Goal: Task Accomplishment & Management: Manage account settings

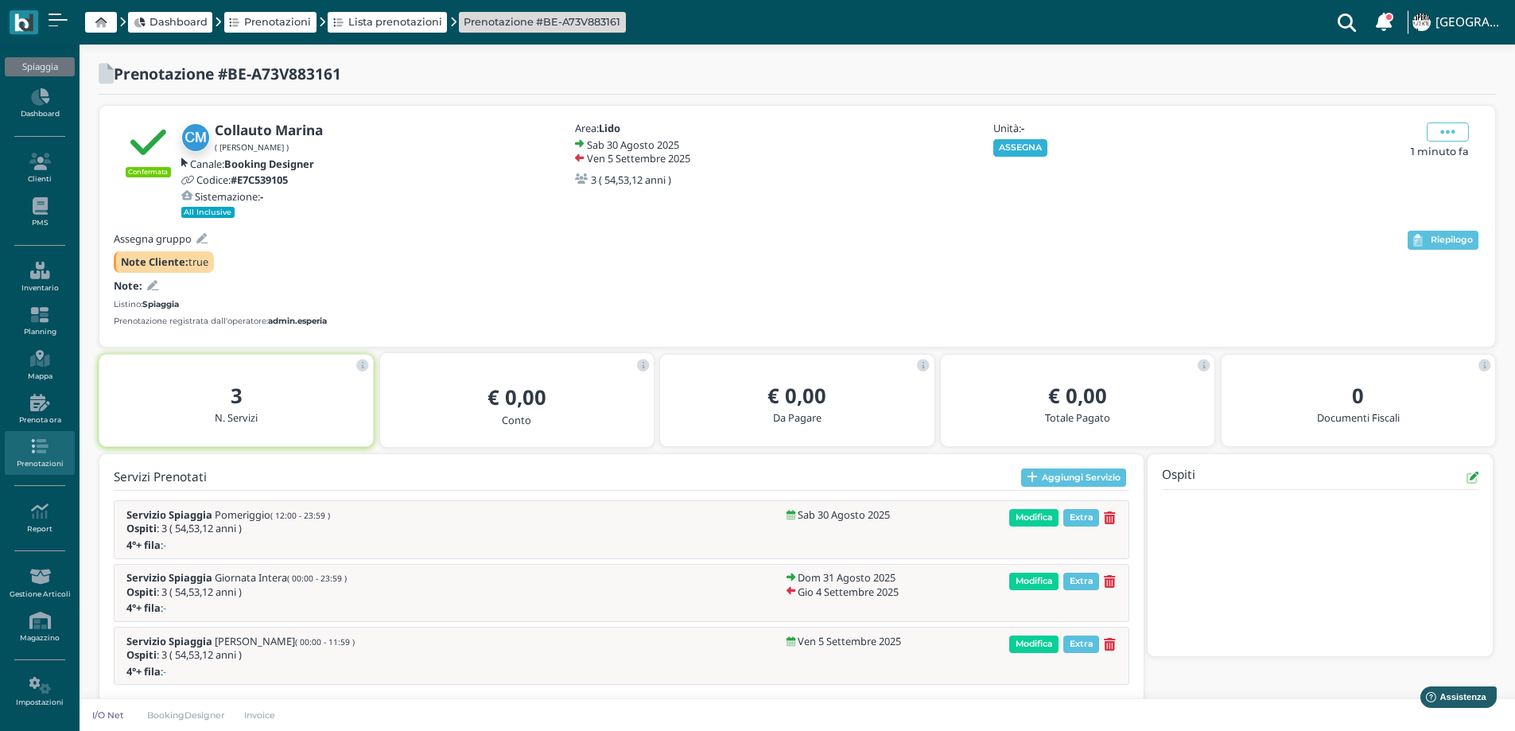
click at [1015, 142] on button "ASSEGNA" at bounding box center [1020, 147] width 55 height 17
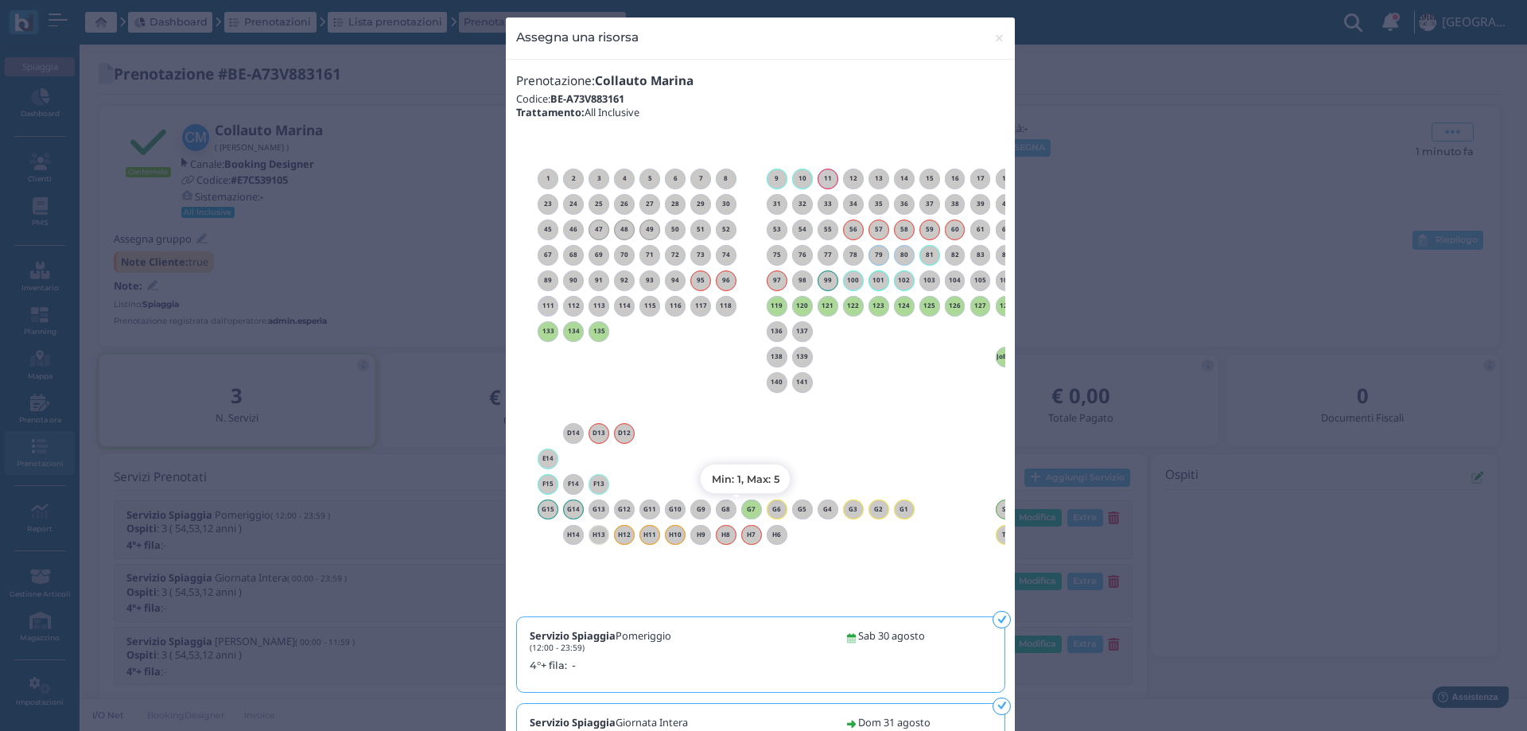
click at [746, 507] on h6 "G7" at bounding box center [751, 509] width 21 height 7
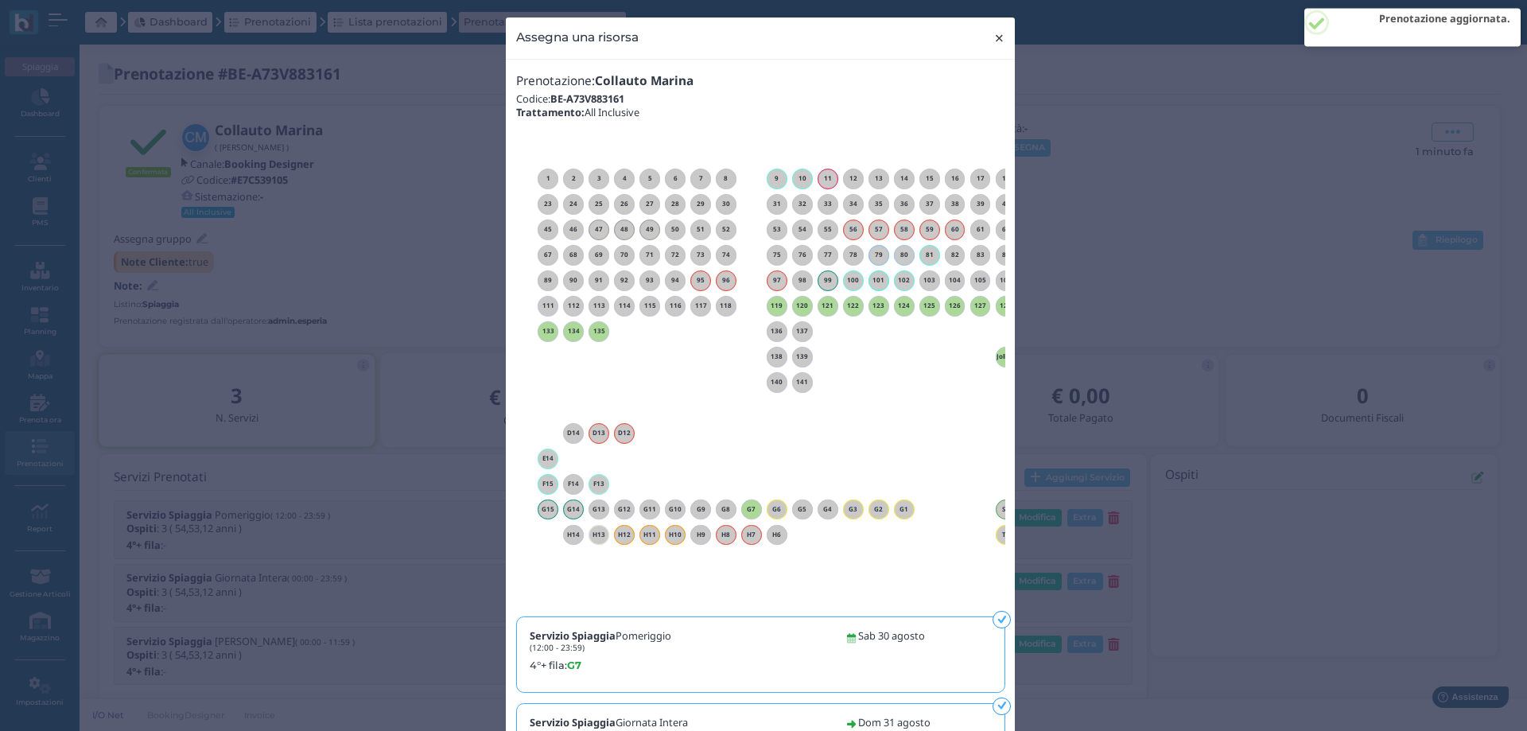
click at [993, 37] on span "×" at bounding box center [999, 38] width 12 height 21
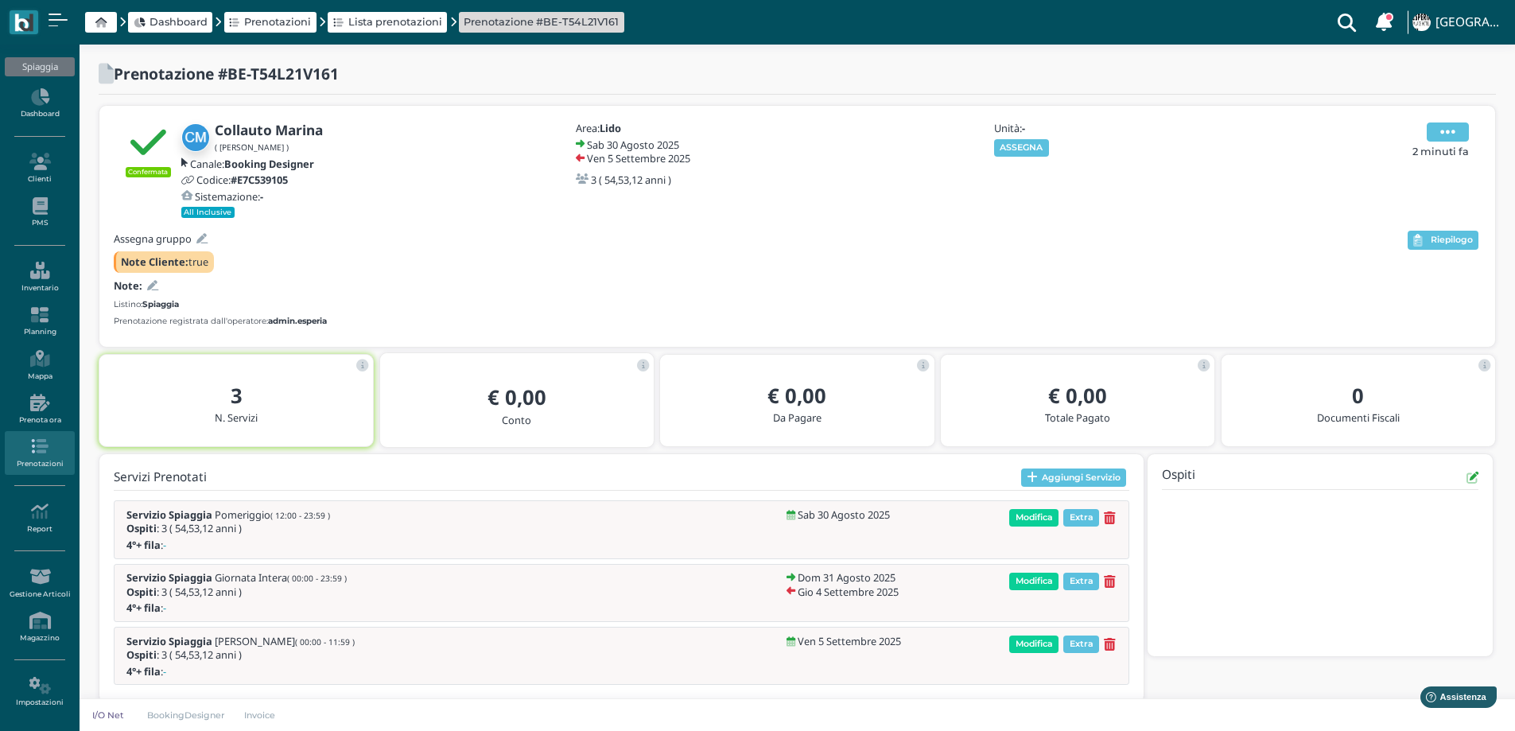
click at [1443, 132] on icon at bounding box center [1447, 131] width 15 height 17
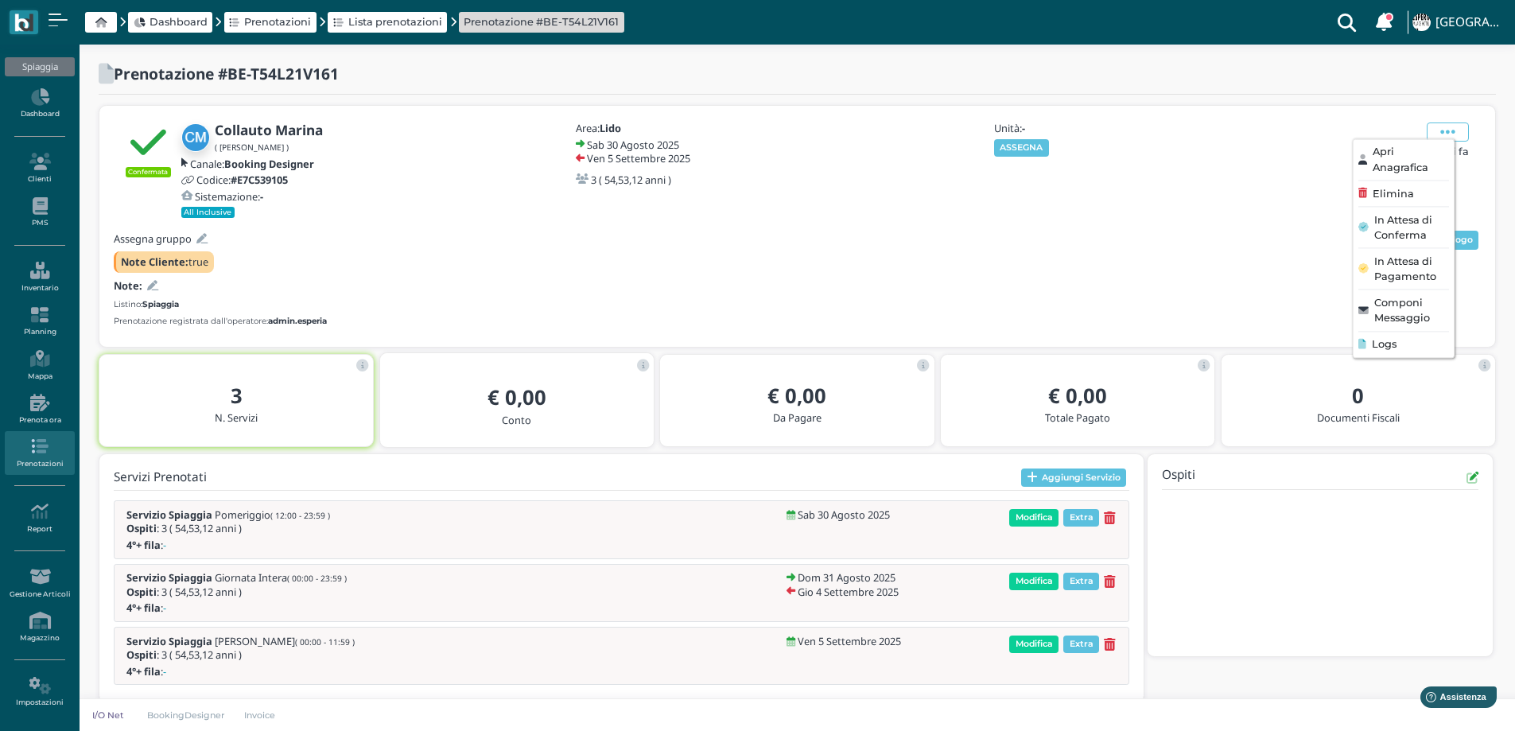
click at [1400, 200] on span "Elimina" at bounding box center [1392, 193] width 41 height 15
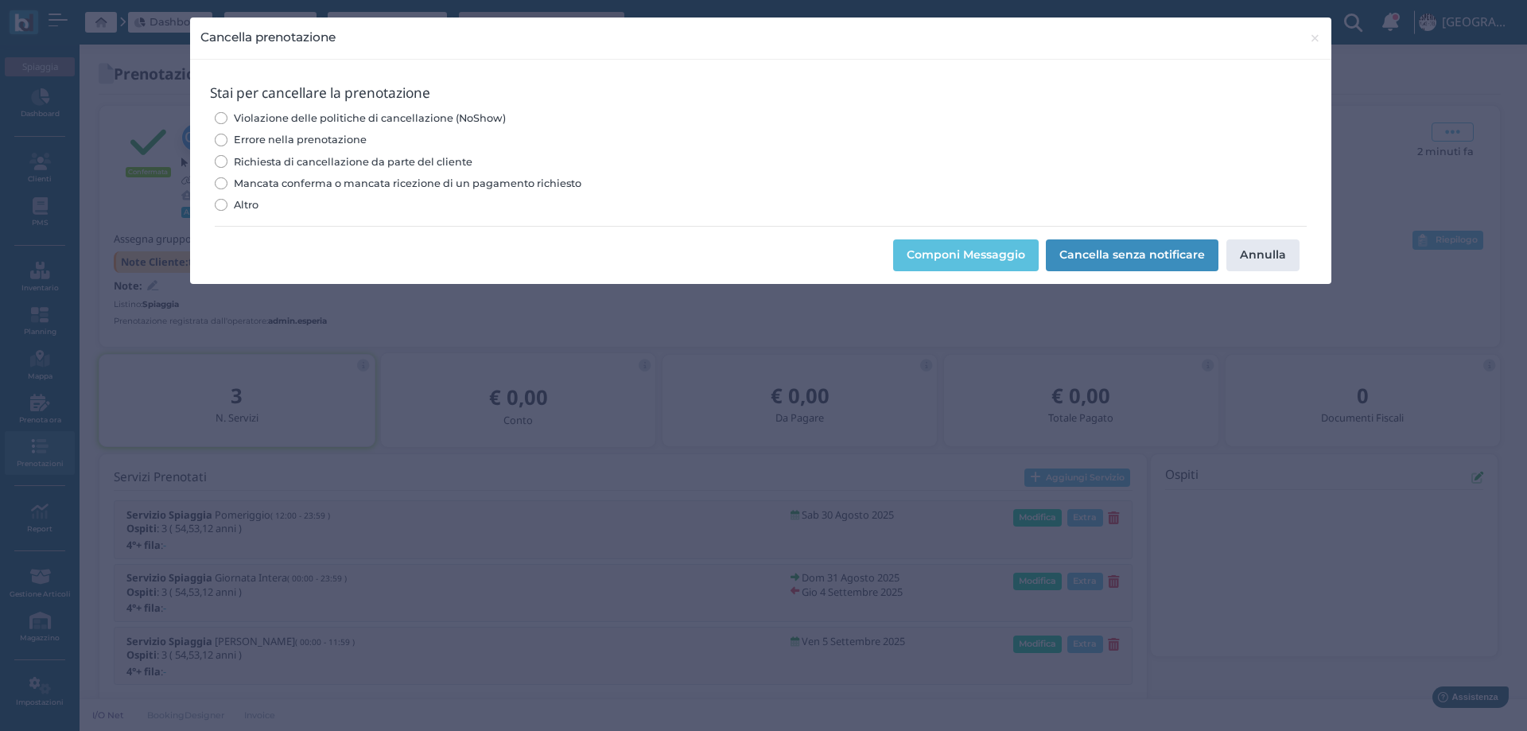
click at [336, 130] on div "Violazione delle politiche di cancellazione (NoShow) Errore nella prenotazione …" at bounding box center [760, 161] width 1091 height 108
click at [340, 138] on span "Errore nella prenotazione" at bounding box center [300, 139] width 133 height 15
click at [227, 138] on input "Errore nella prenotazione" at bounding box center [221, 140] width 12 height 12
radio input "true"
click at [1148, 253] on button "Cancella senza notificare" at bounding box center [1132, 255] width 173 height 32
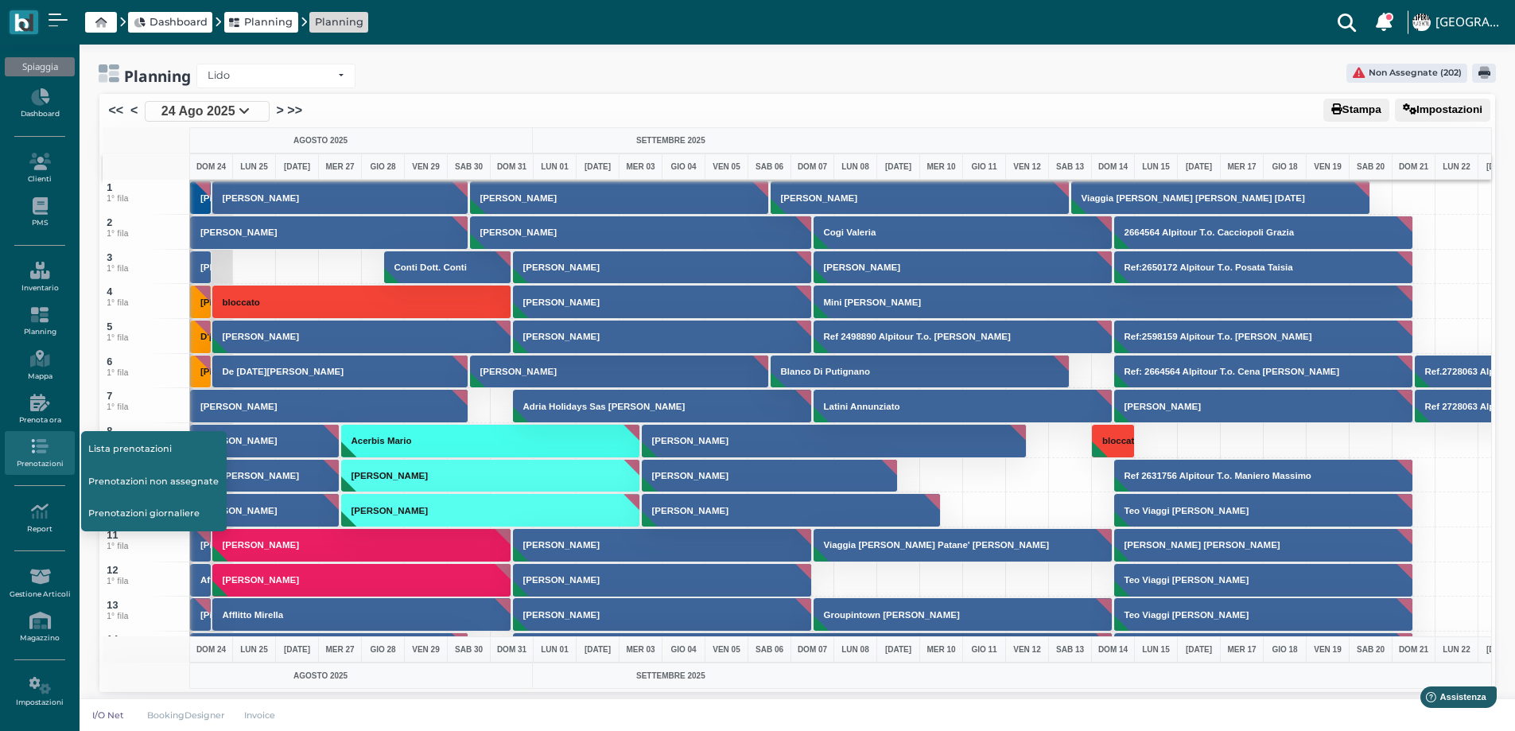
click at [46, 459] on link "Prenotazioni" at bounding box center [39, 453] width 69 height 44
click at [161, 478] on link "Prenotazioni non assegnate" at bounding box center [154, 481] width 146 height 30
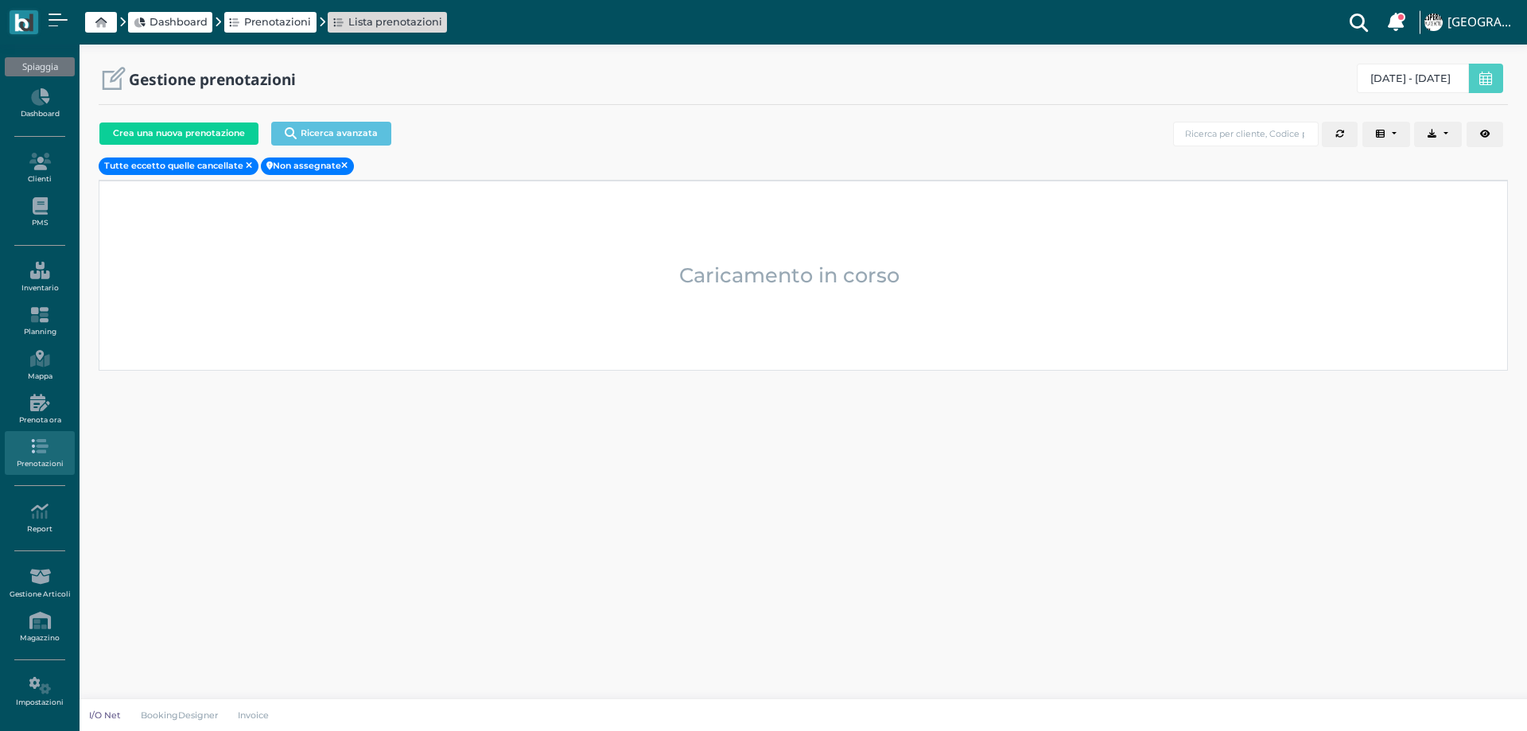
select select "0"
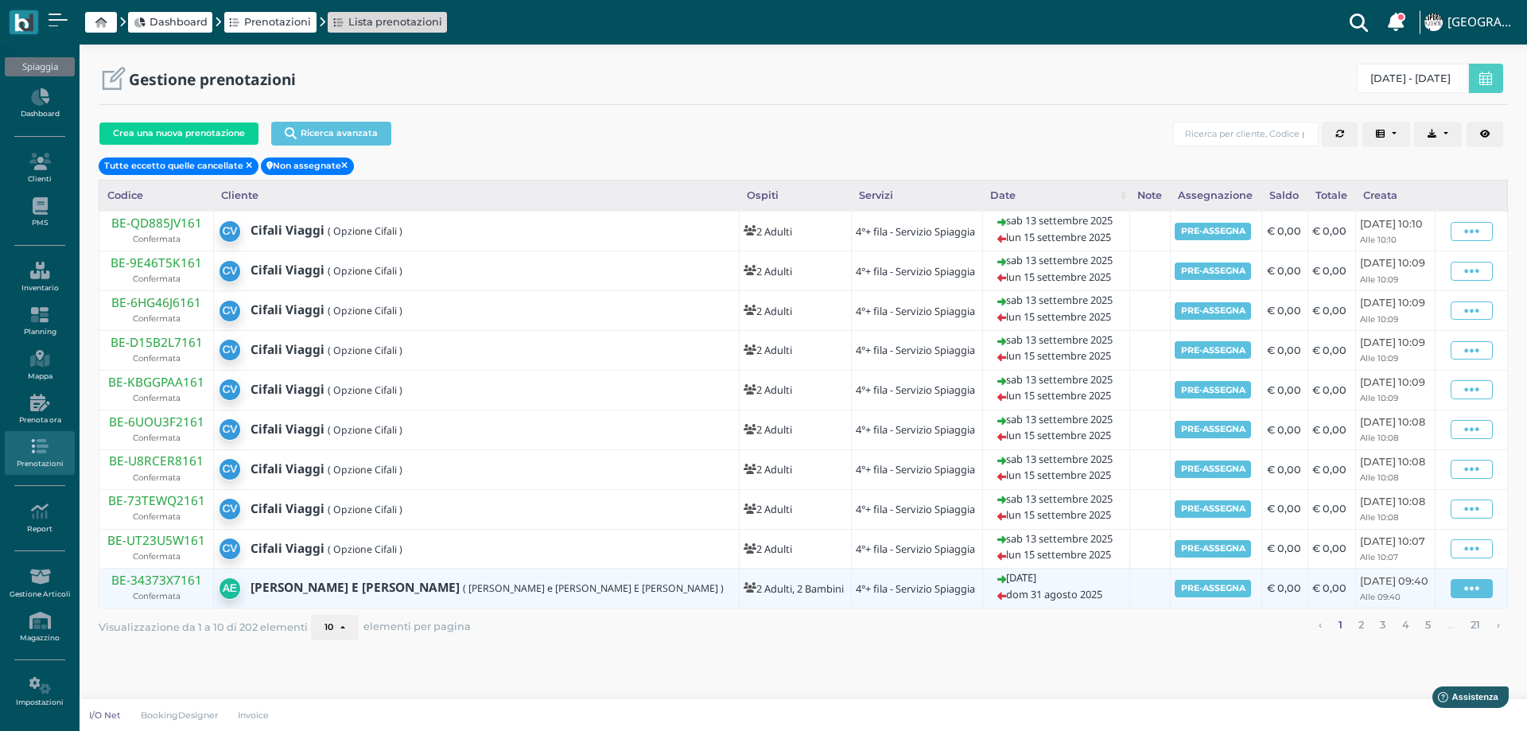
click at [1468, 586] on icon at bounding box center [1471, 588] width 15 height 17
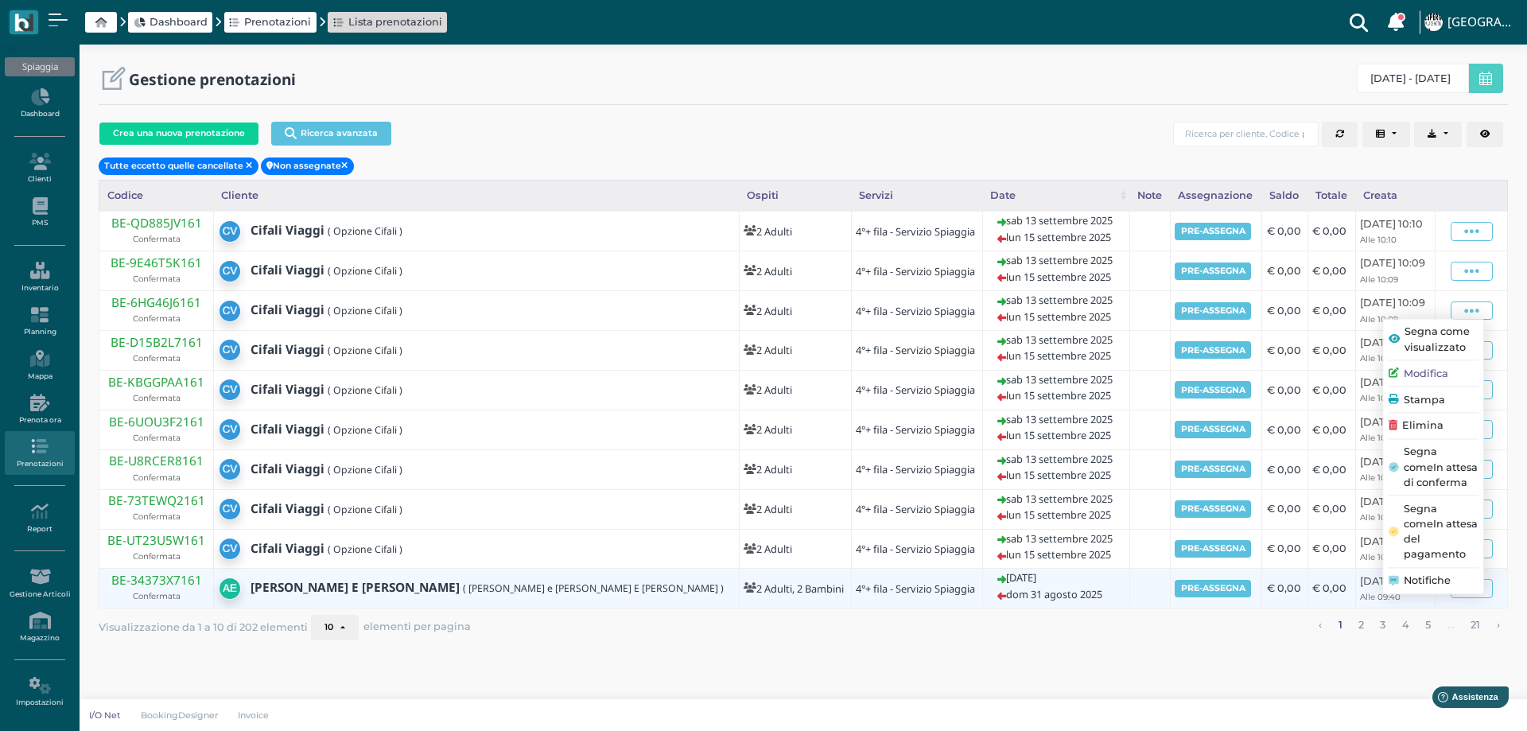
click at [1420, 426] on span "Elimina" at bounding box center [1422, 424] width 41 height 15
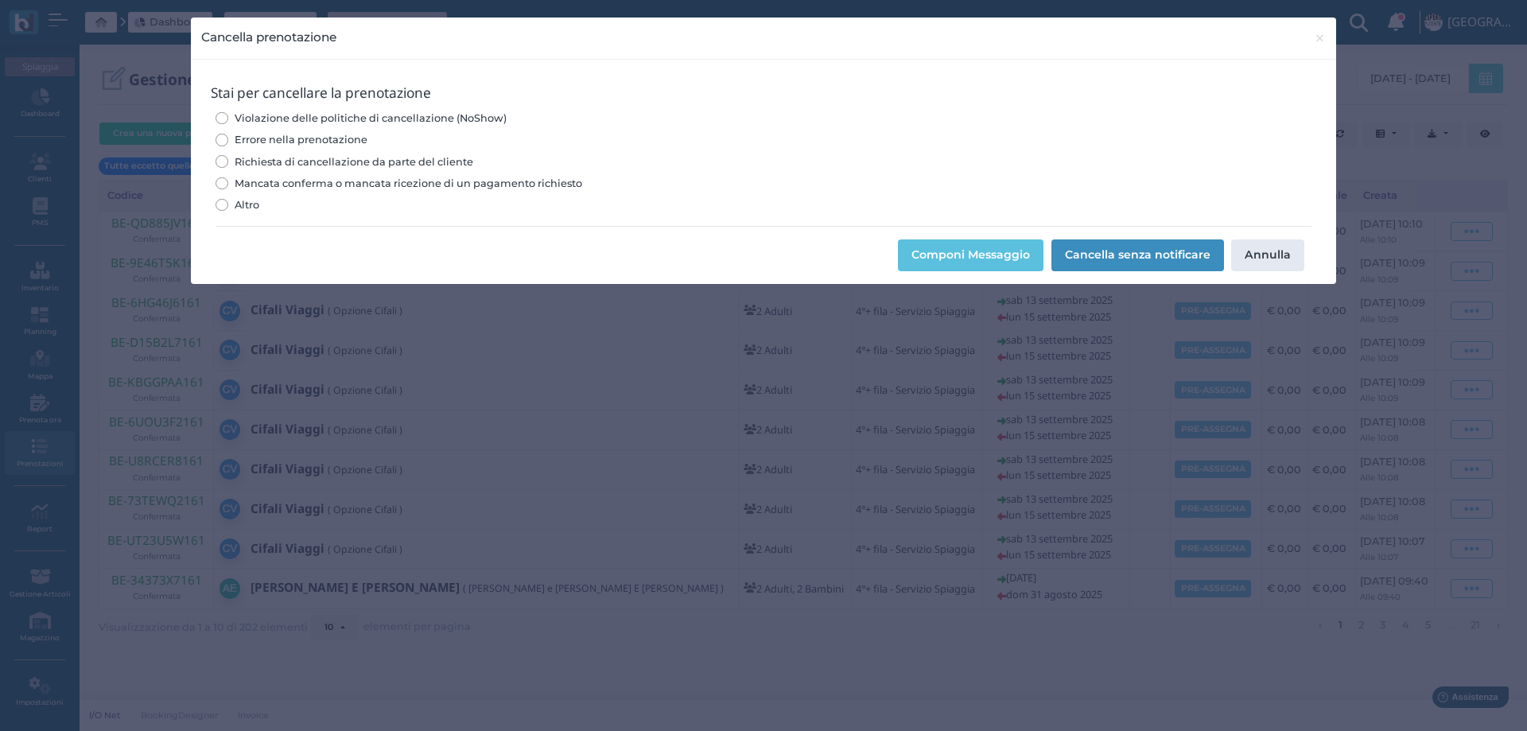
click at [313, 133] on span "Errore nella prenotazione" at bounding box center [301, 139] width 133 height 15
click at [227, 134] on input "Errore nella prenotazione" at bounding box center [222, 140] width 12 height 12
radio input "true"
click at [1131, 243] on button "Cancella senza notificare" at bounding box center [1137, 255] width 173 height 32
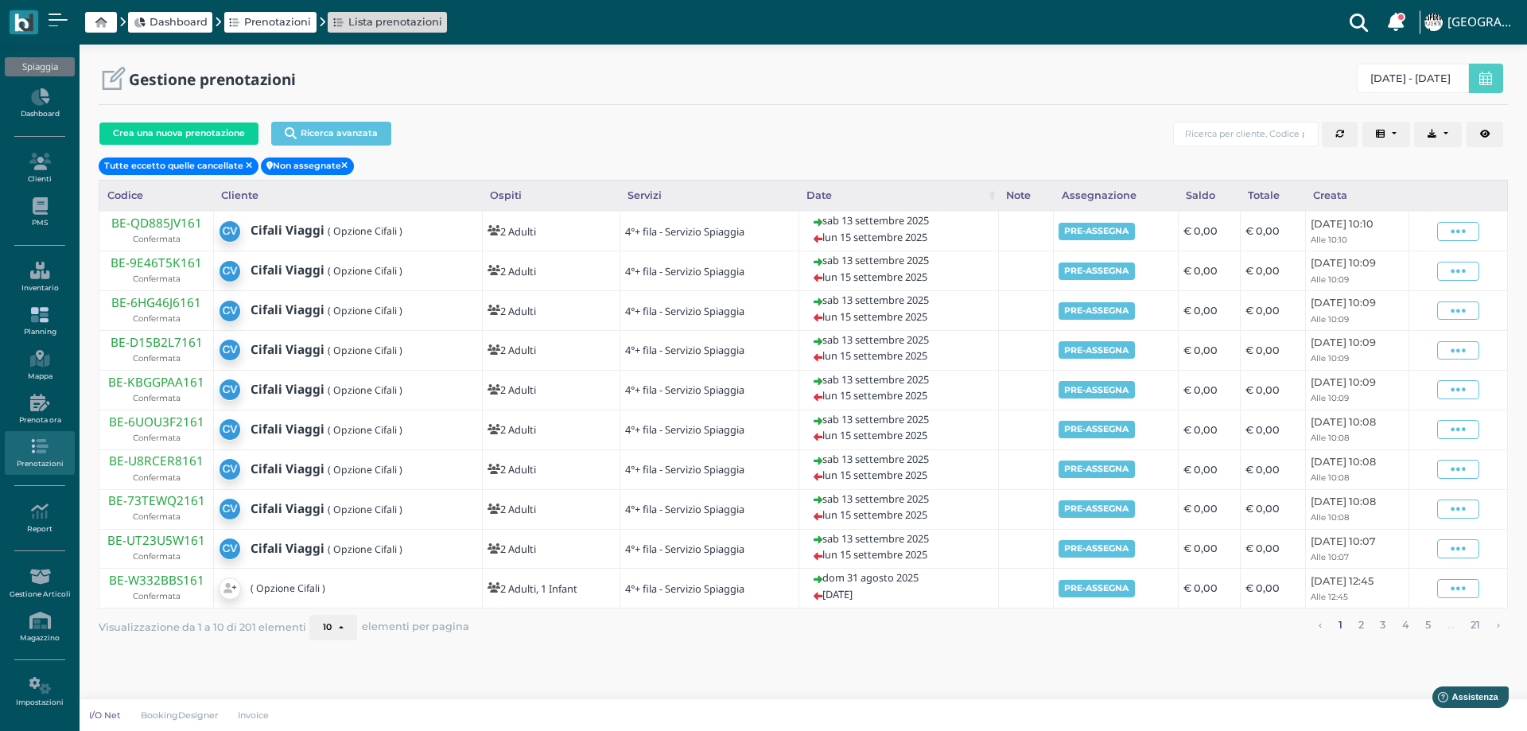
click at [48, 317] on icon at bounding box center [39, 314] width 69 height 17
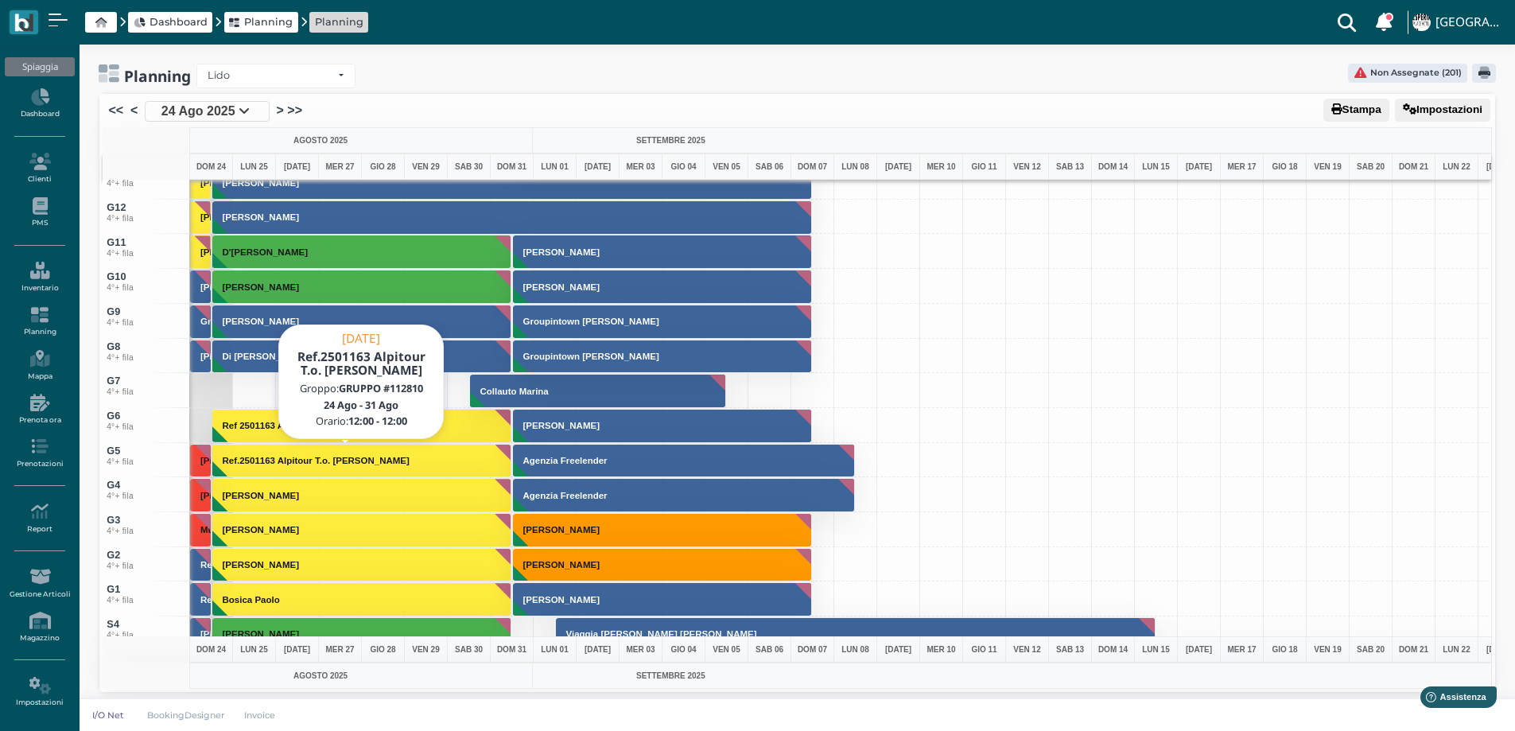
scroll to position [4882, 0]
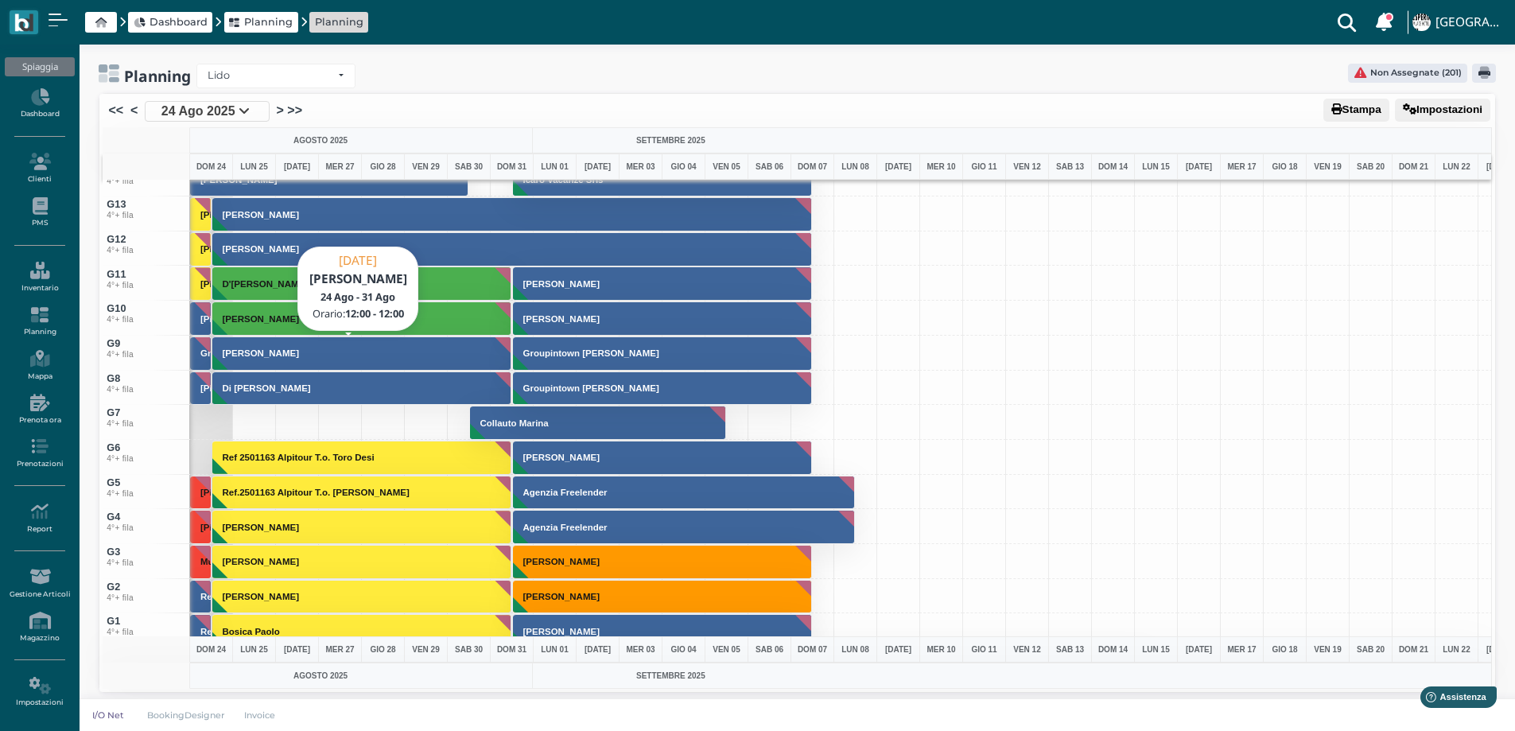
click at [250, 359] on button "[PERSON_NAME]" at bounding box center [362, 353] width 300 height 34
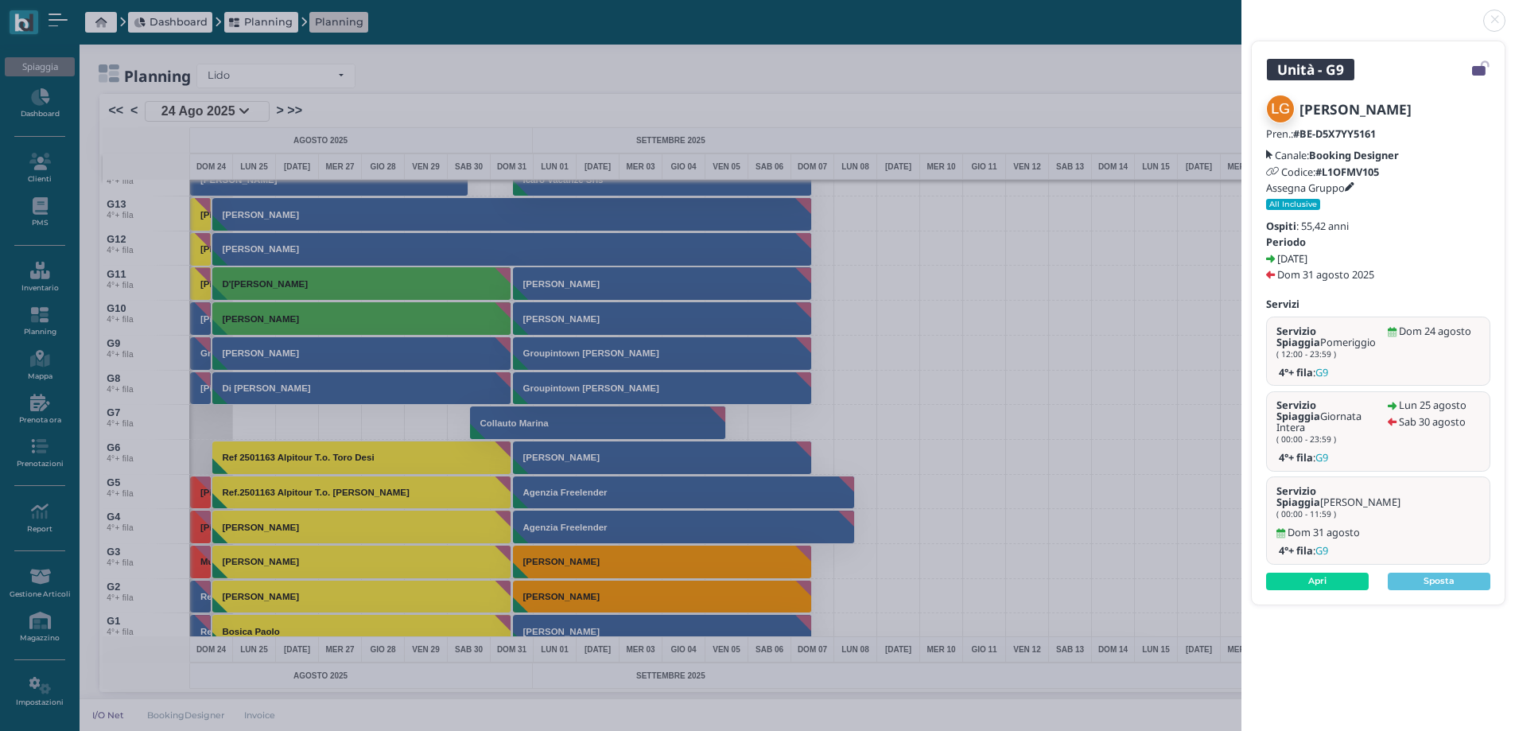
click at [1241, 11] on link at bounding box center [1241, 11] width 0 height 0
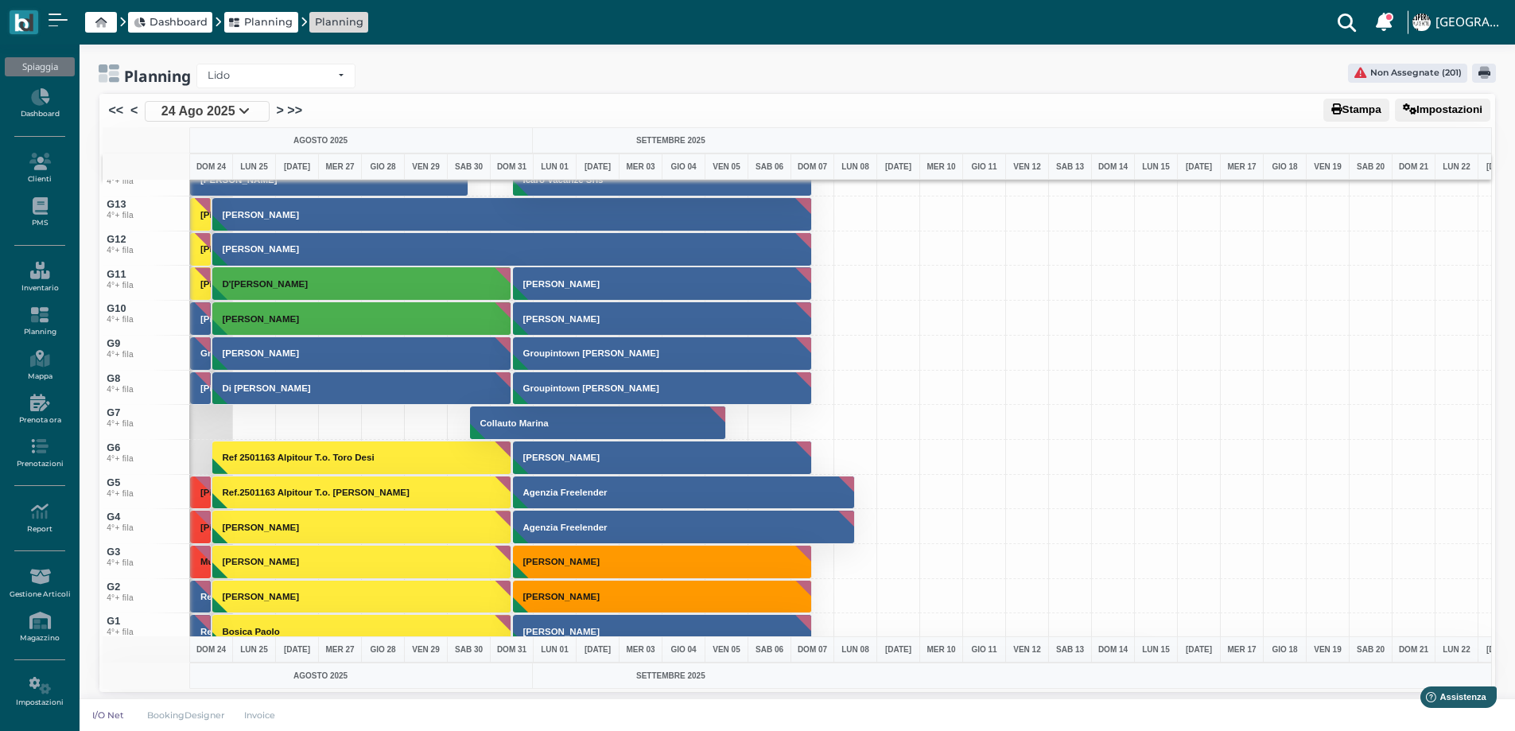
click at [266, 384] on h3 "Di [PERSON_NAME]" at bounding box center [266, 388] width 101 height 10
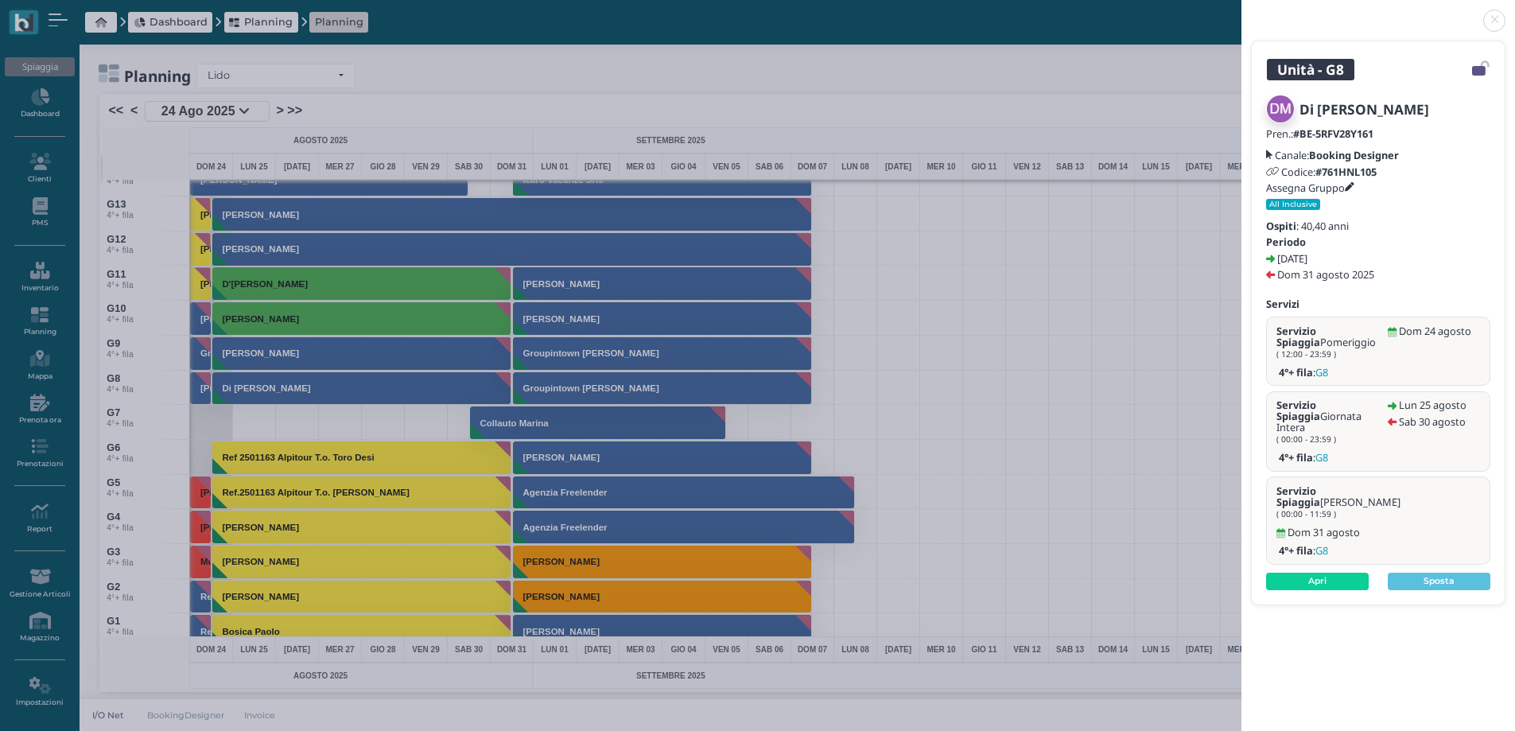
click at [1241, 11] on link at bounding box center [1241, 11] width 0 height 0
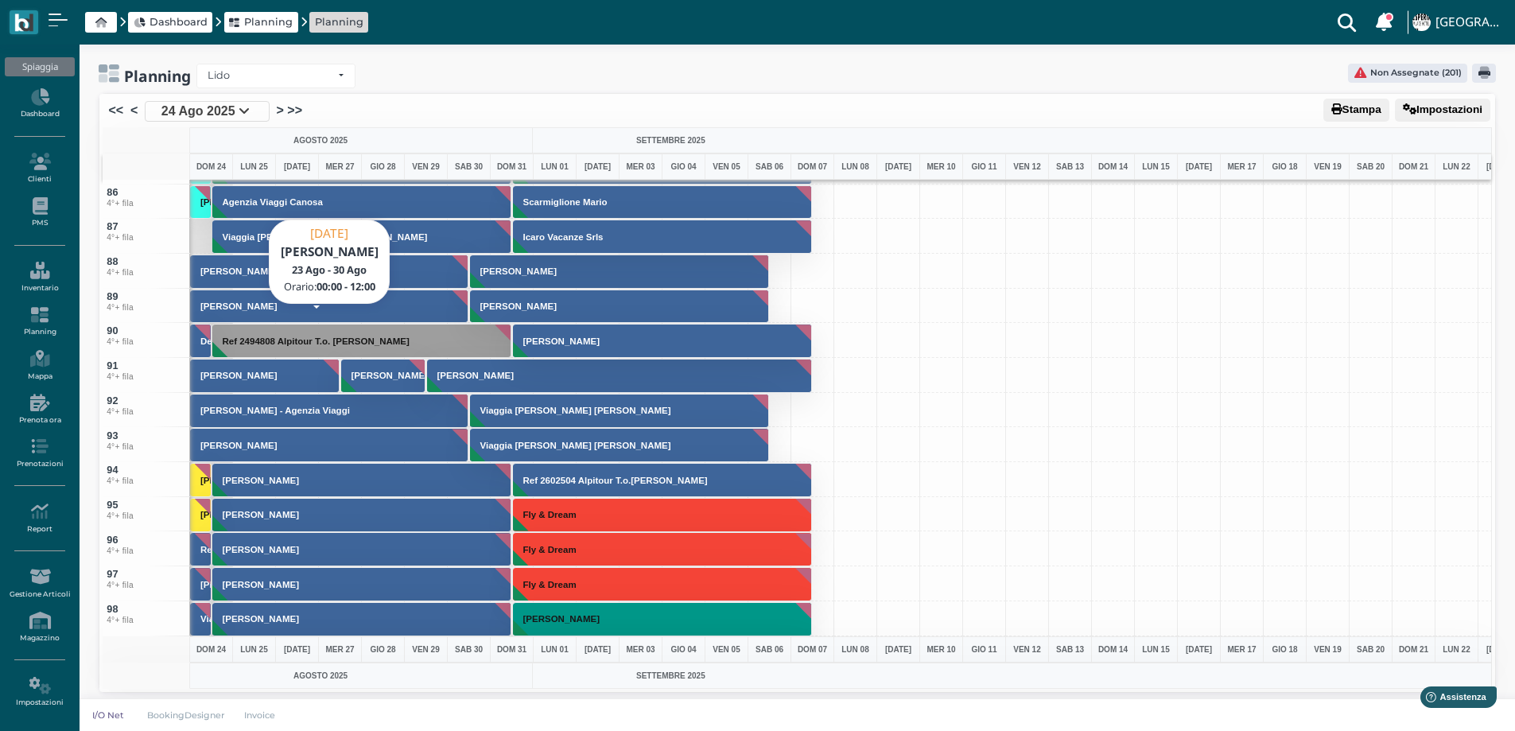
scroll to position [2894, 0]
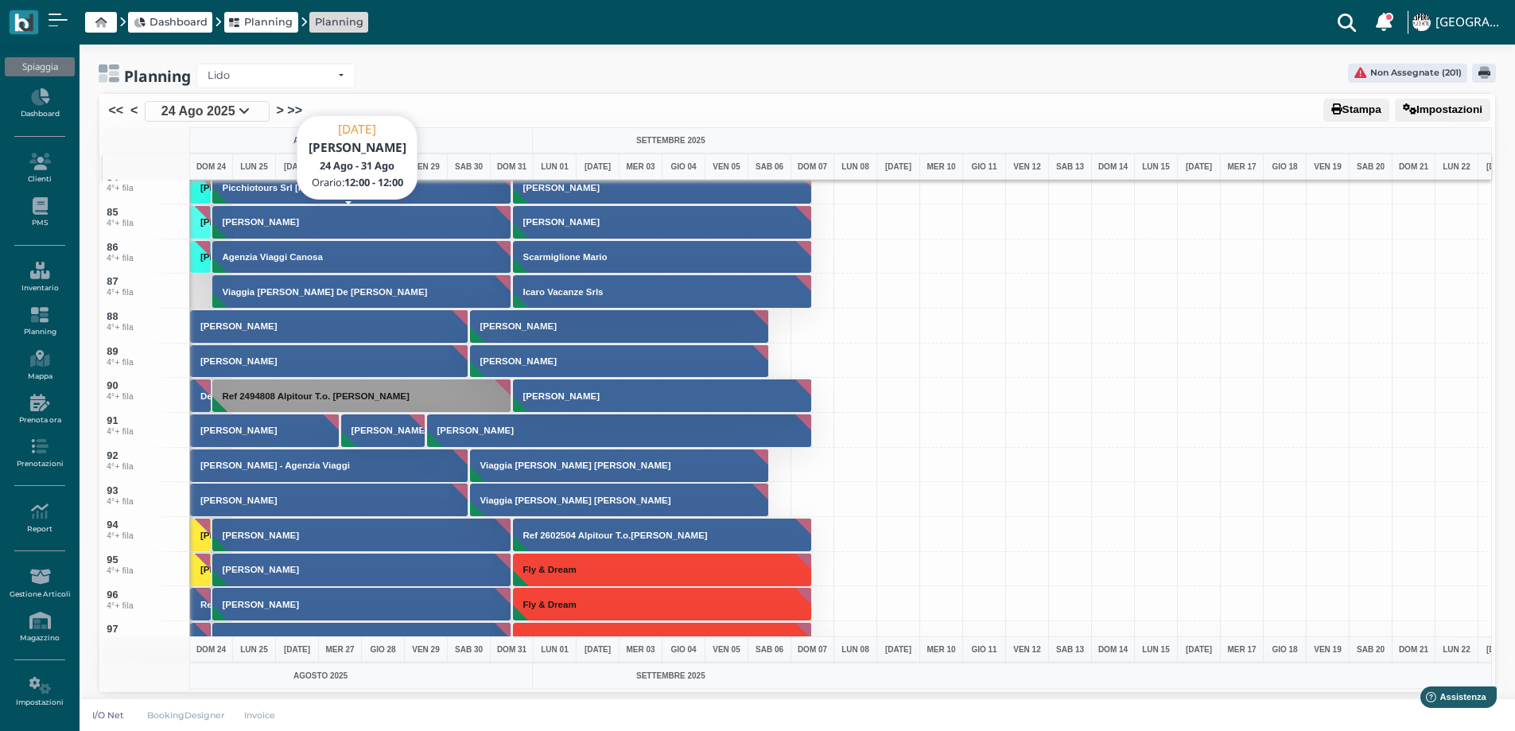
click at [247, 220] on h3 "[PERSON_NAME]" at bounding box center [260, 222] width 89 height 10
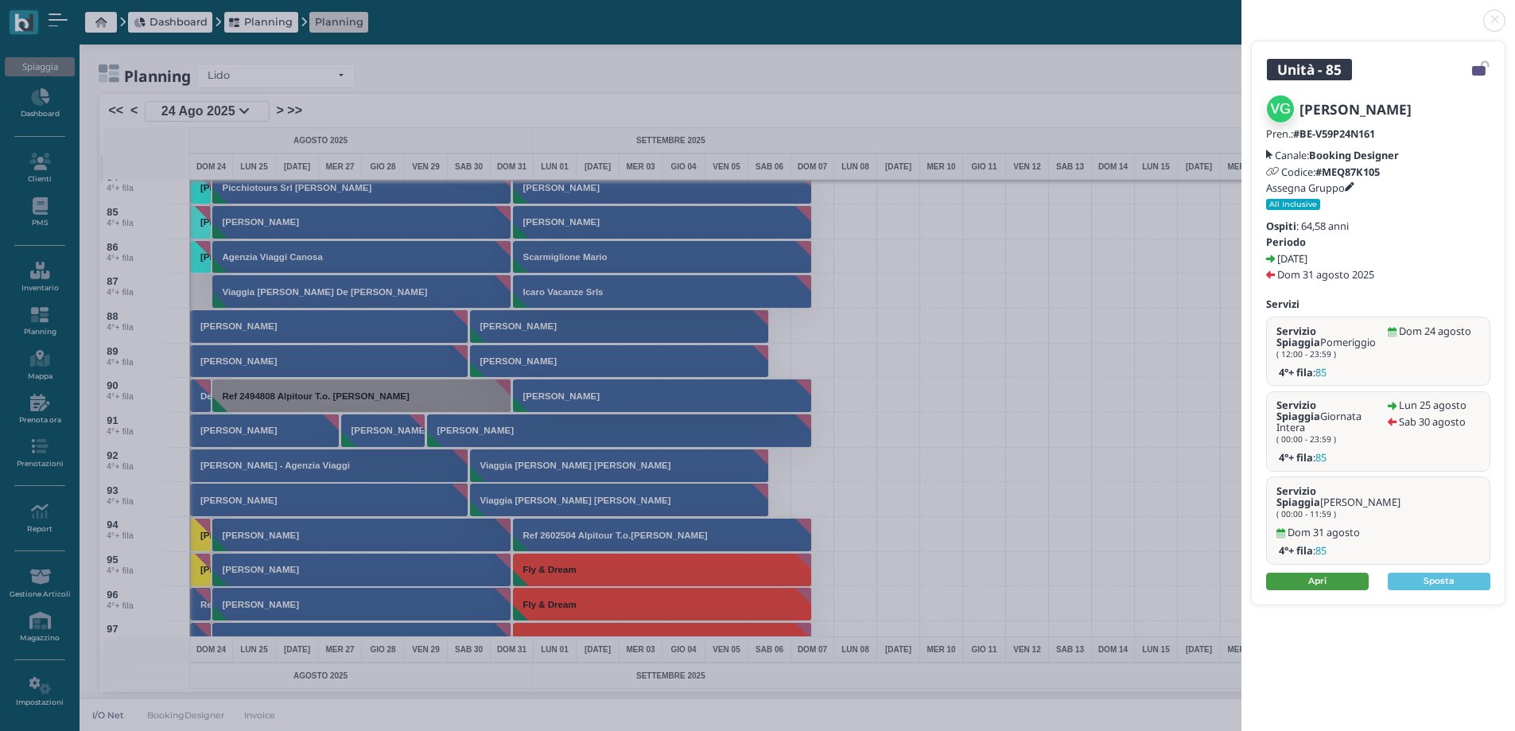
click at [1310, 573] on link "Apri" at bounding box center [1317, 581] width 103 height 17
click at [1241, 11] on link at bounding box center [1241, 11] width 0 height 0
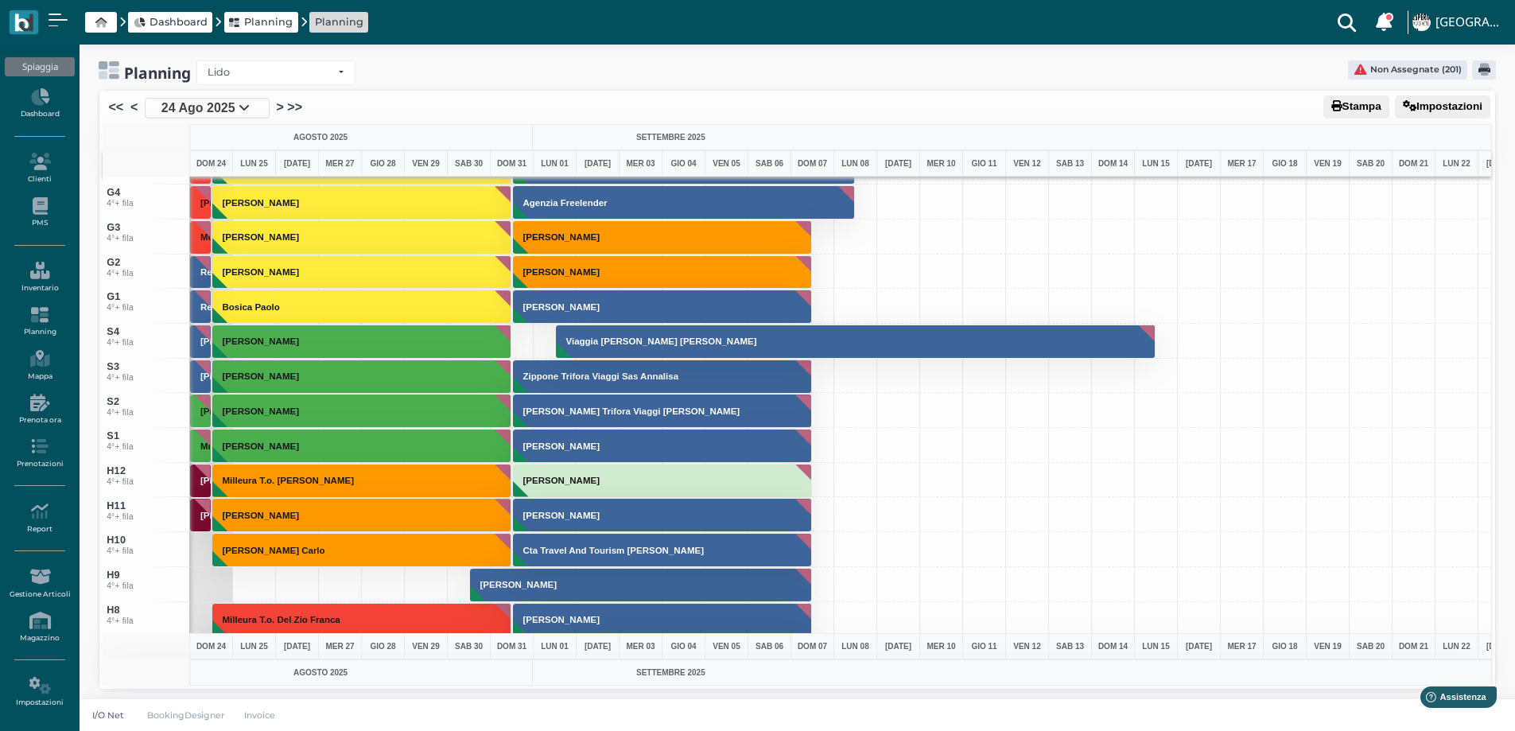
scroll to position [5518, 0]
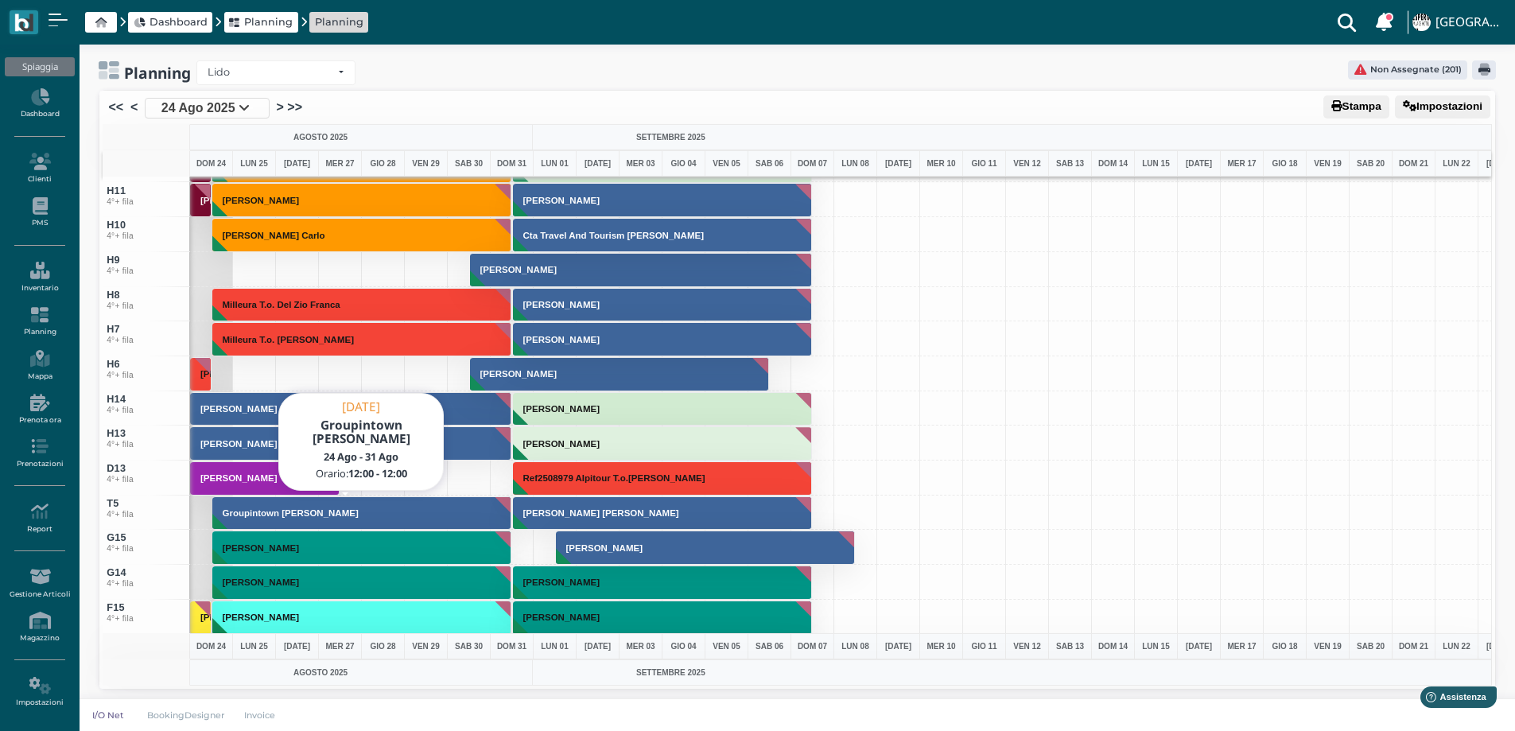
click at [351, 520] on button "Groupintown [PERSON_NAME]" at bounding box center [362, 513] width 300 height 34
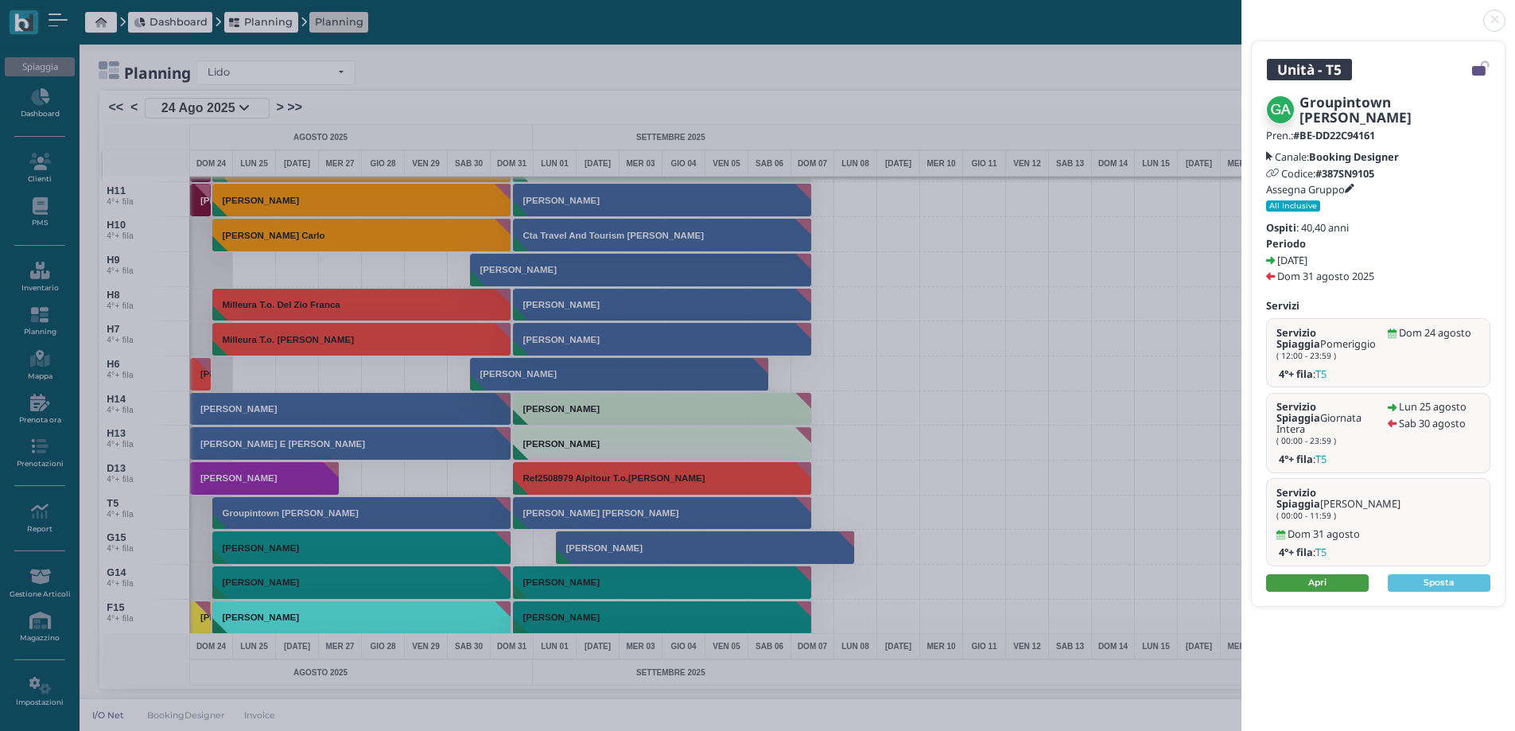
click at [1304, 574] on link "Apri" at bounding box center [1317, 582] width 103 height 17
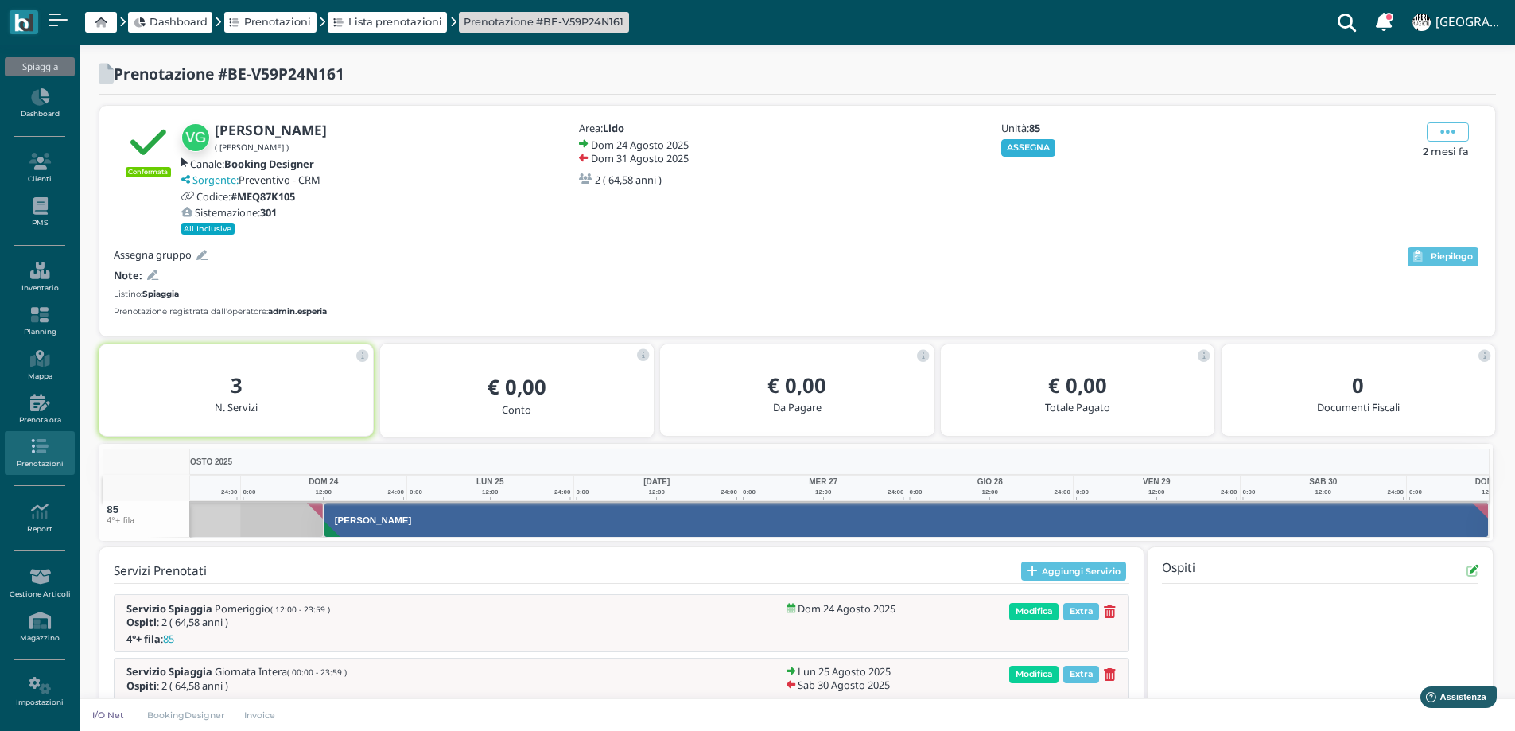
click at [1027, 151] on button "ASSEGNA" at bounding box center [1028, 147] width 55 height 17
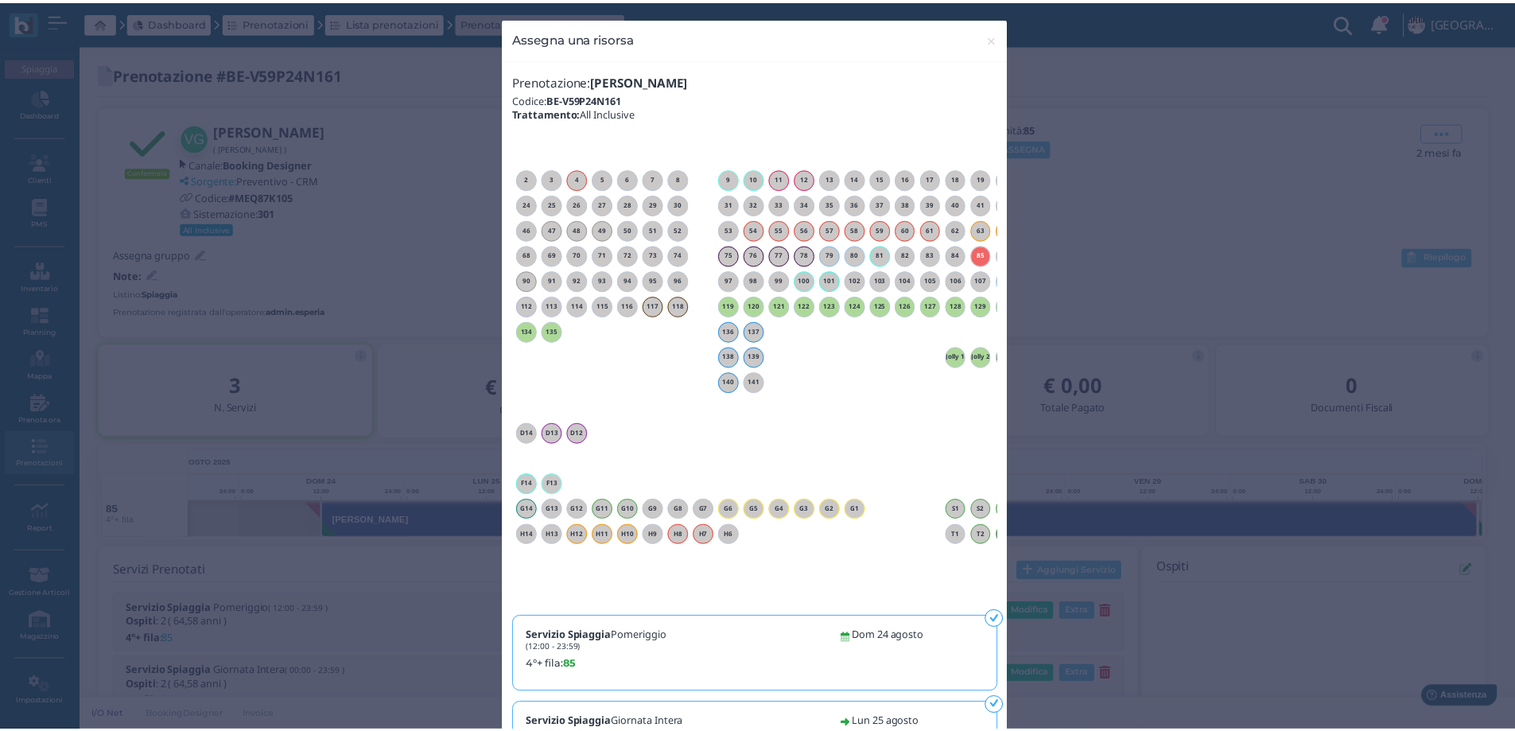
scroll to position [0, 144]
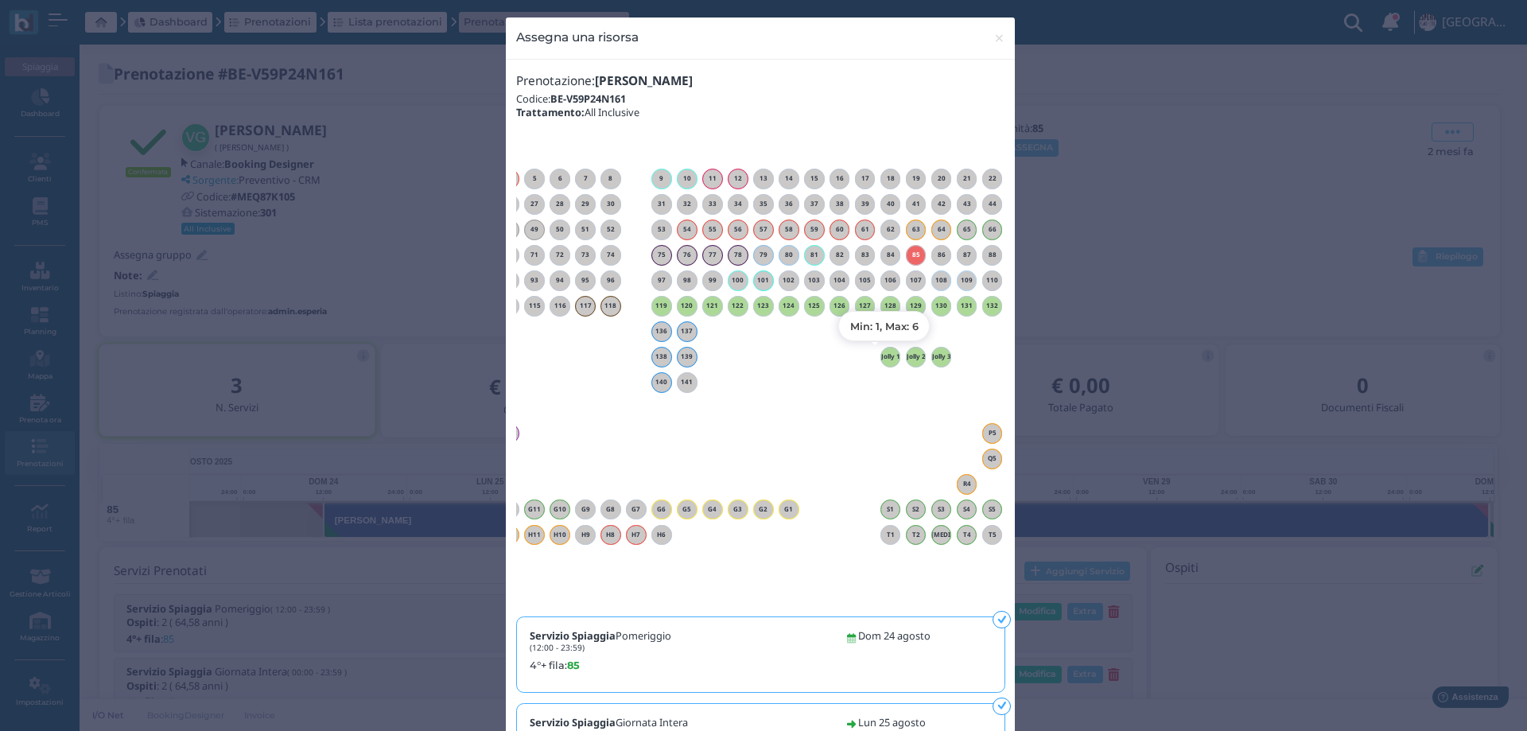
click at [891, 353] on h6 "Jolly 1" at bounding box center [890, 356] width 21 height 7
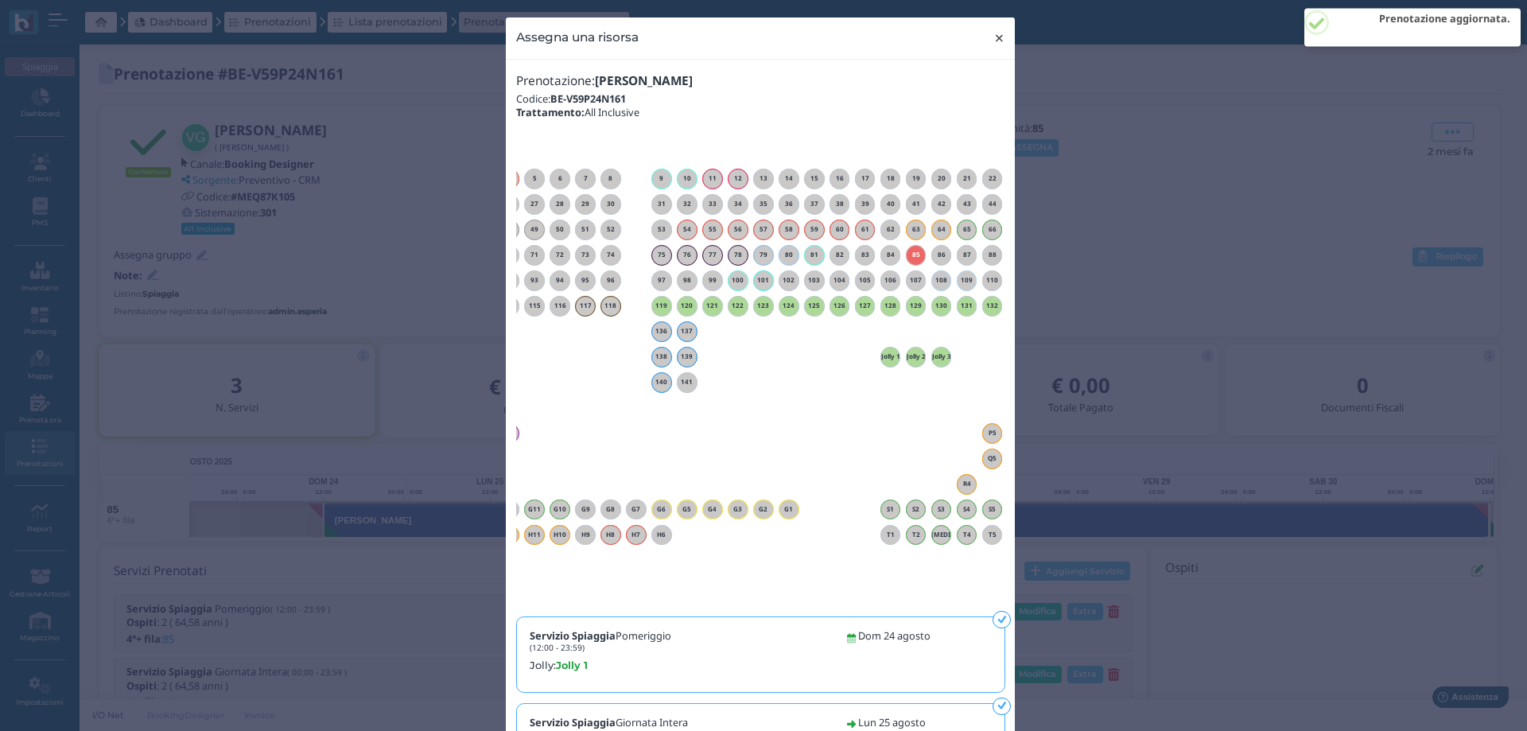
click at [993, 35] on span "×" at bounding box center [999, 38] width 12 height 21
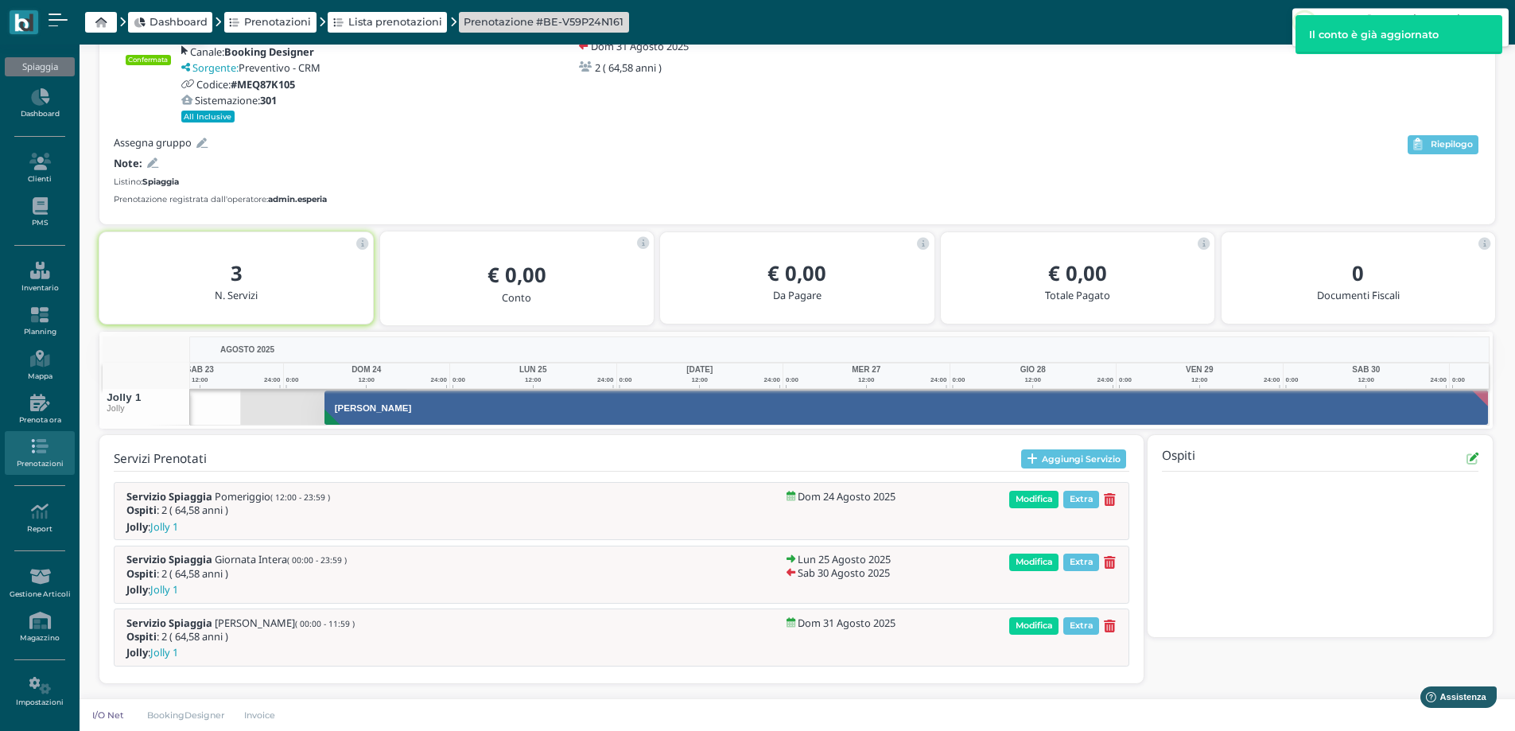
scroll to position [0, 116]
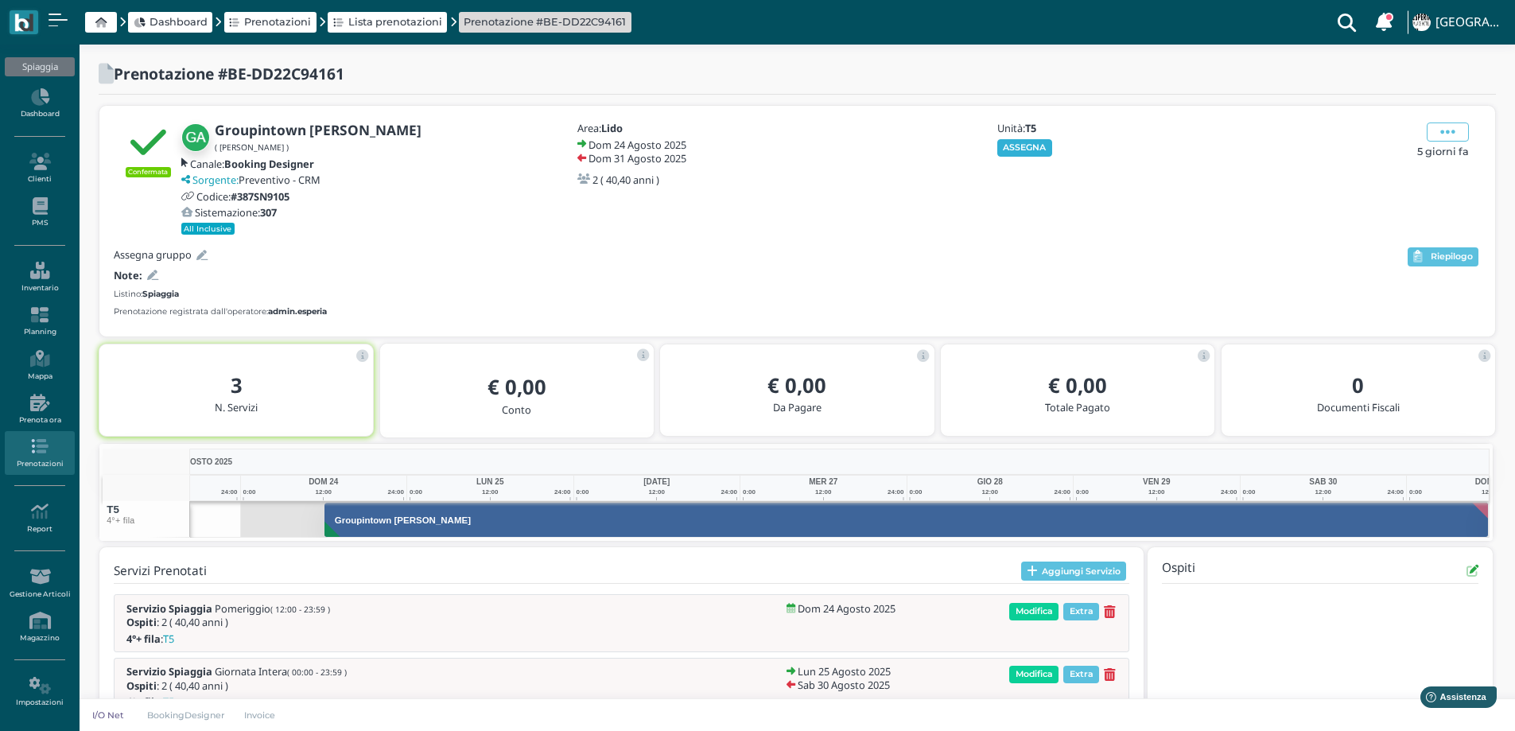
click at [1019, 146] on button "ASSEGNA" at bounding box center [1024, 147] width 55 height 17
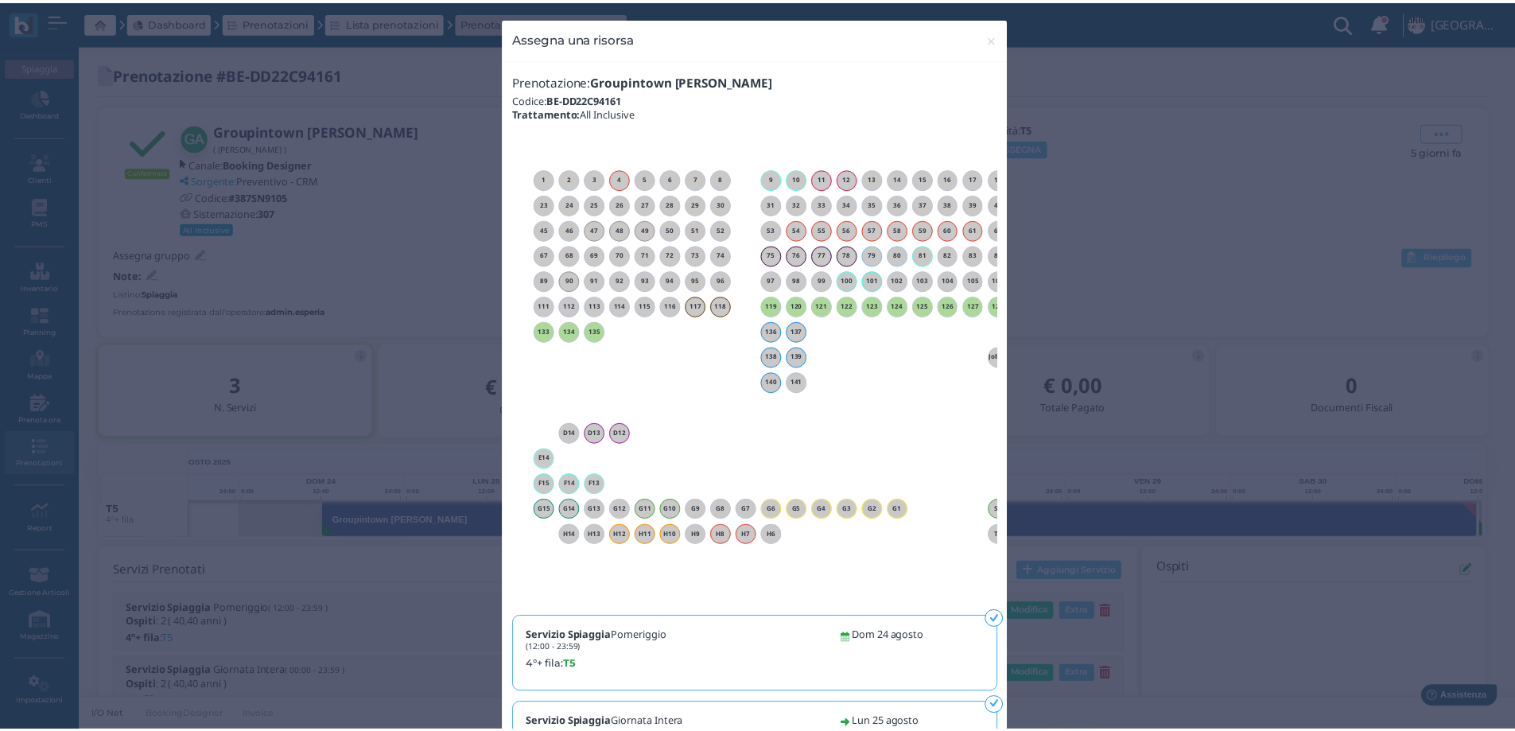
scroll to position [0, 144]
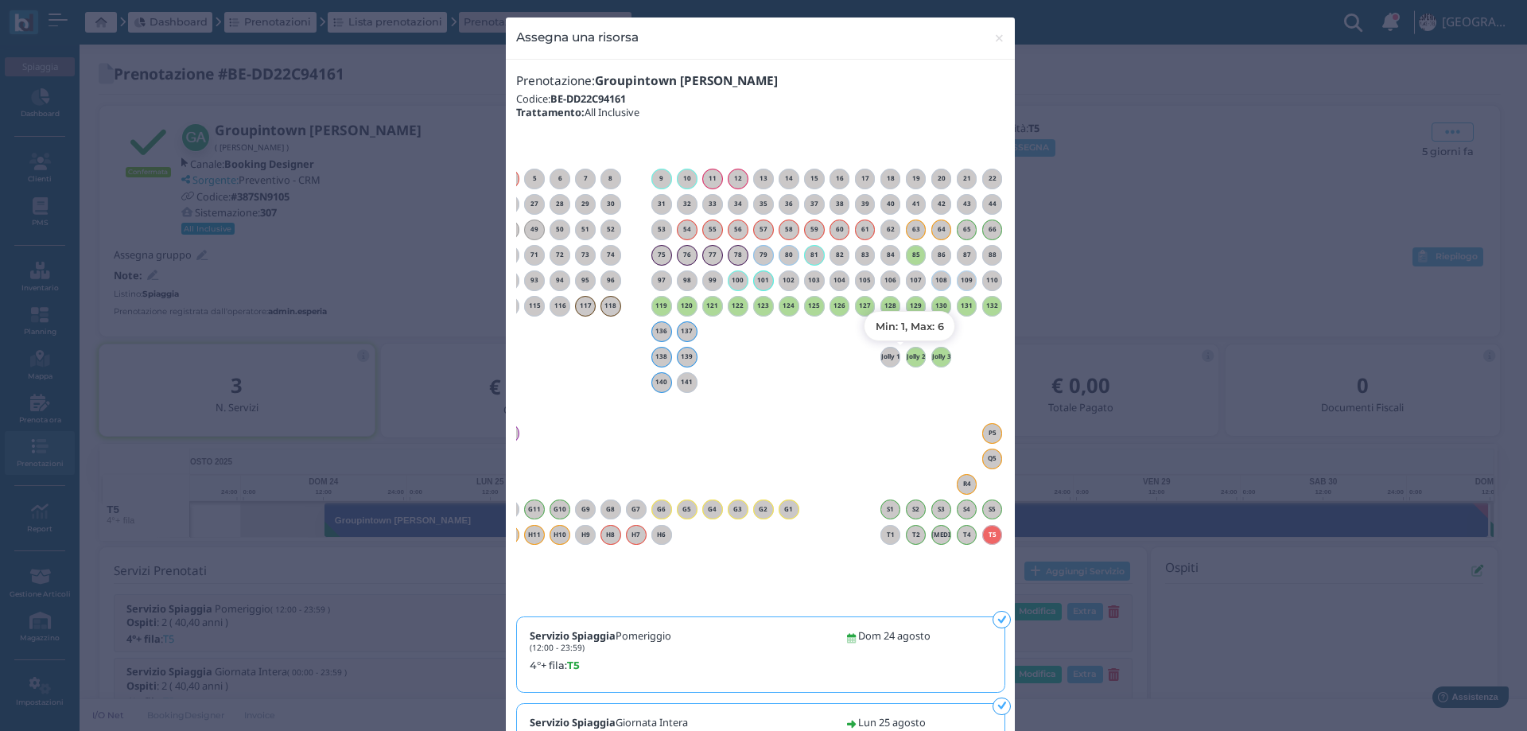
click at [907, 357] on h6 "Jolly 2" at bounding box center [916, 356] width 21 height 7
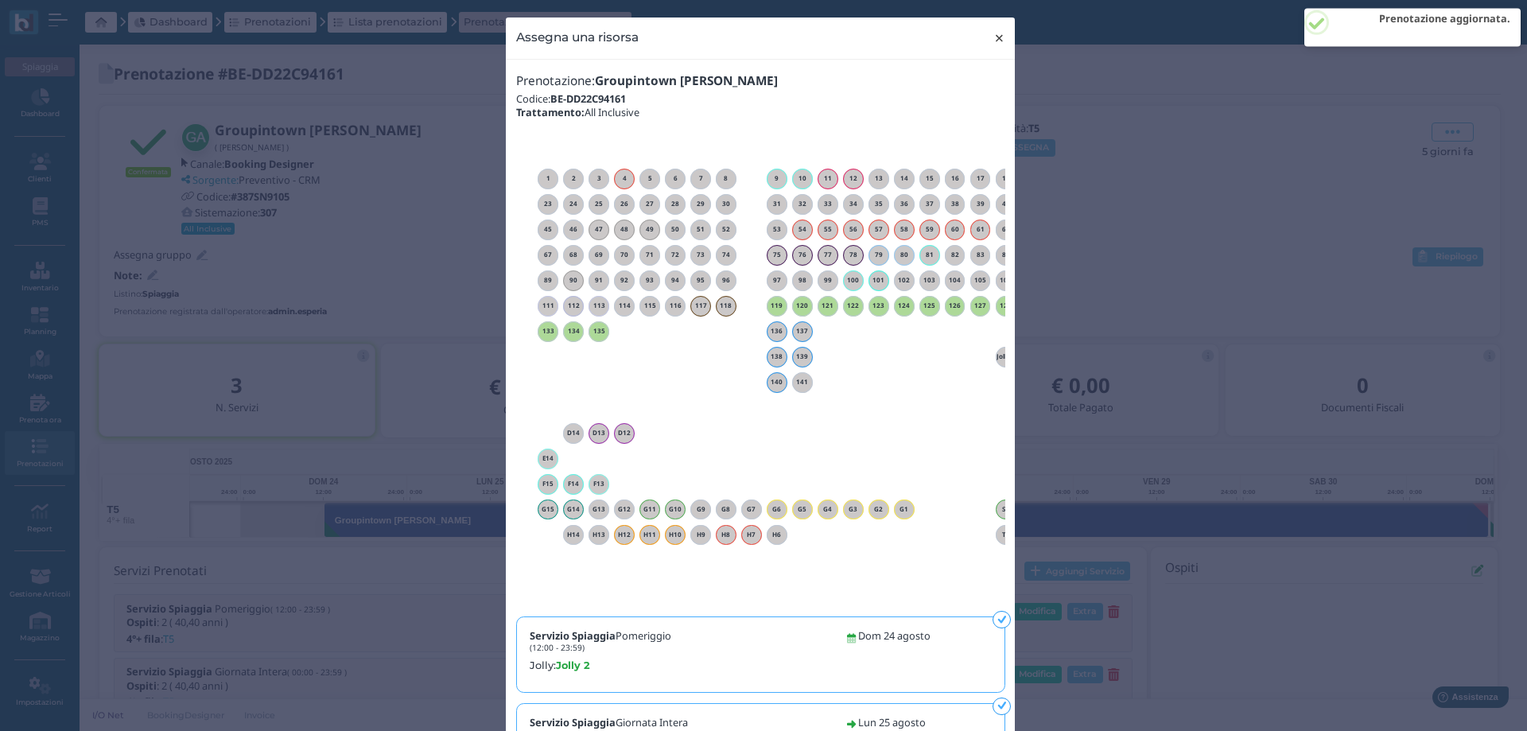
click at [993, 37] on span "×" at bounding box center [999, 38] width 12 height 21
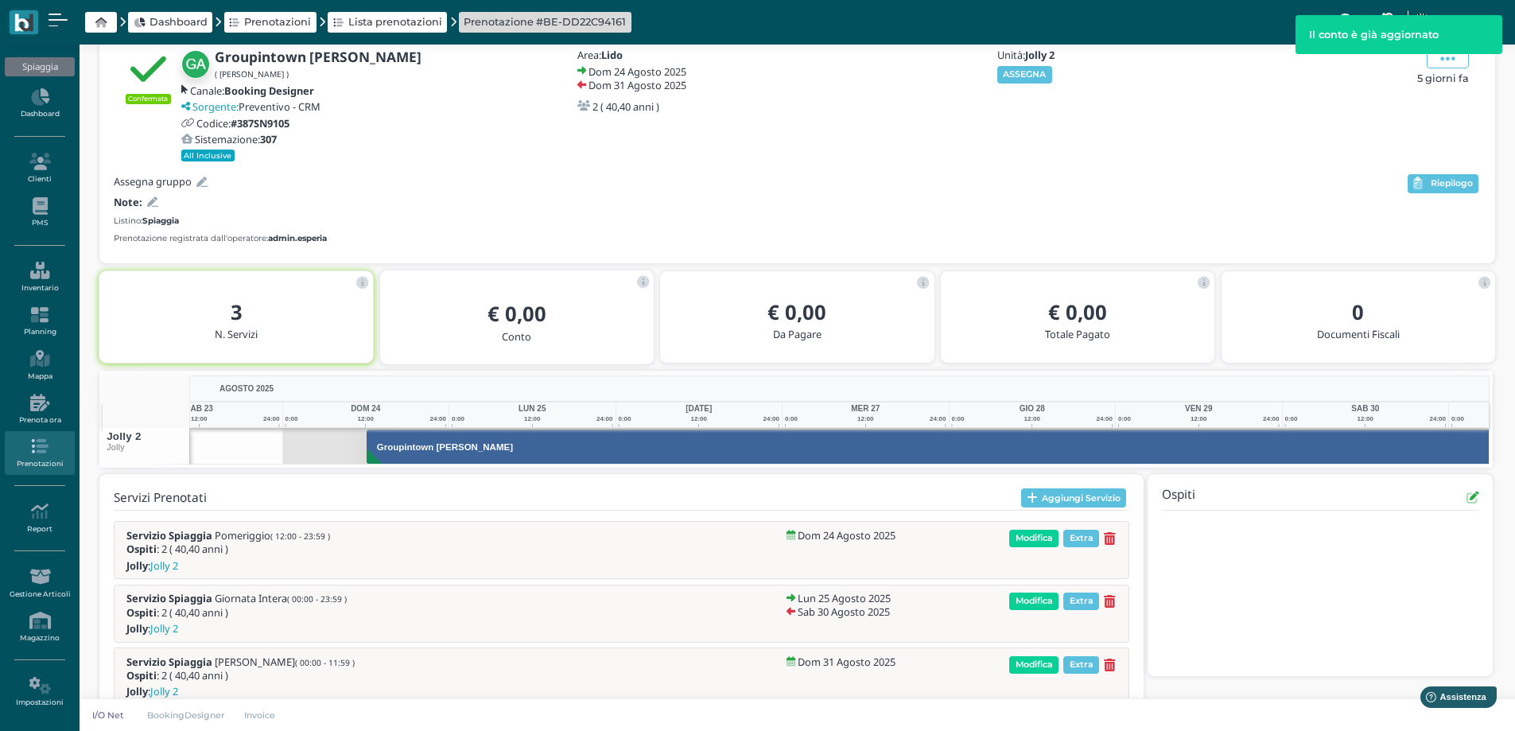
scroll to position [0, 116]
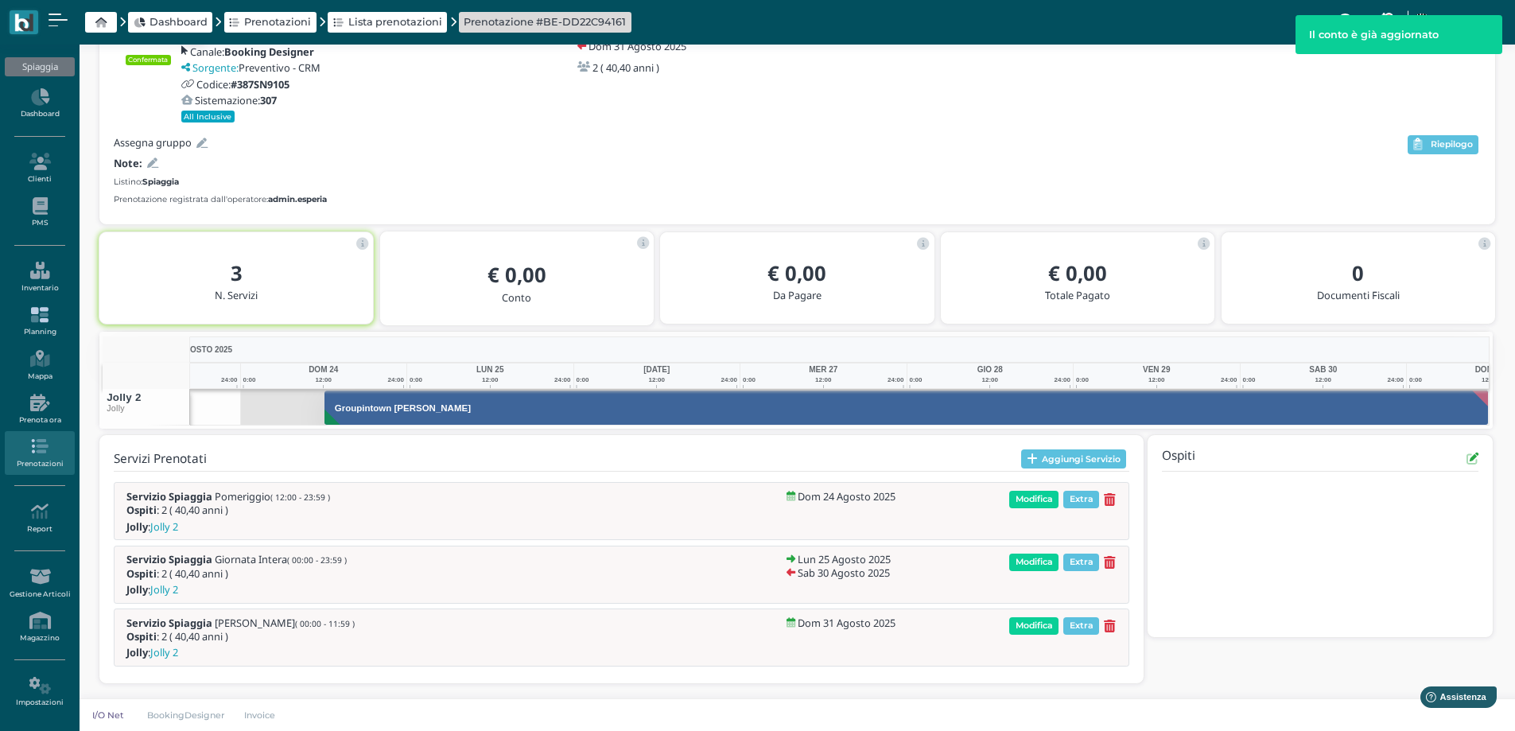
click at [40, 302] on link "Planning" at bounding box center [39, 322] width 69 height 44
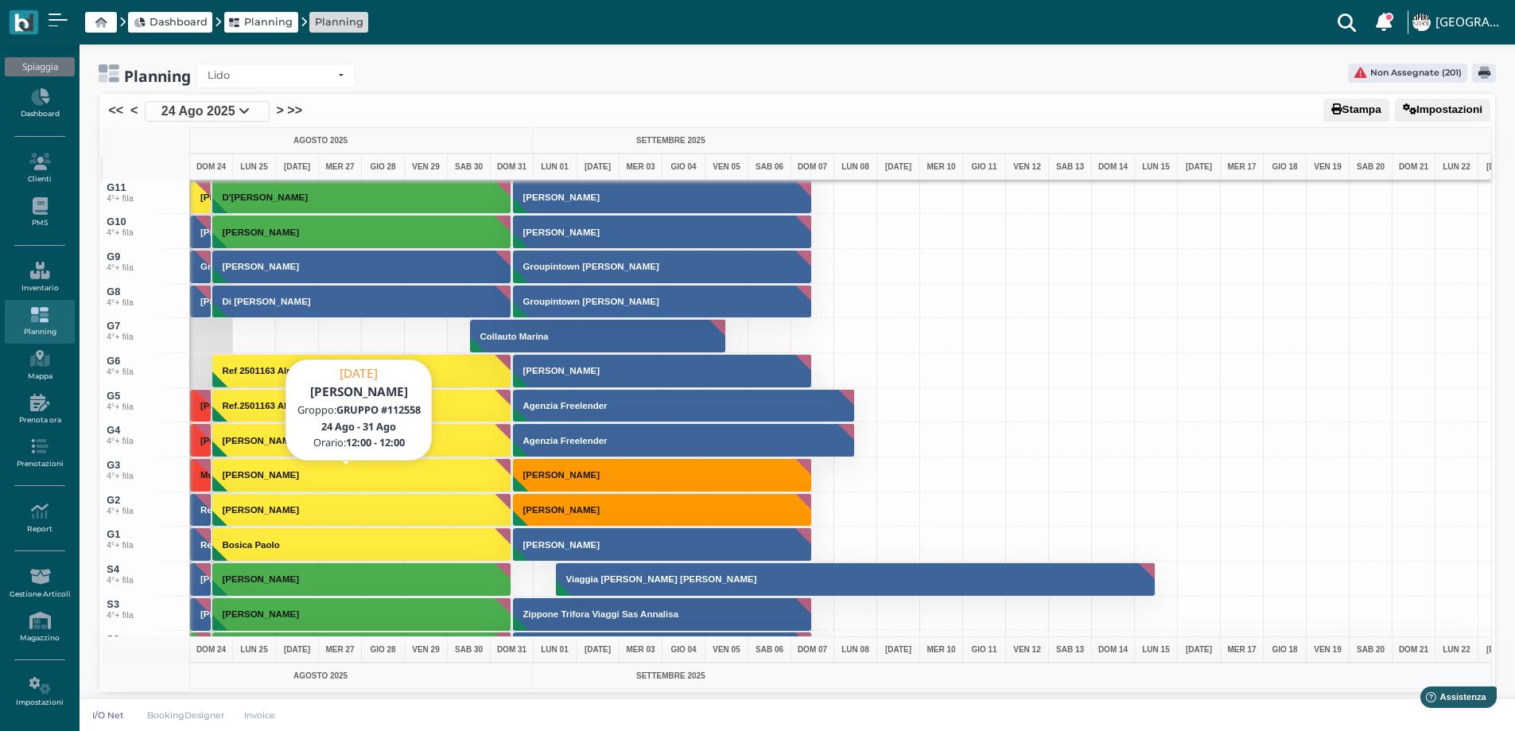
scroll to position [4961, 0]
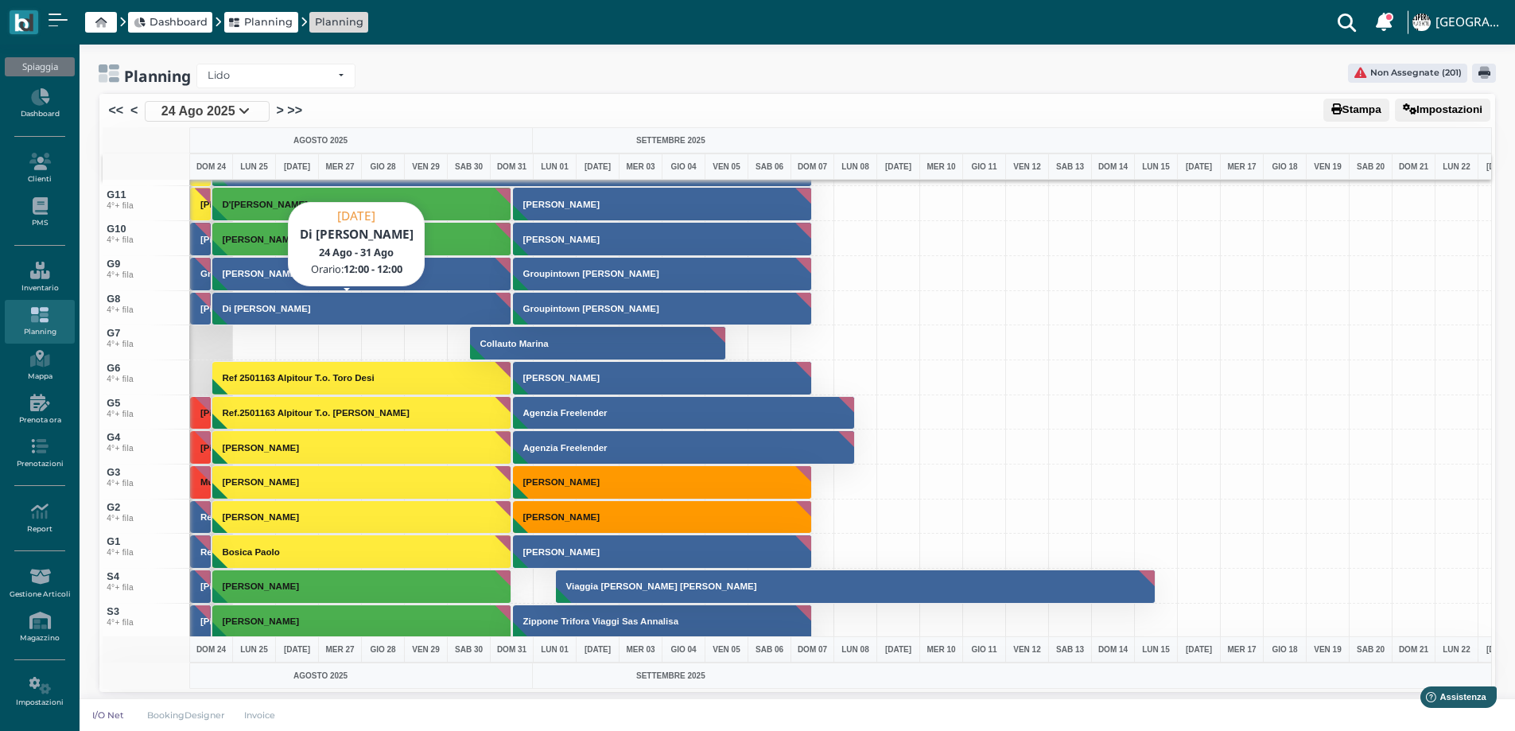
click at [273, 313] on h3 "Di [PERSON_NAME]" at bounding box center [266, 309] width 101 height 10
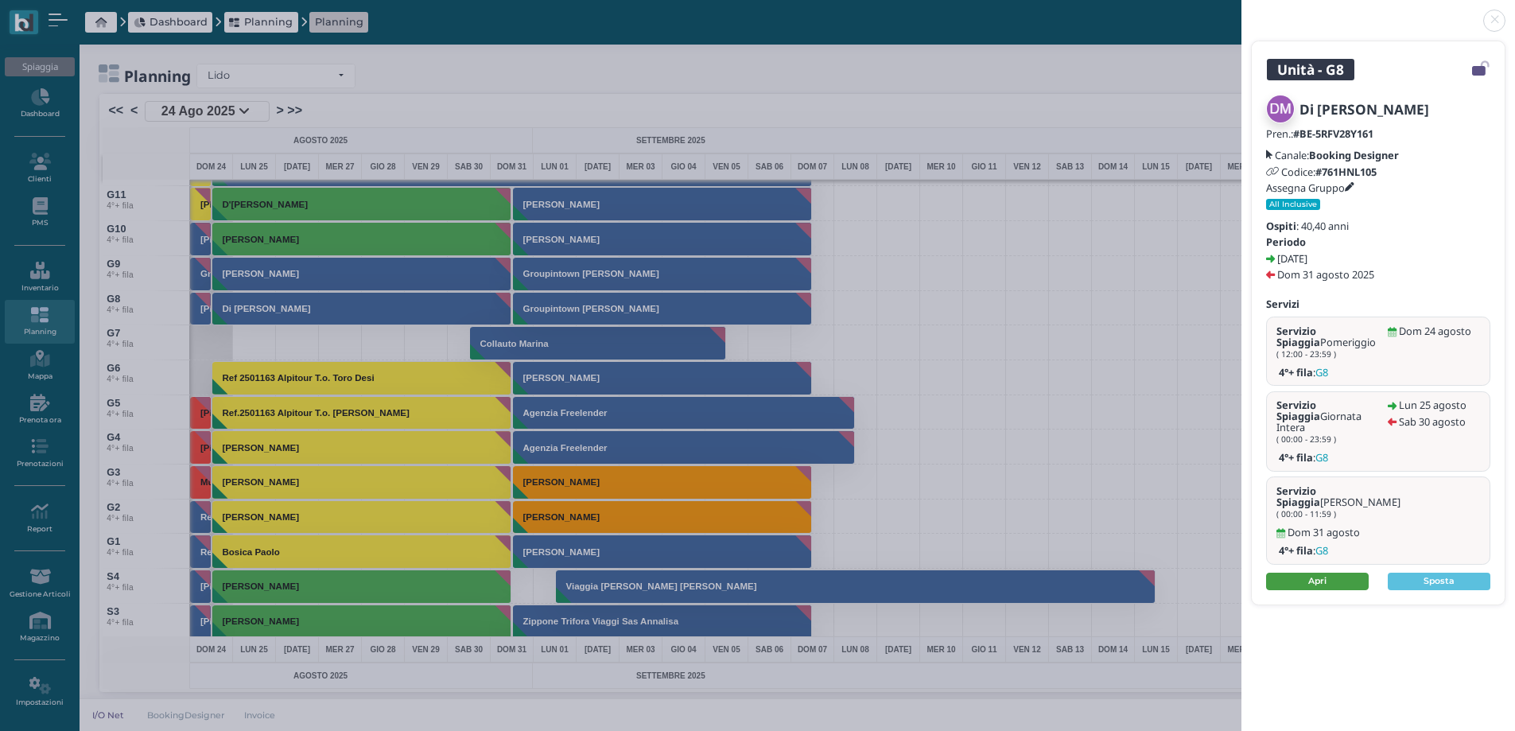
click at [1305, 573] on link "Apri" at bounding box center [1317, 581] width 103 height 17
click at [1241, 11] on link at bounding box center [1241, 11] width 0 height 0
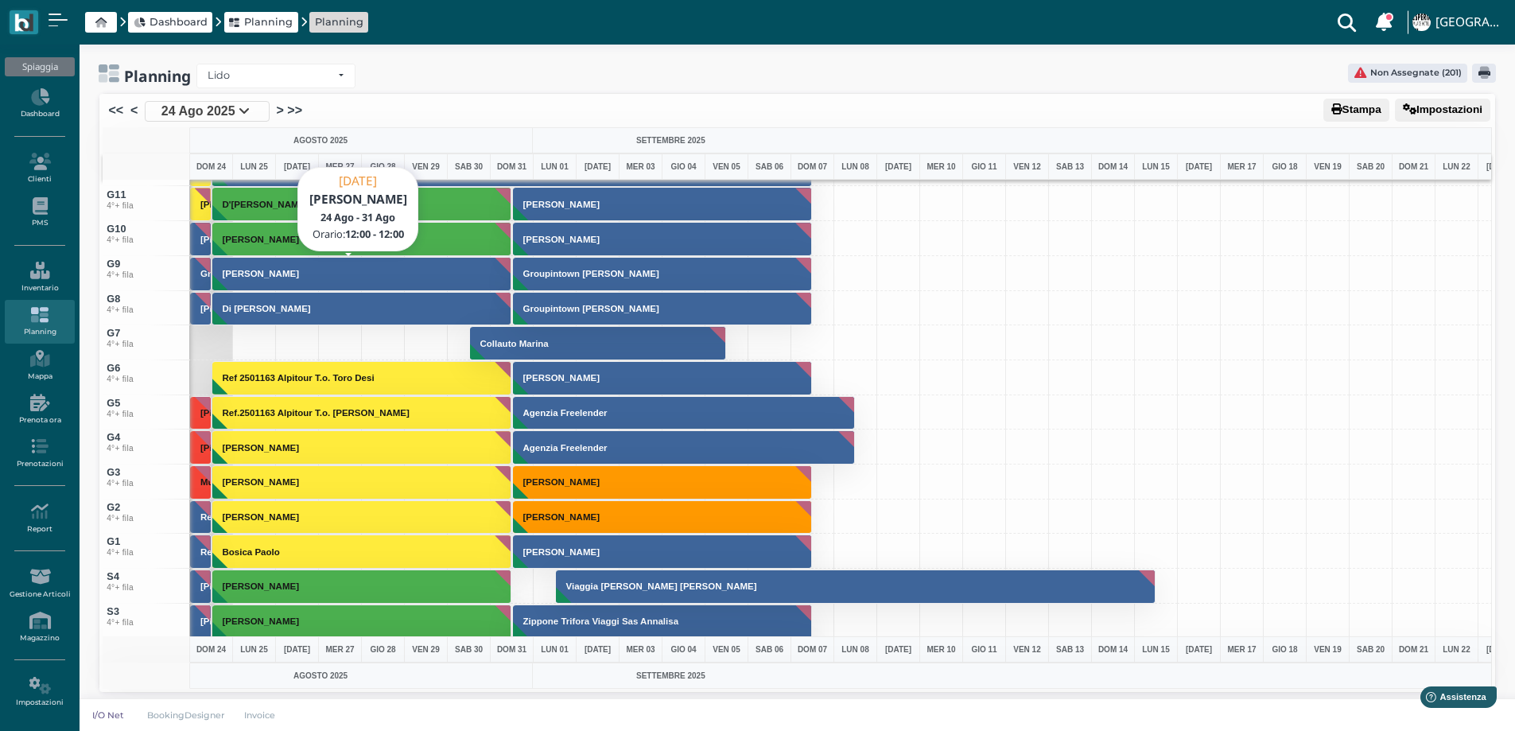
click at [291, 272] on h3 "[PERSON_NAME]" at bounding box center [260, 274] width 89 height 10
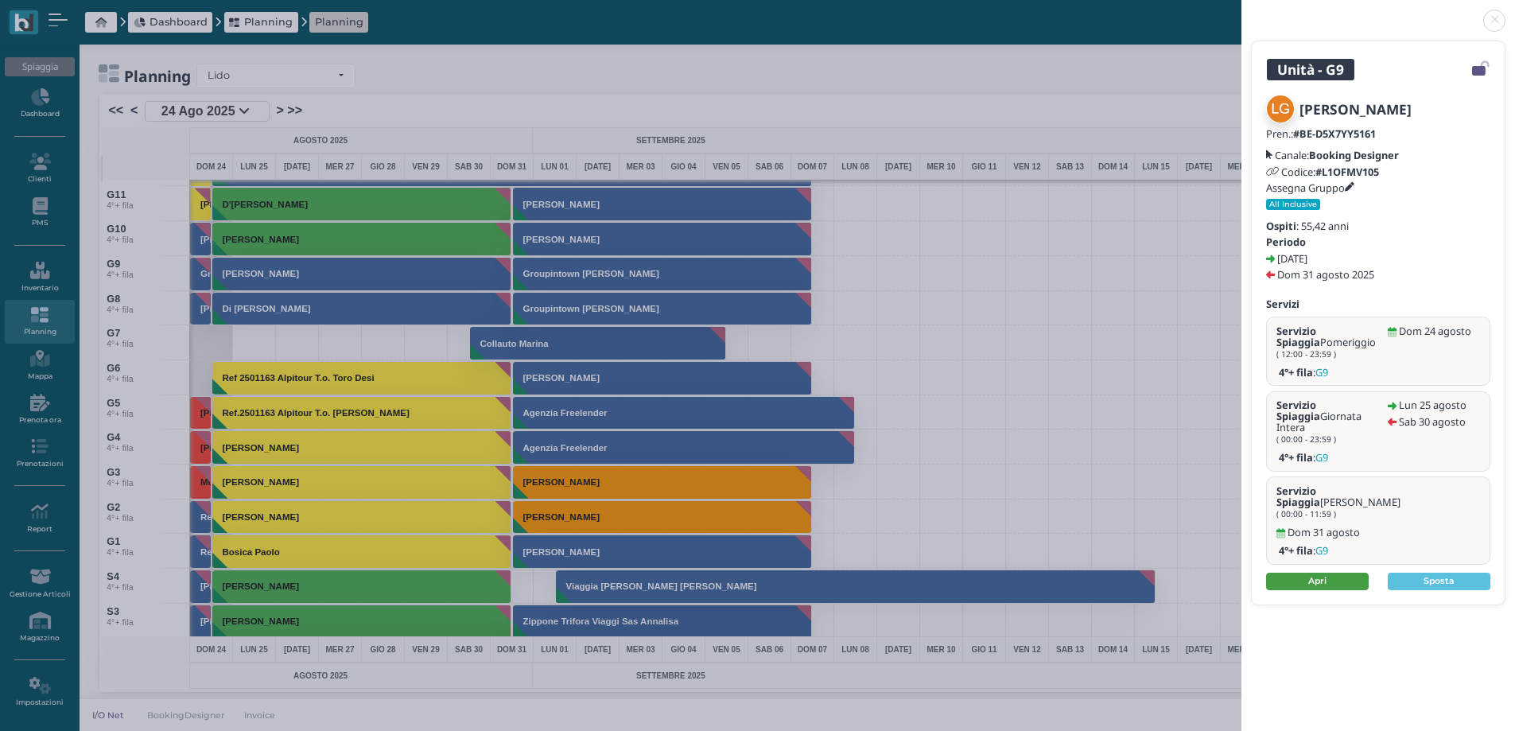
click at [1317, 573] on link "Apri" at bounding box center [1317, 581] width 103 height 17
click at [1241, 11] on link at bounding box center [1241, 11] width 0 height 0
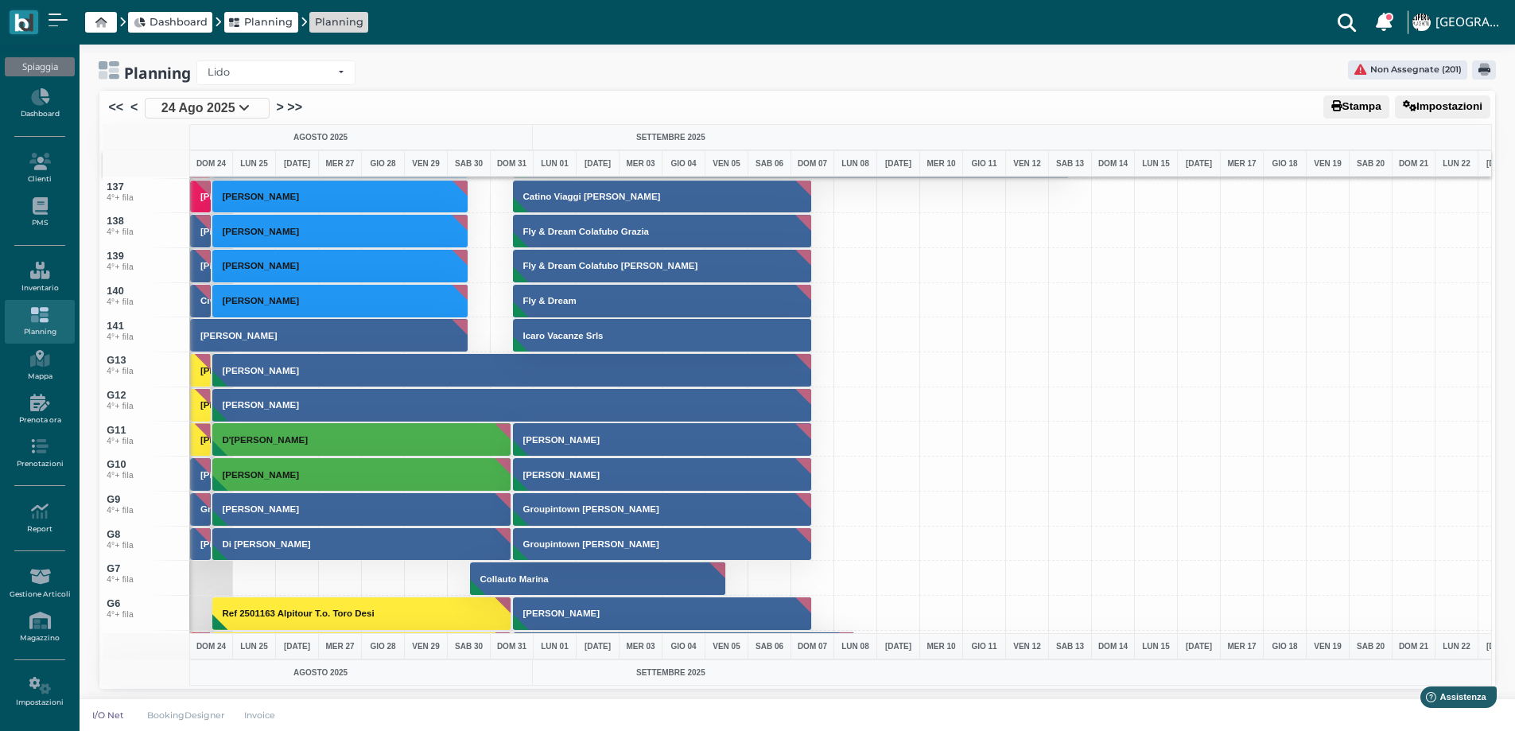
scroll to position [4564, 0]
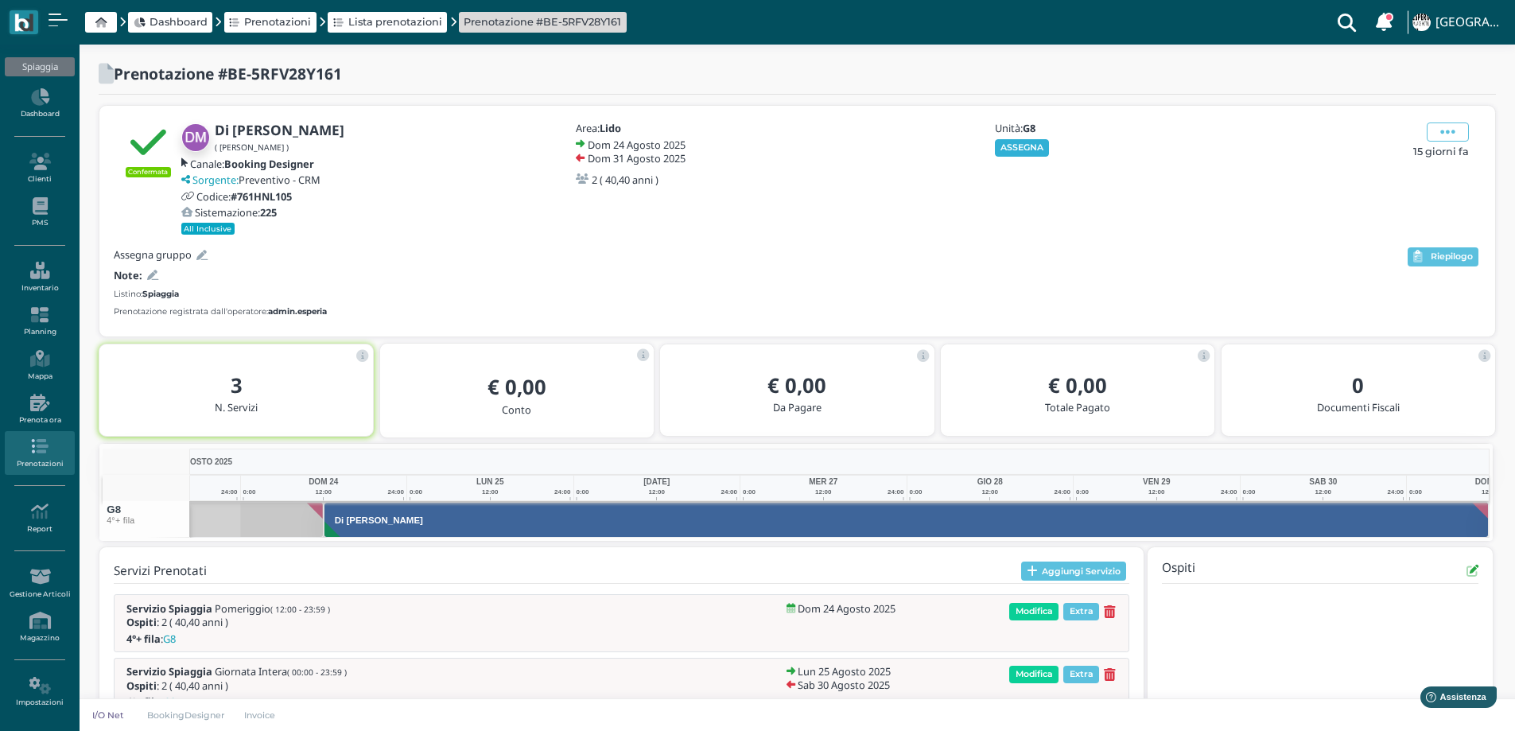
click at [1013, 142] on button "ASSEGNA" at bounding box center [1022, 147] width 55 height 17
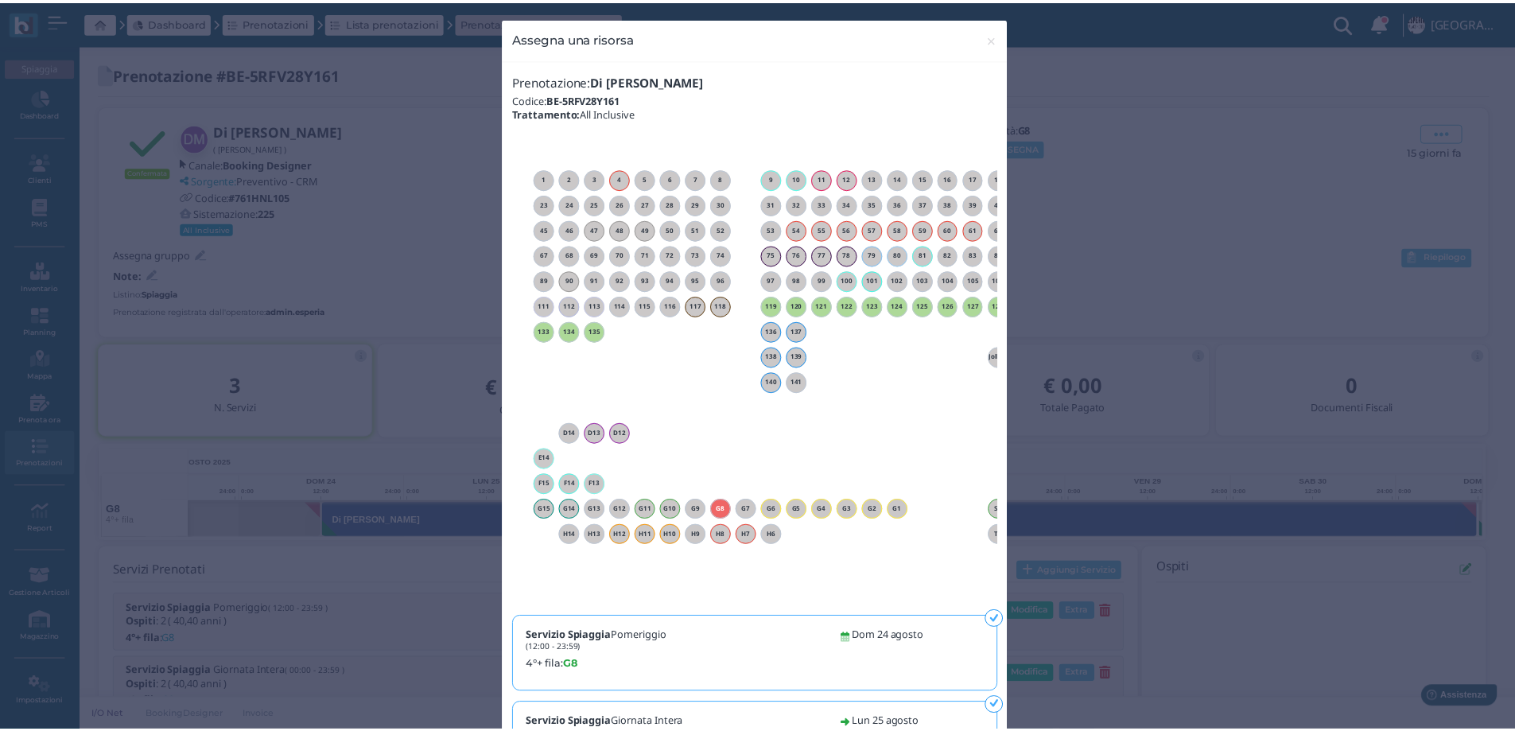
scroll to position [0, 144]
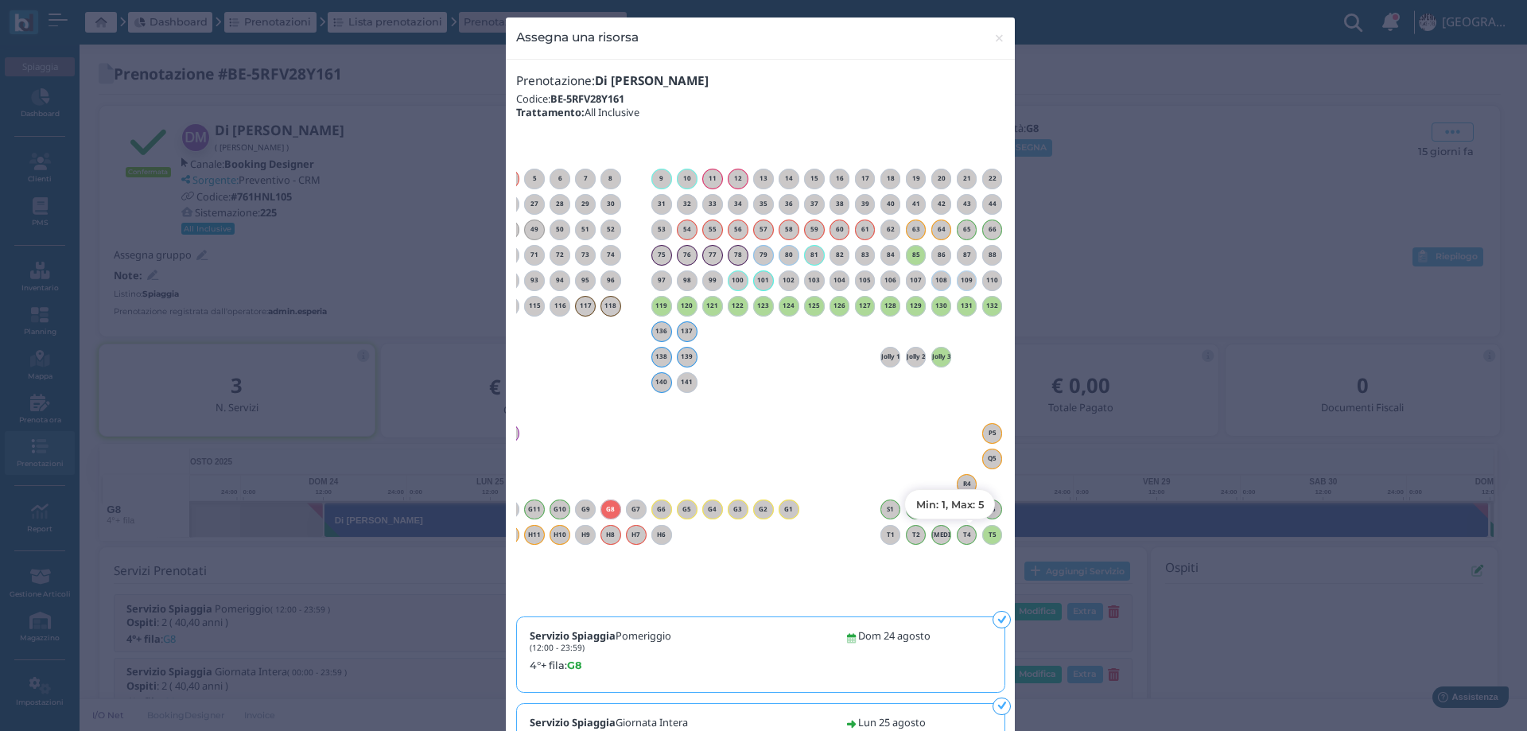
click at [982, 537] on h6 "T5" at bounding box center [992, 534] width 21 height 7
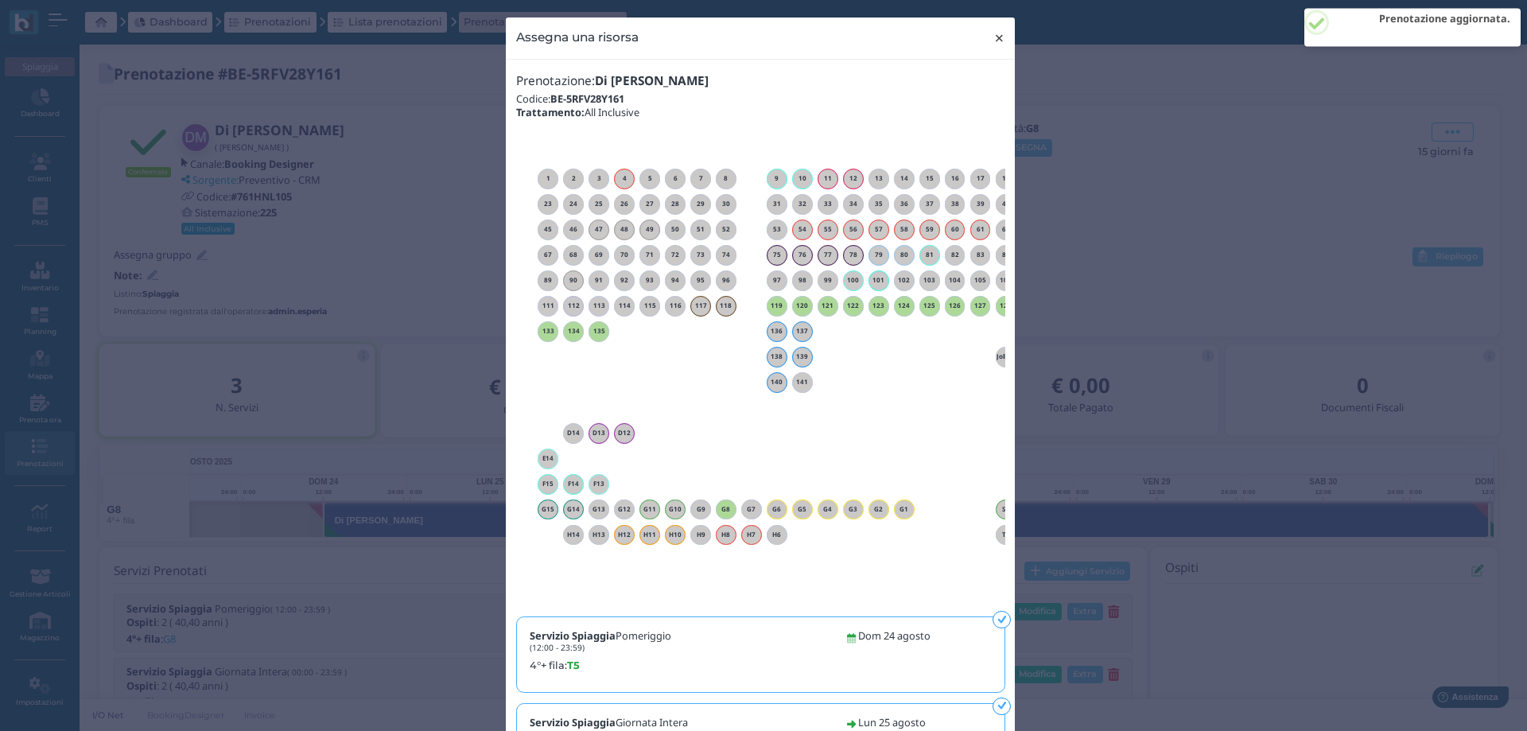
click at [993, 38] on span "×" at bounding box center [999, 38] width 12 height 21
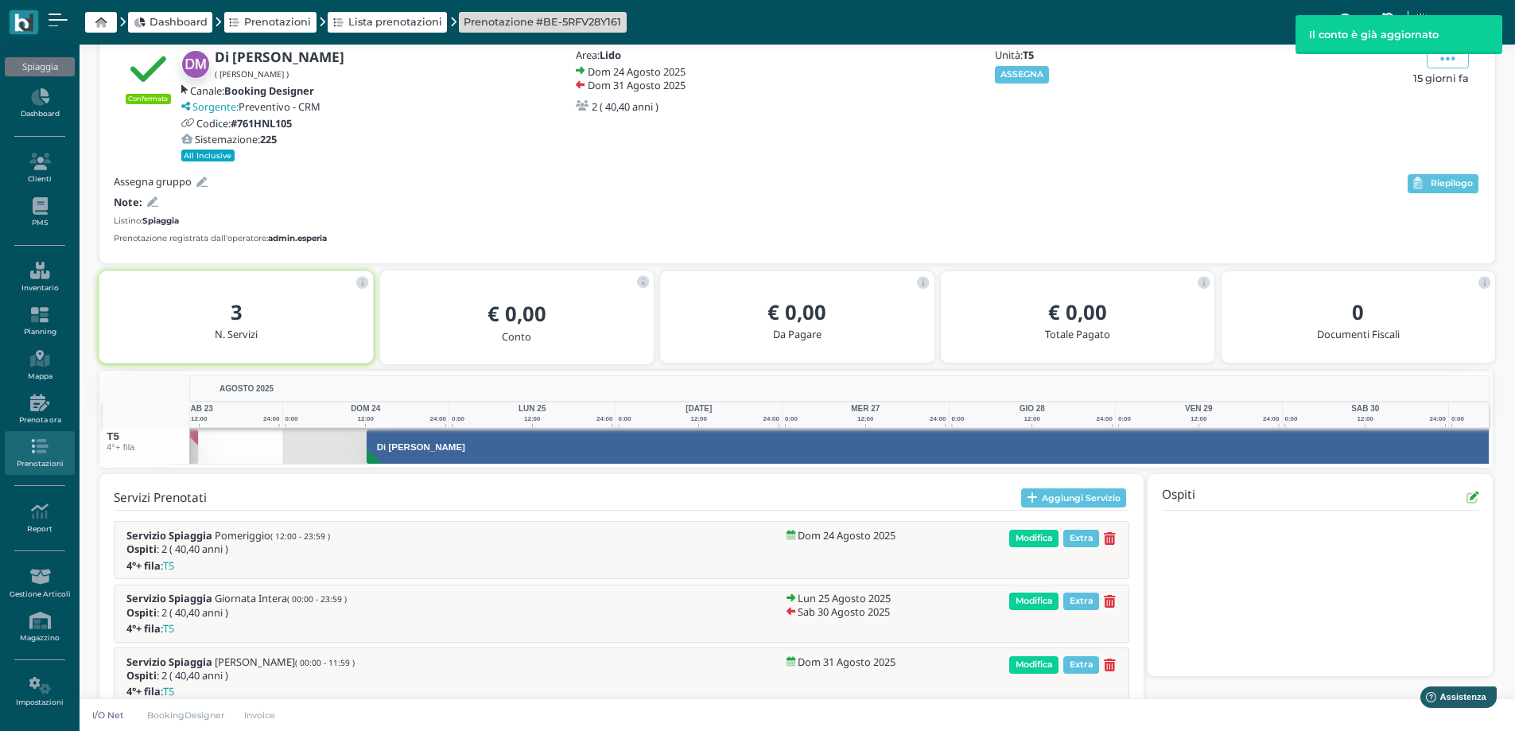
scroll to position [0, 116]
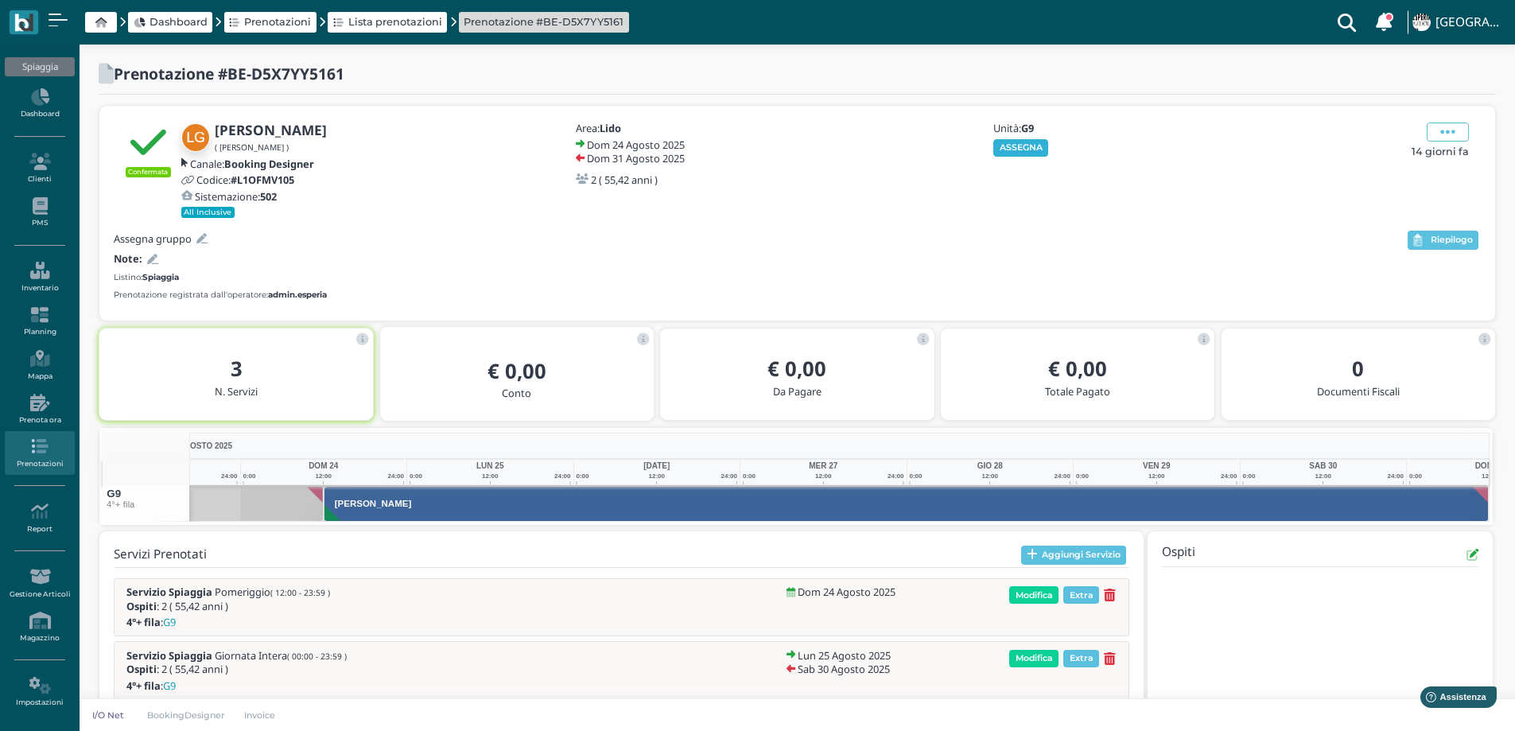
click at [1008, 148] on button "ASSEGNA" at bounding box center [1020, 147] width 55 height 17
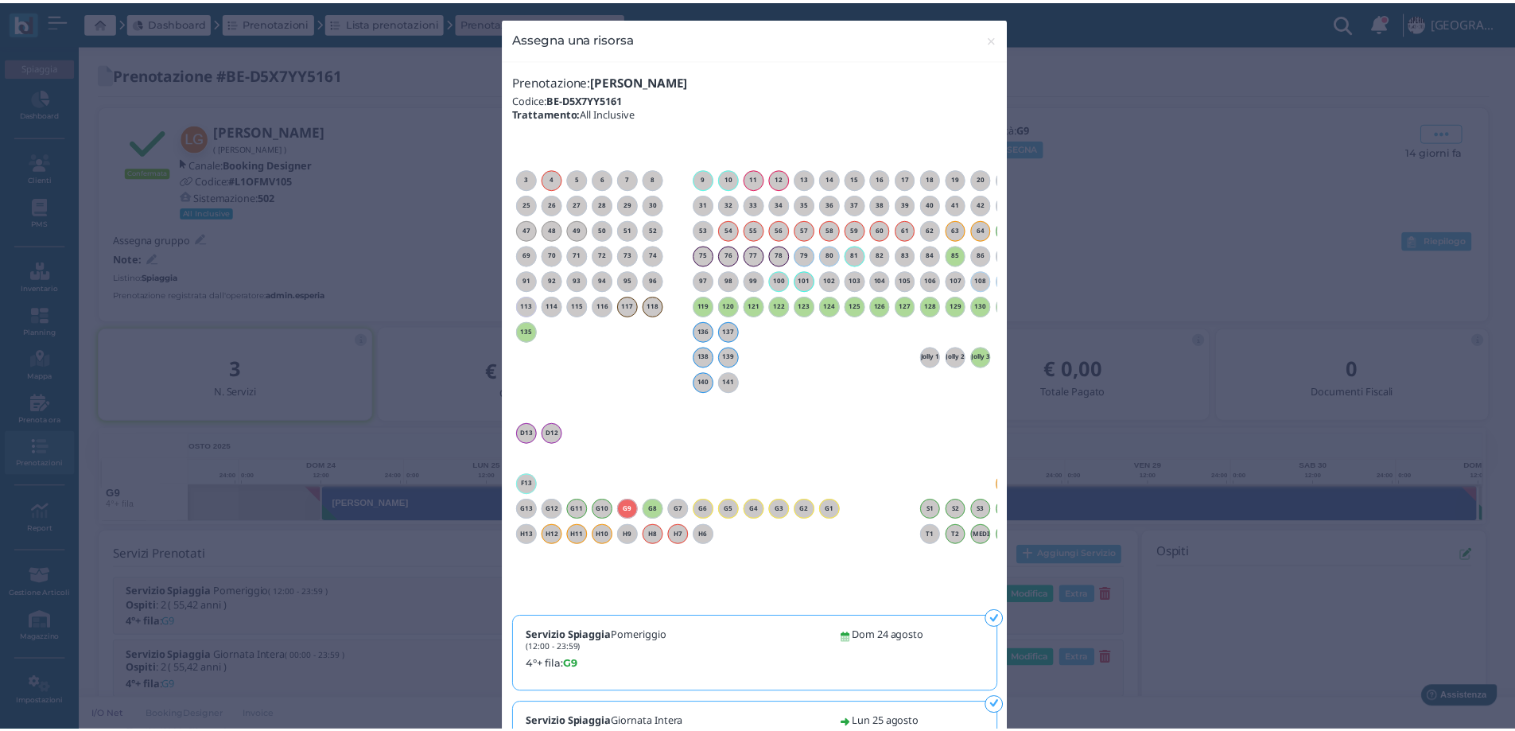
scroll to position [0, 144]
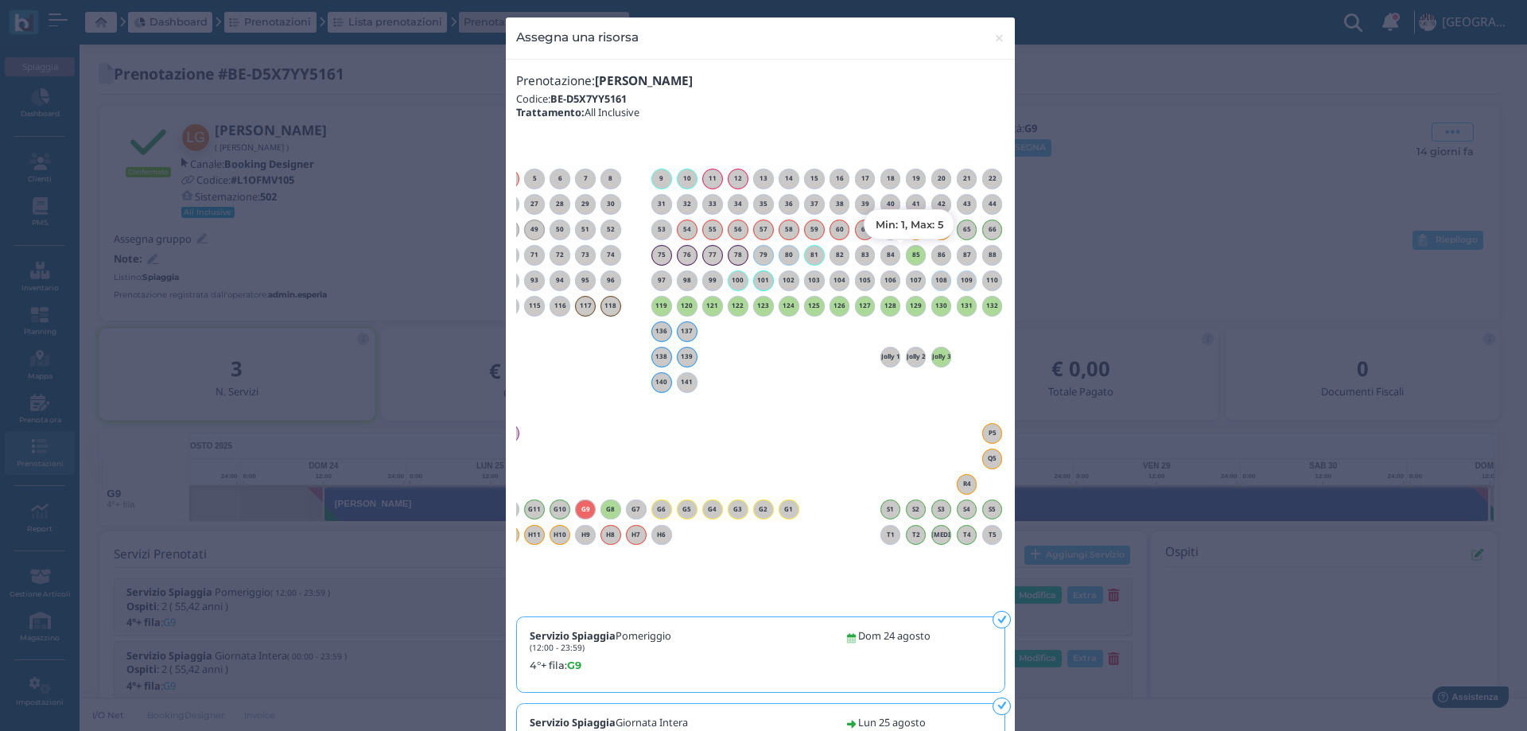
click at [907, 254] on h6 "85" at bounding box center [916, 254] width 21 height 7
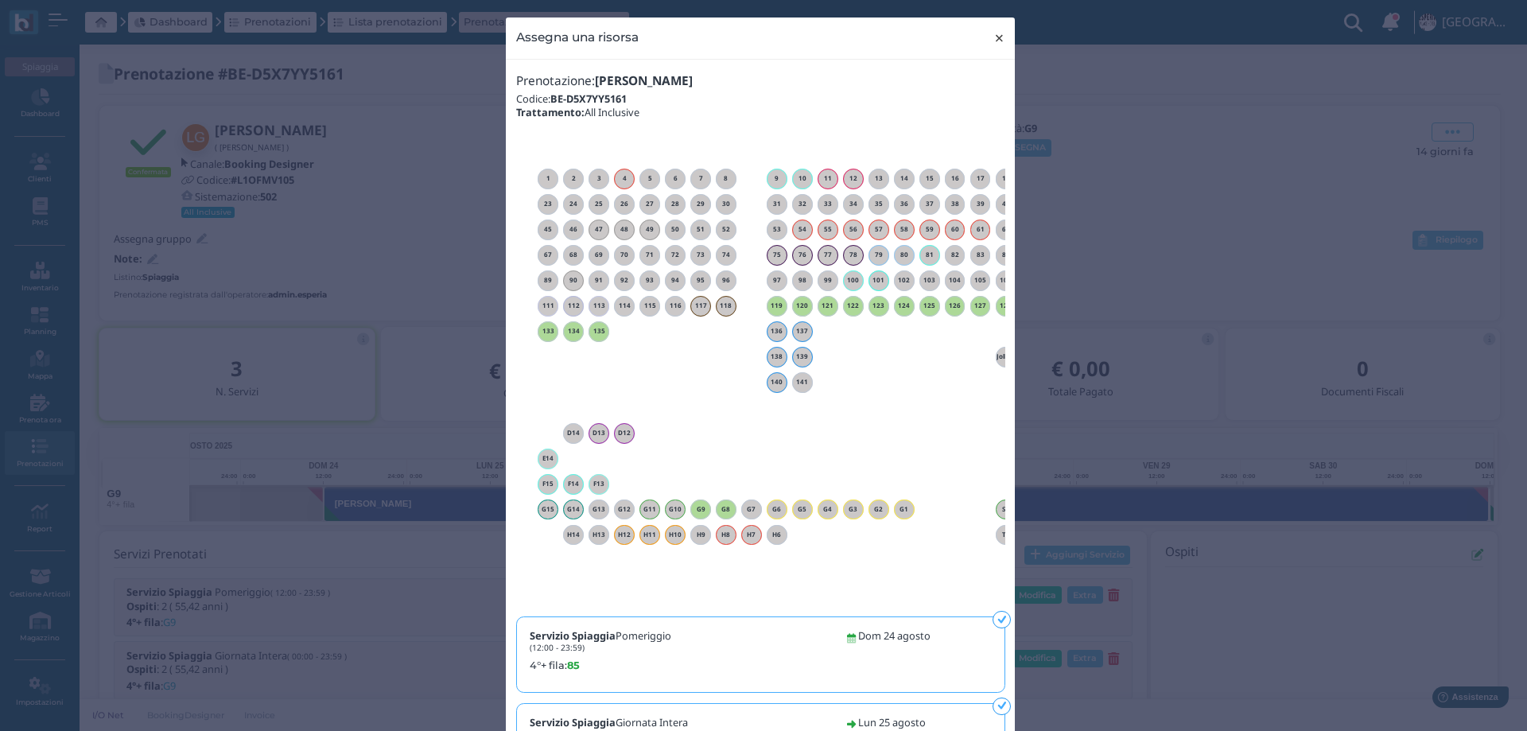
click at [986, 41] on button "× close" at bounding box center [999, 37] width 33 height 41
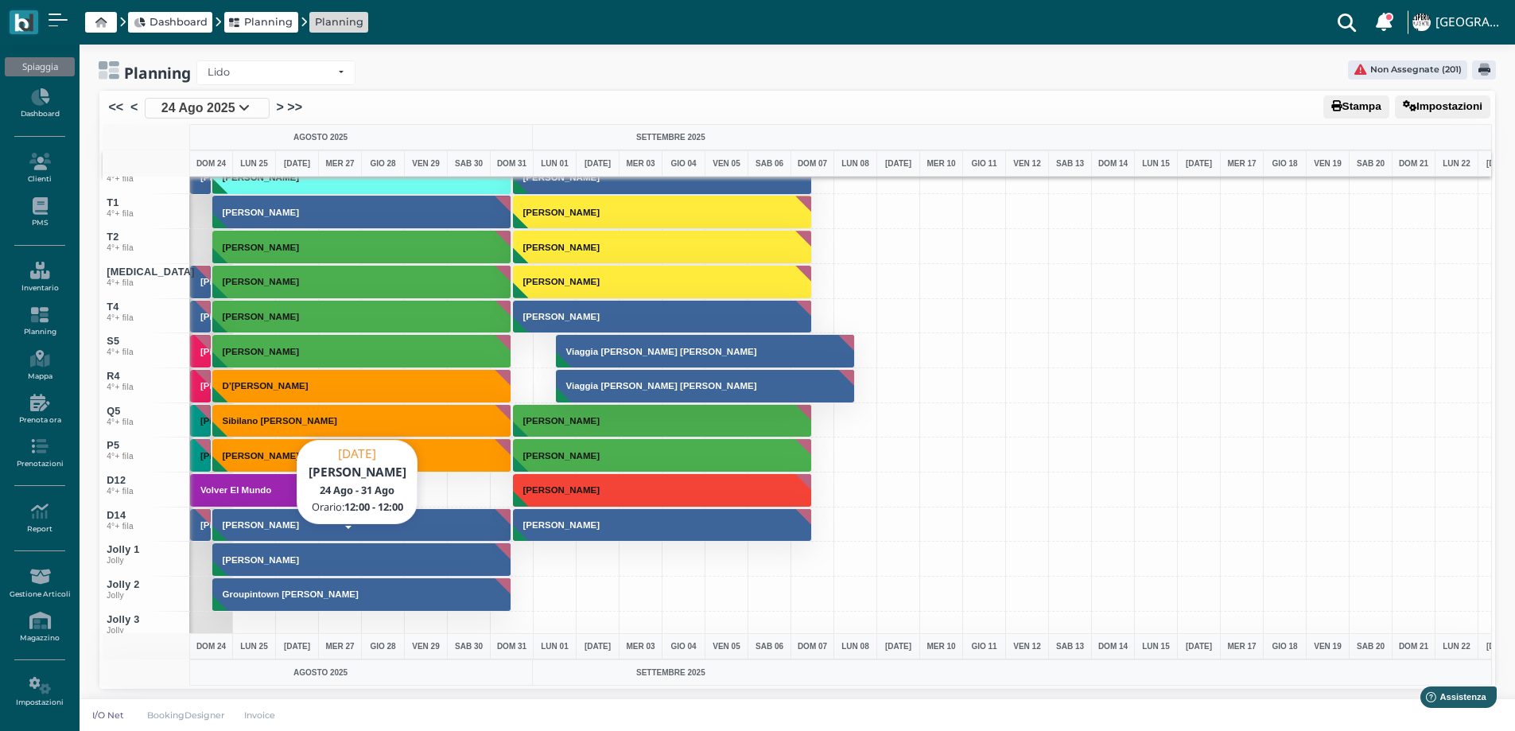
scroll to position [6075, 0]
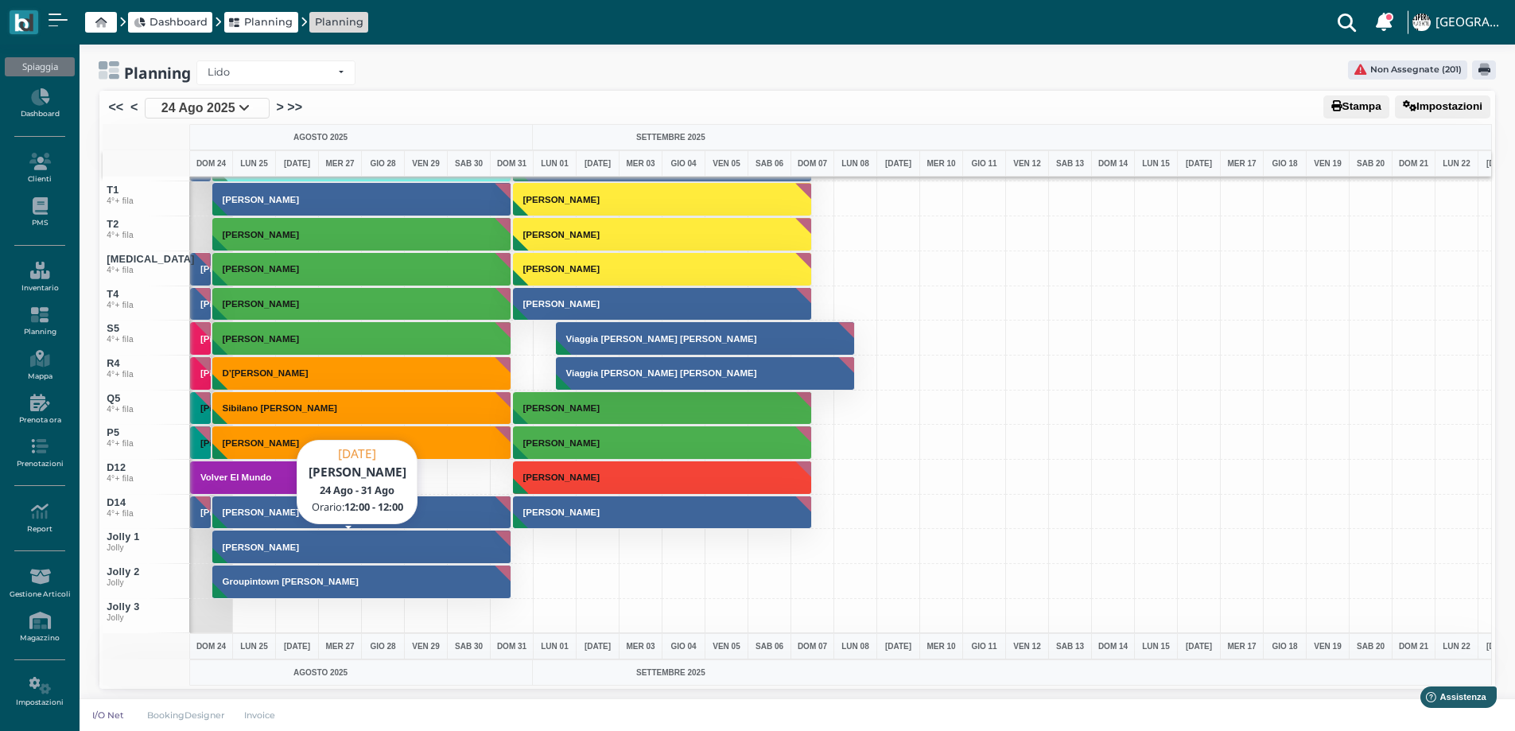
click at [243, 544] on h3 "[PERSON_NAME]" at bounding box center [260, 547] width 89 height 10
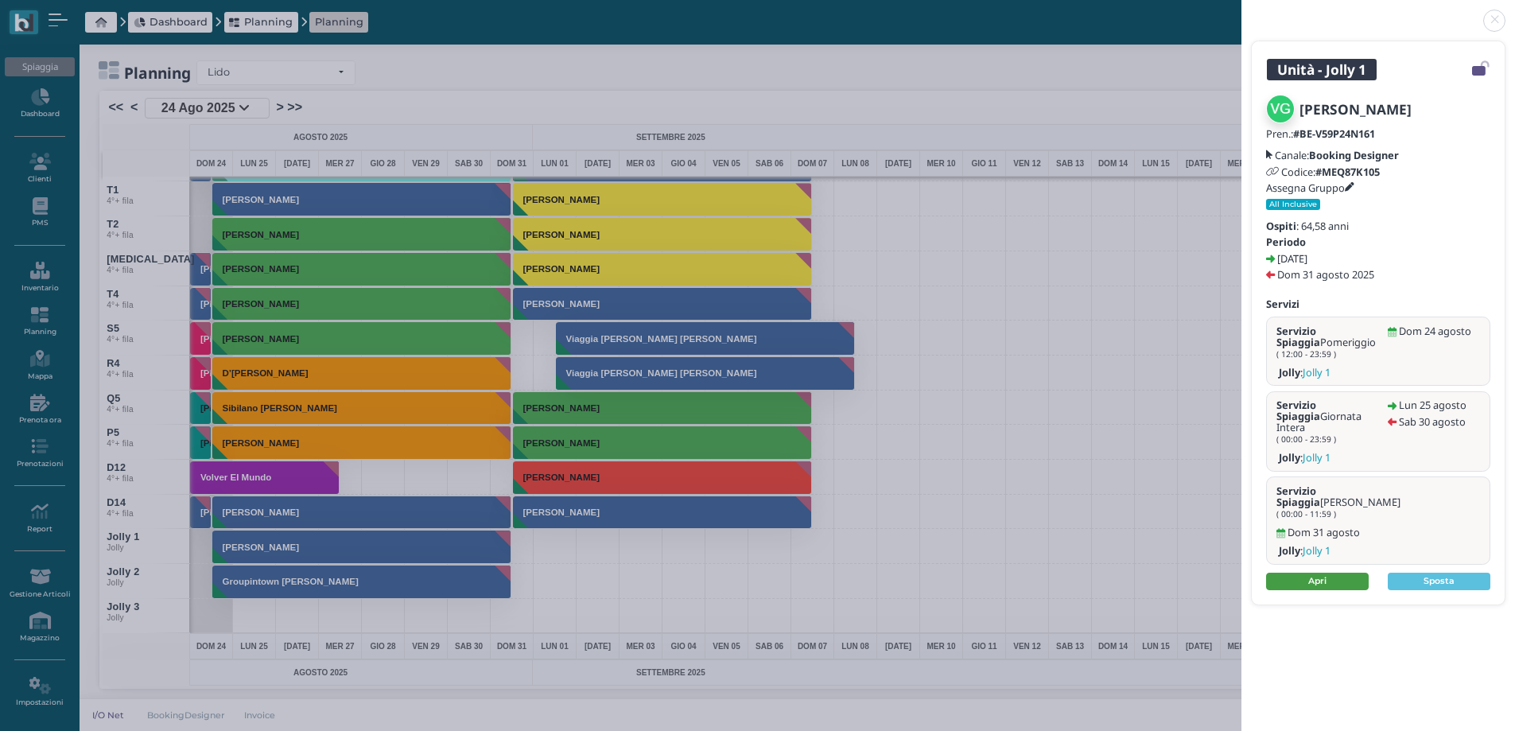
click at [1323, 573] on link "Apri" at bounding box center [1317, 581] width 103 height 17
click at [1241, 11] on link at bounding box center [1241, 11] width 0 height 0
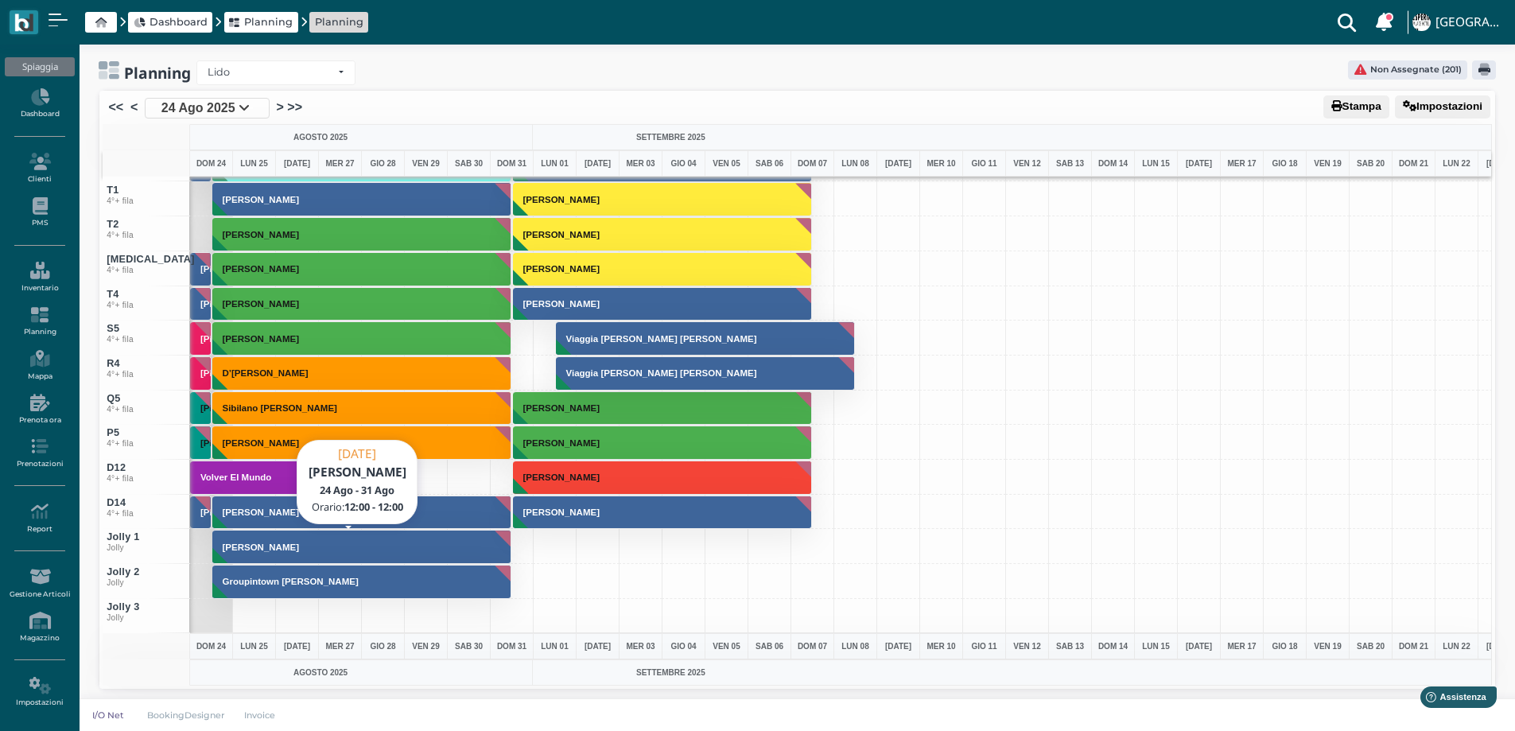
click at [226, 552] on button "[PERSON_NAME]" at bounding box center [362, 547] width 300 height 34
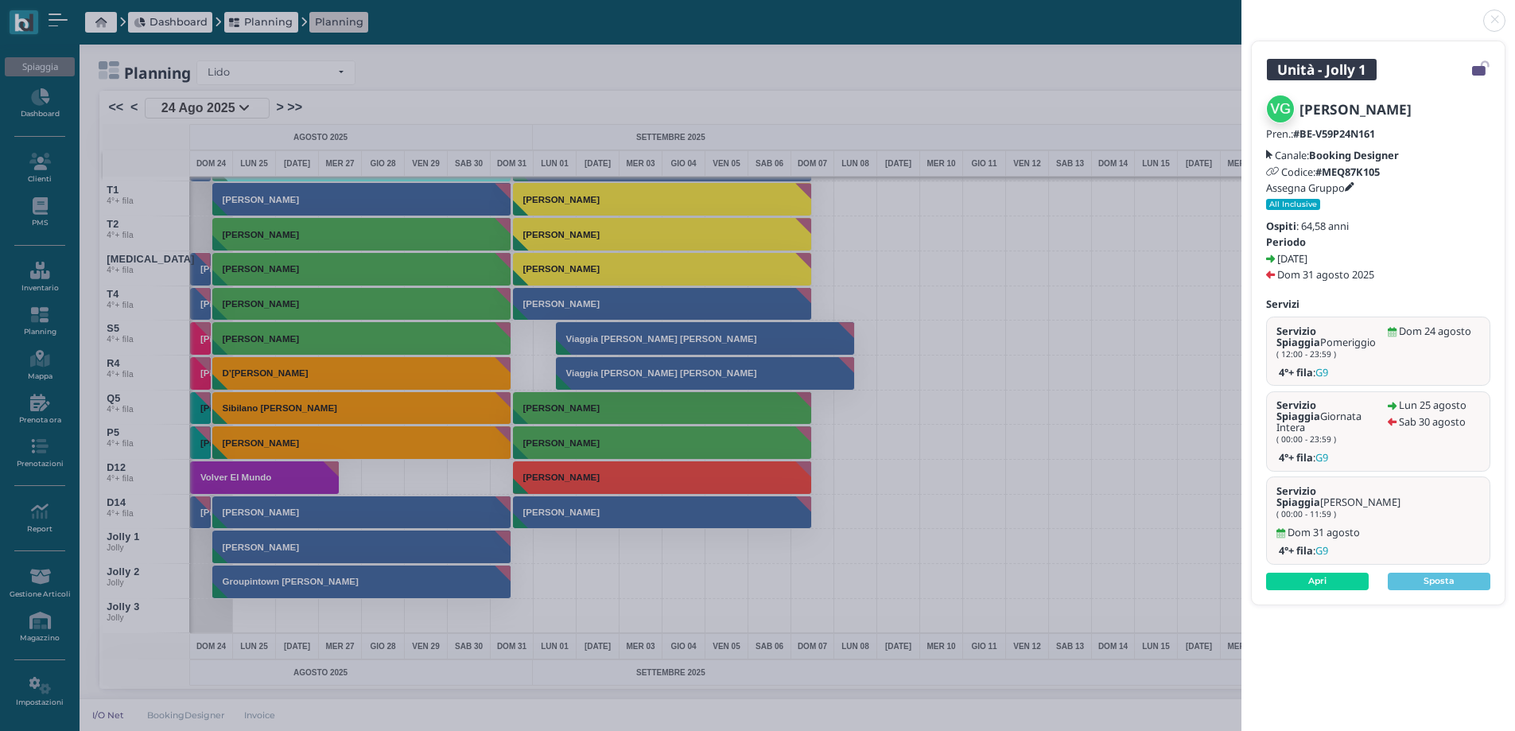
click at [1241, 11] on link at bounding box center [1241, 11] width 0 height 0
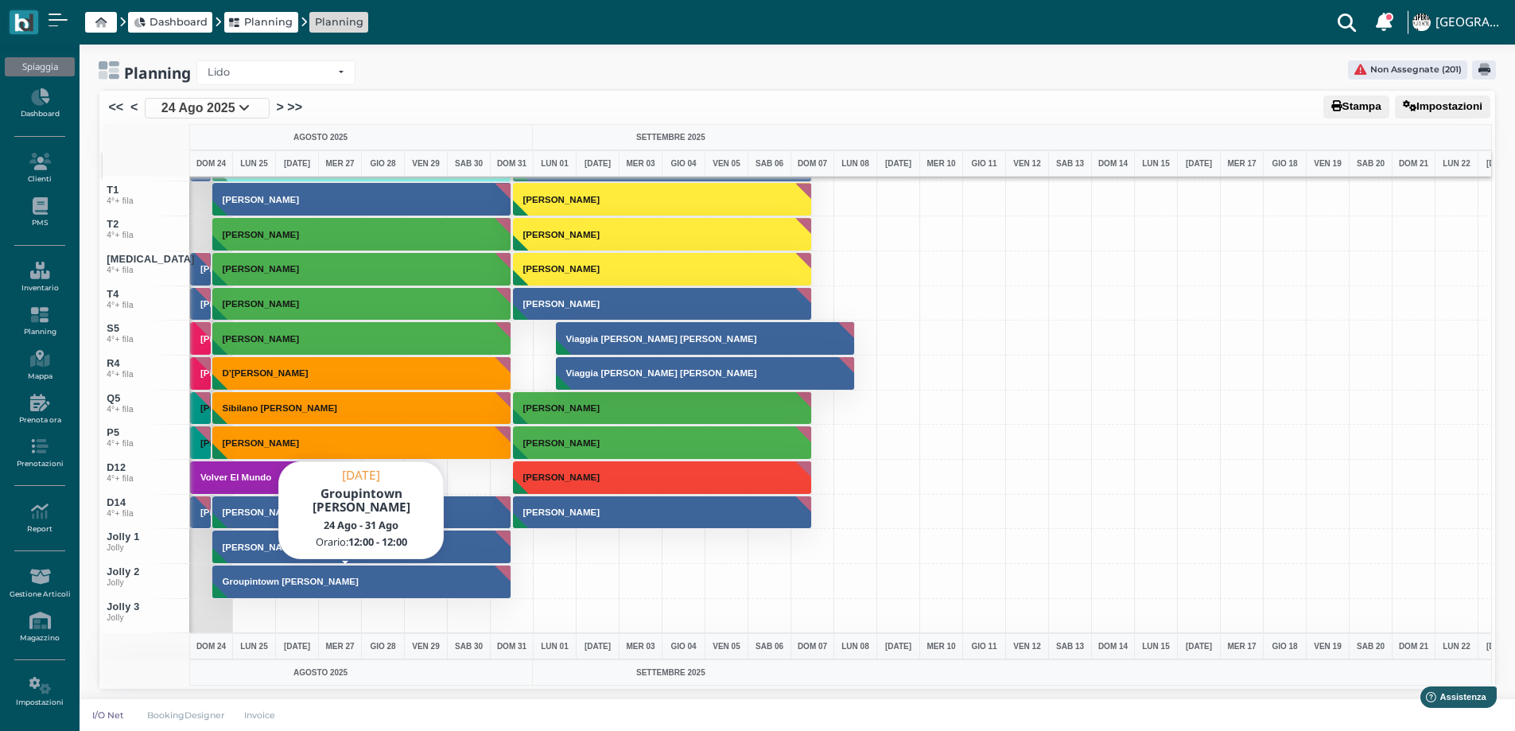
click at [278, 594] on button "Groupintown [PERSON_NAME]" at bounding box center [362, 582] width 300 height 34
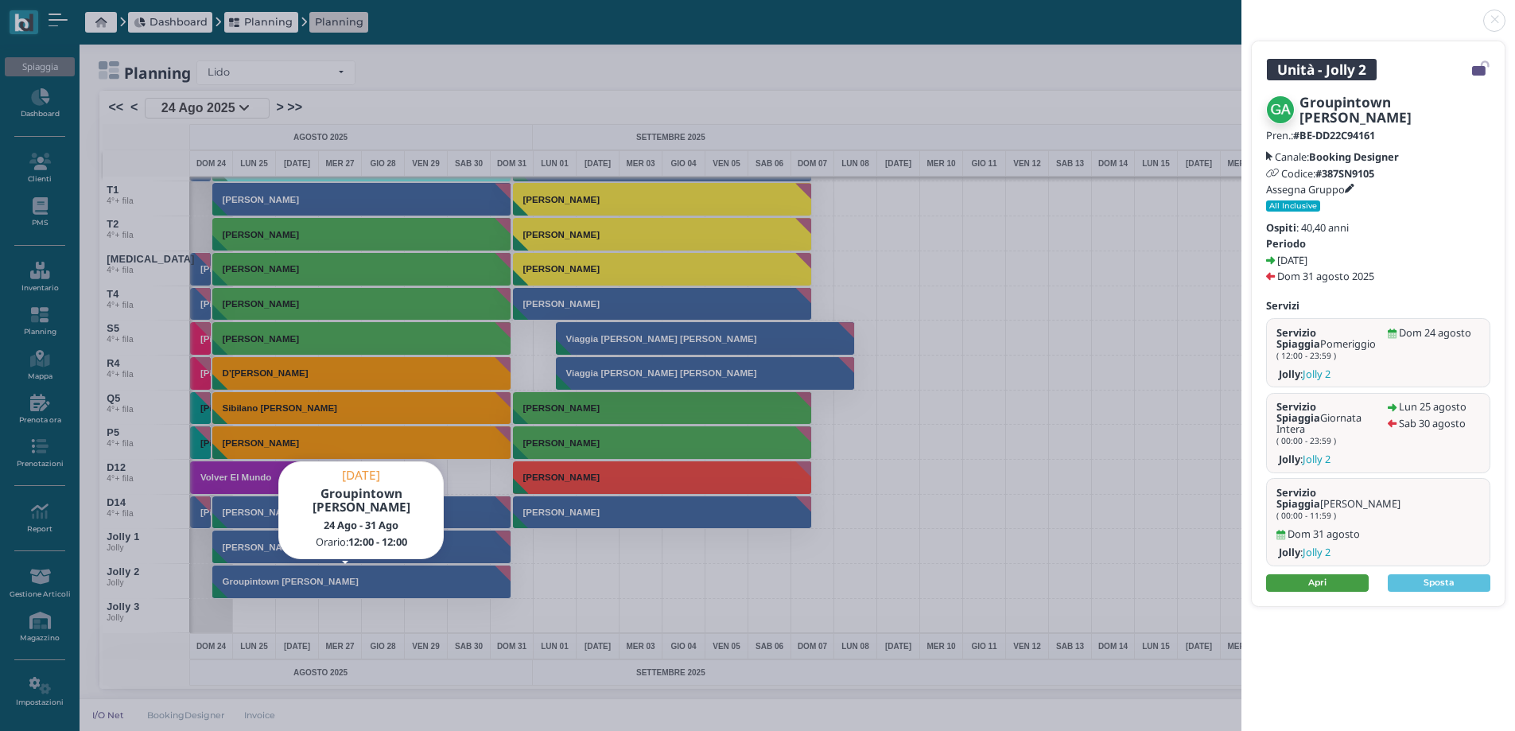
click at [1299, 574] on link "Apri" at bounding box center [1317, 582] width 103 height 17
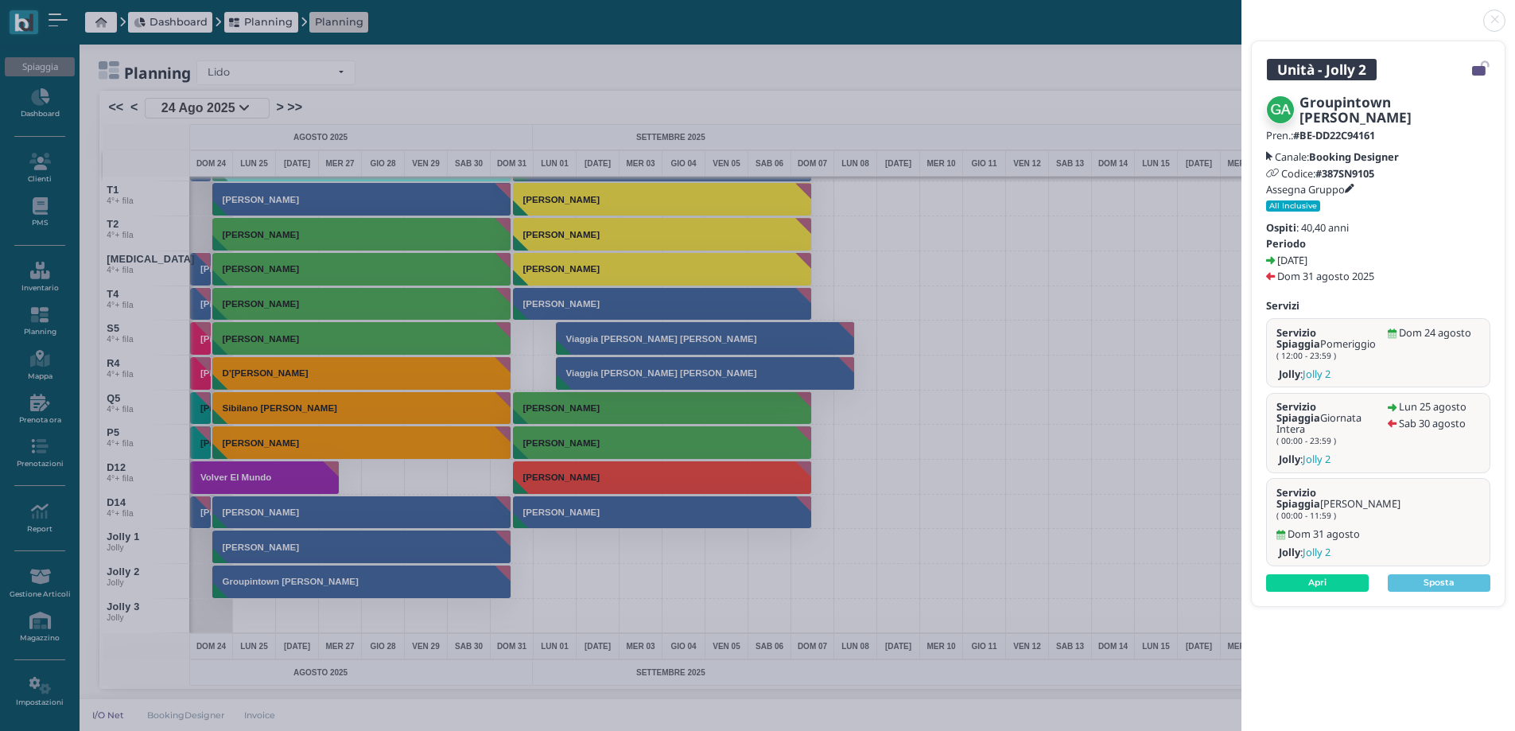
click at [1241, 11] on link at bounding box center [1241, 11] width 0 height 0
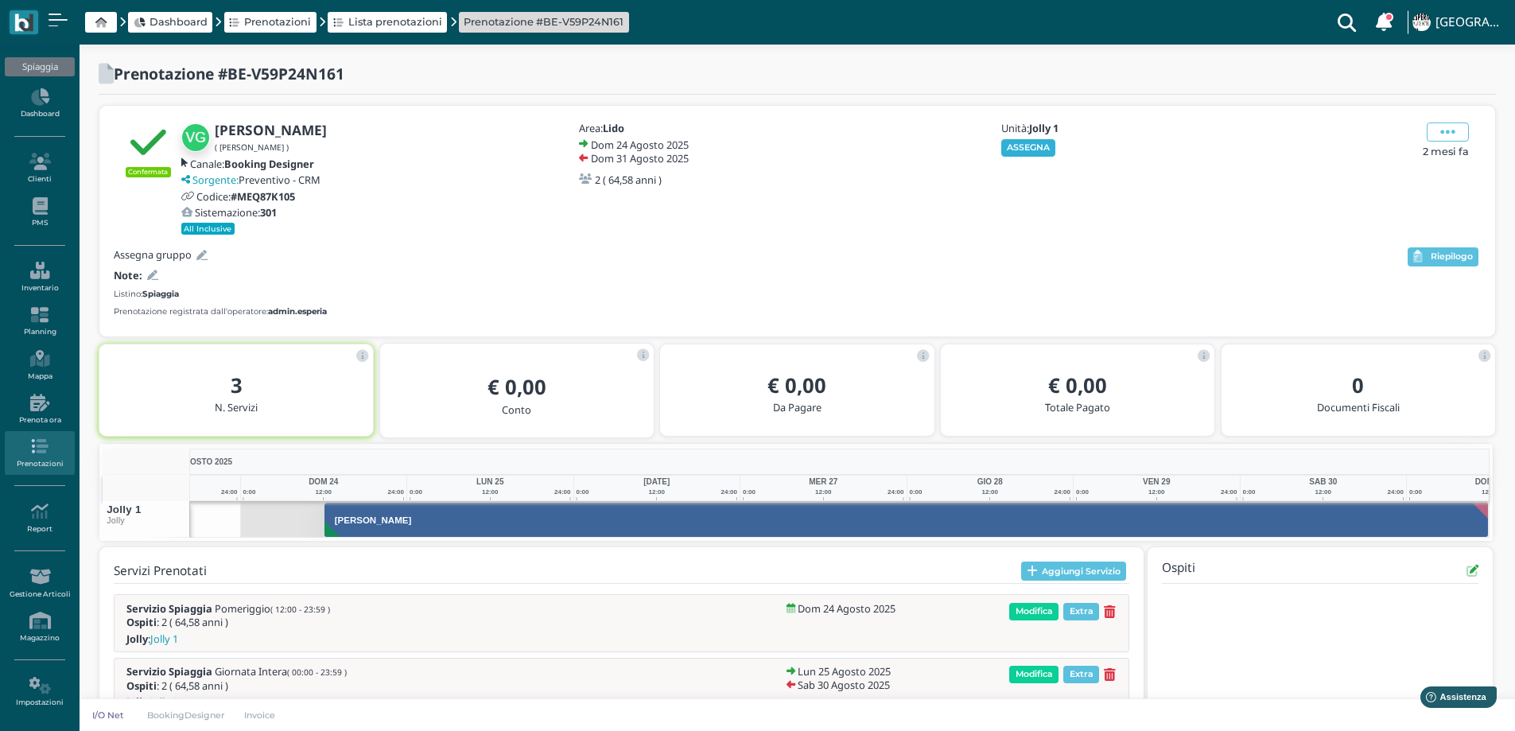
click at [1020, 150] on button "ASSEGNA" at bounding box center [1028, 147] width 55 height 17
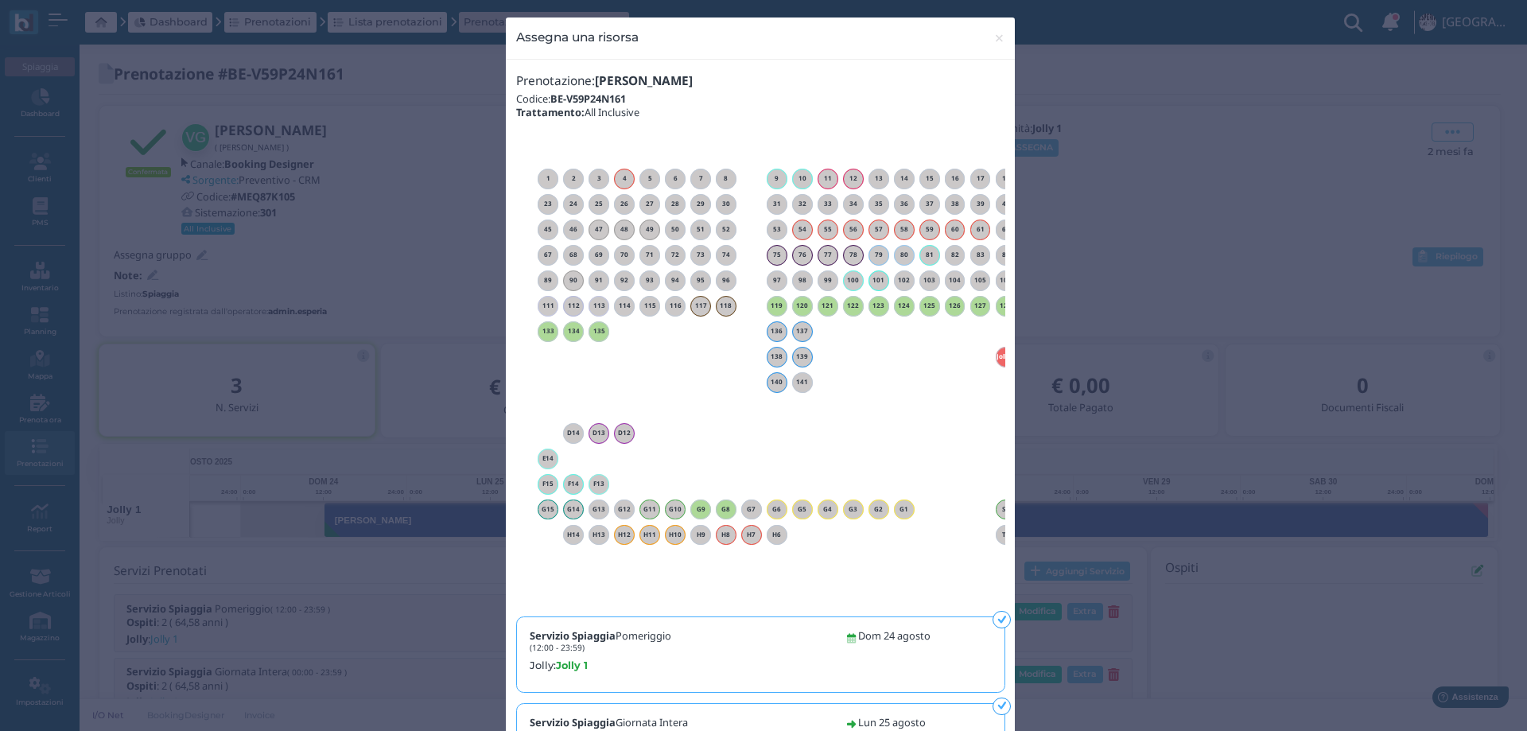
click at [692, 508] on h6 "G9" at bounding box center [700, 509] width 21 height 7
click at [993, 36] on span "×" at bounding box center [999, 38] width 12 height 21
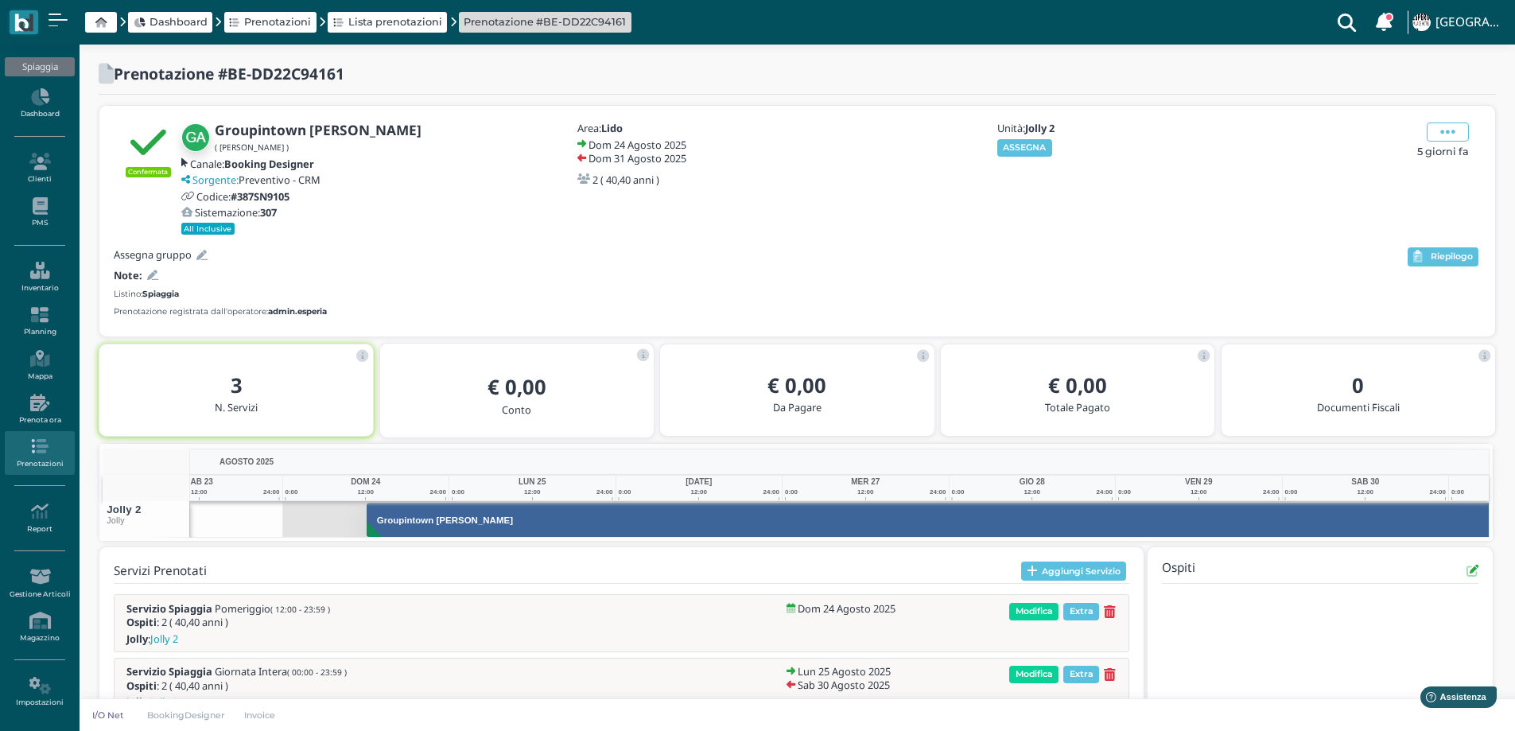
scroll to position [0, 116]
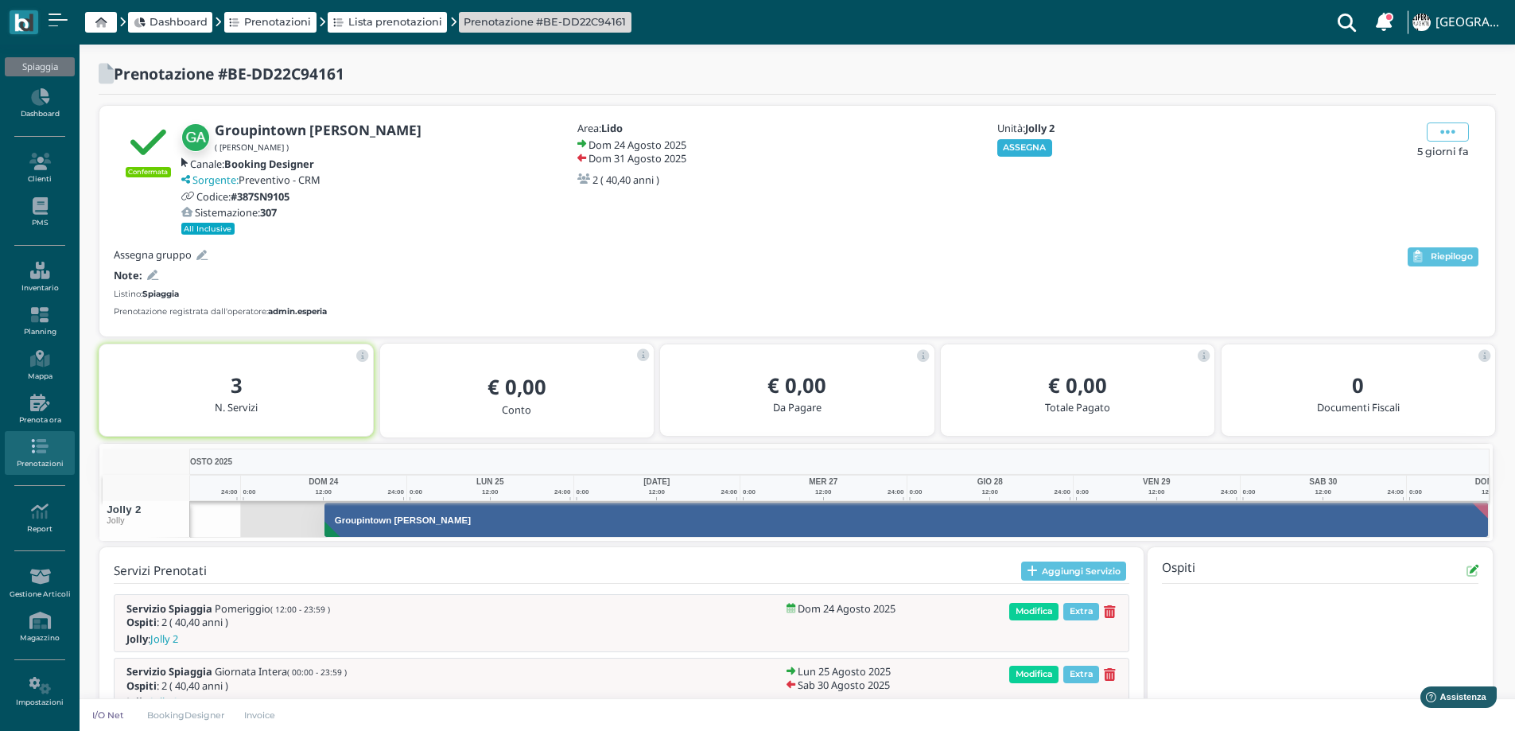
click at [1023, 149] on button "ASSEGNA" at bounding box center [1024, 147] width 55 height 17
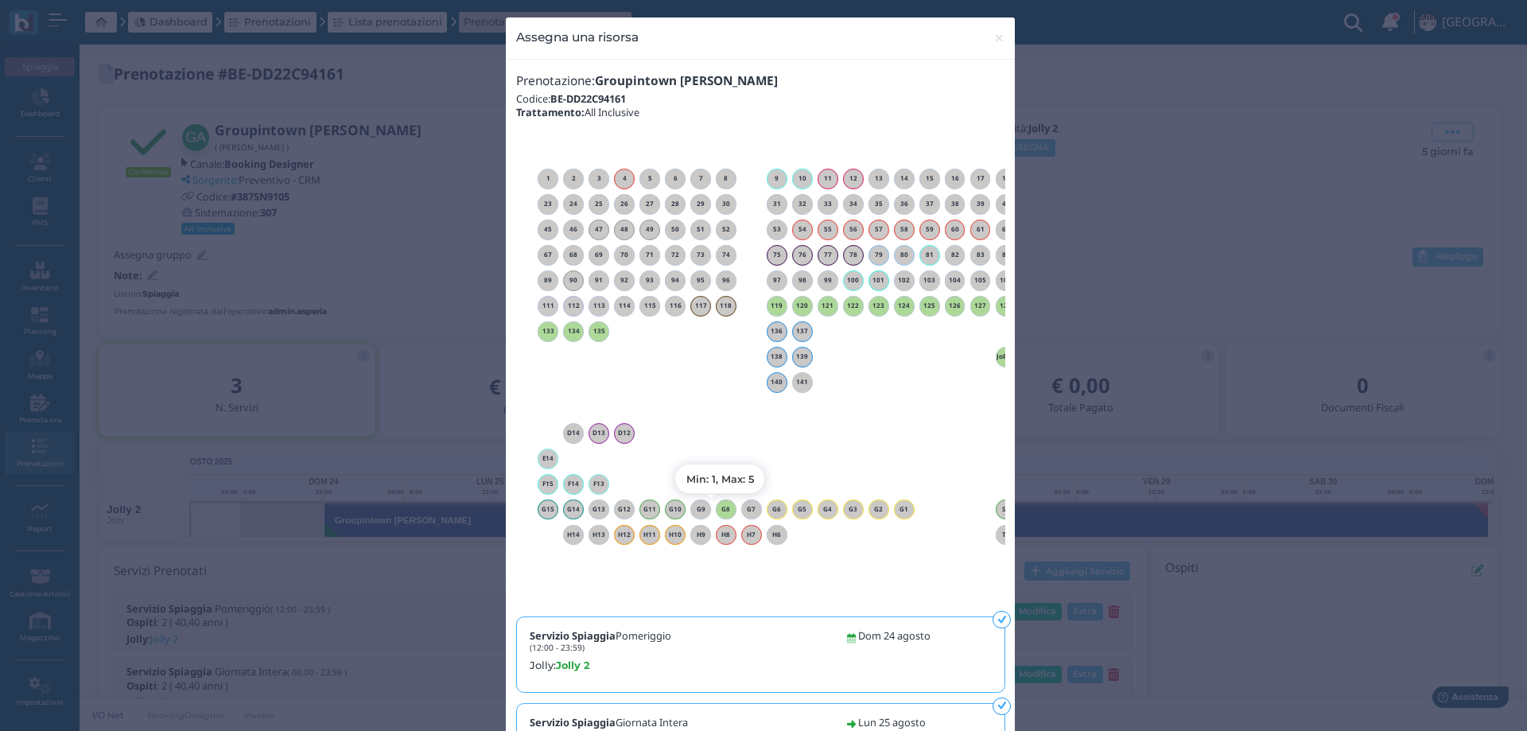
click at [719, 507] on h6 "G8" at bounding box center [726, 509] width 21 height 7
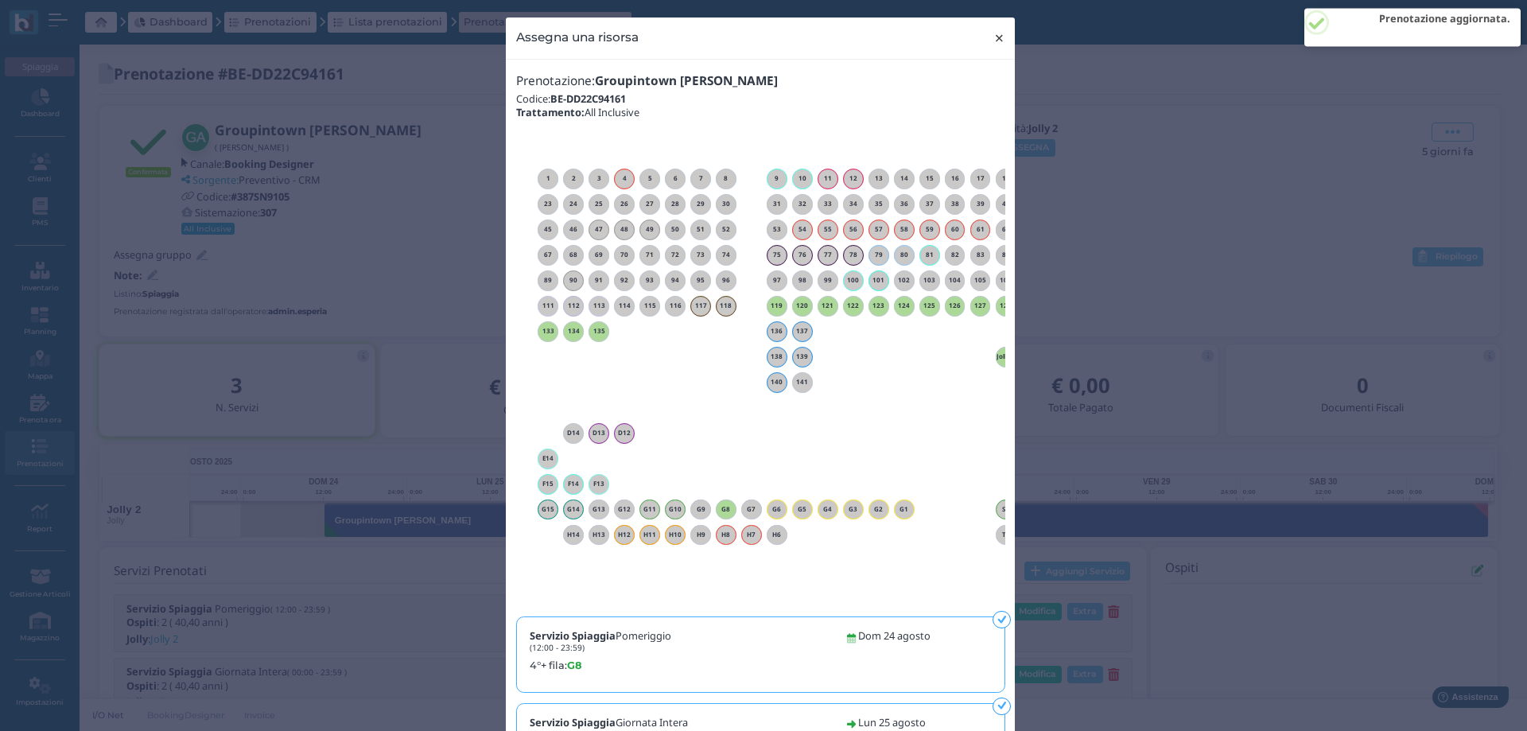
click at [998, 37] on span "×" at bounding box center [999, 38] width 12 height 21
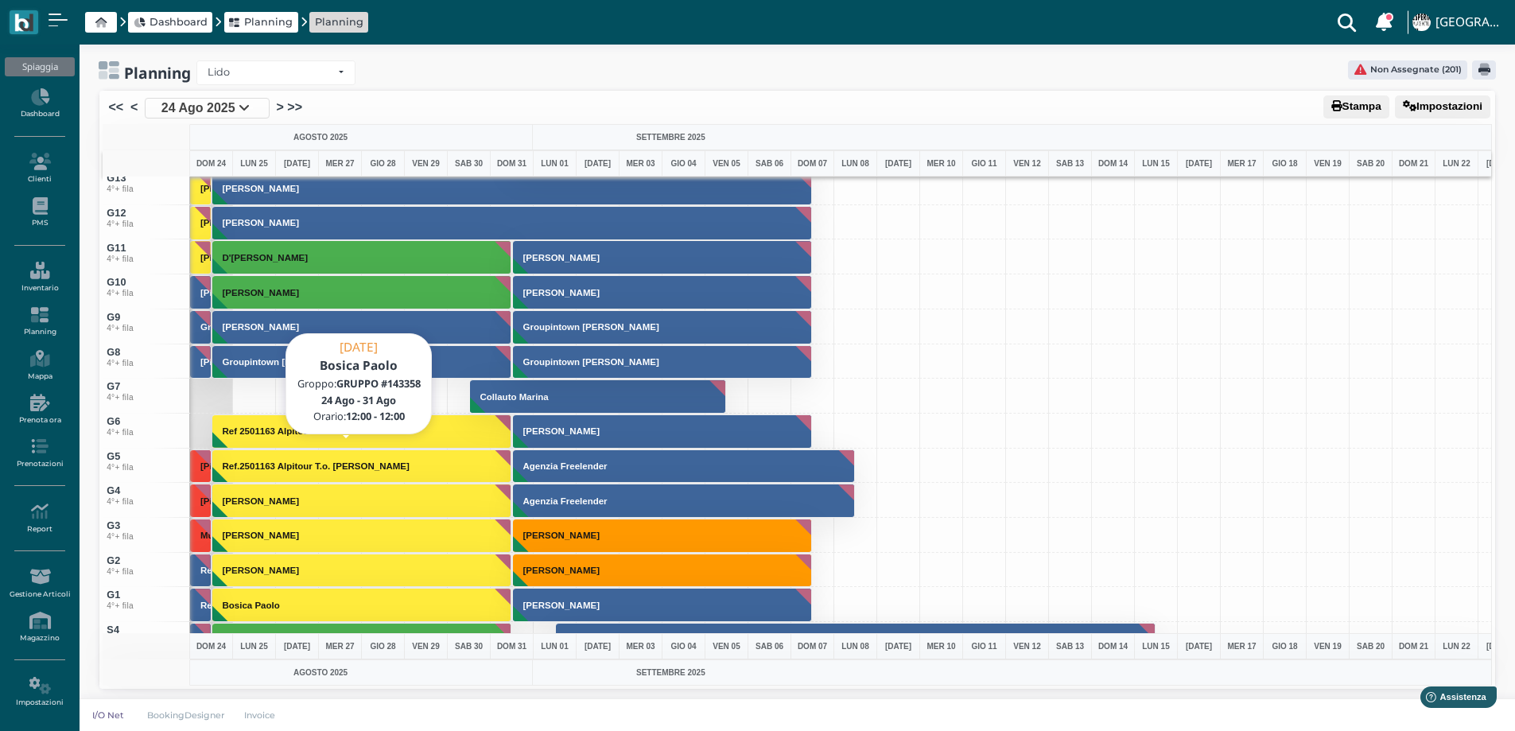
scroll to position [4882, 0]
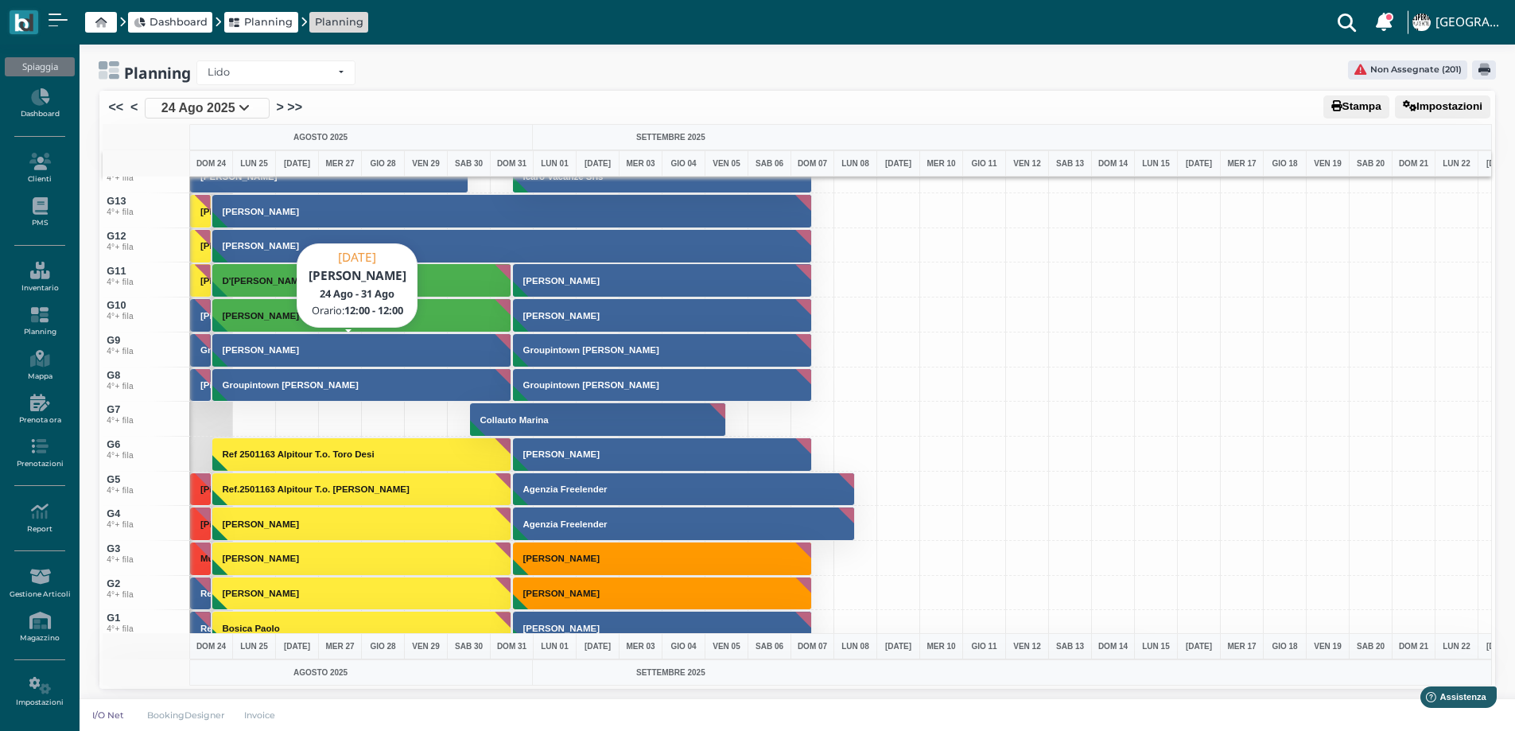
click at [246, 358] on button "[PERSON_NAME]" at bounding box center [362, 350] width 300 height 34
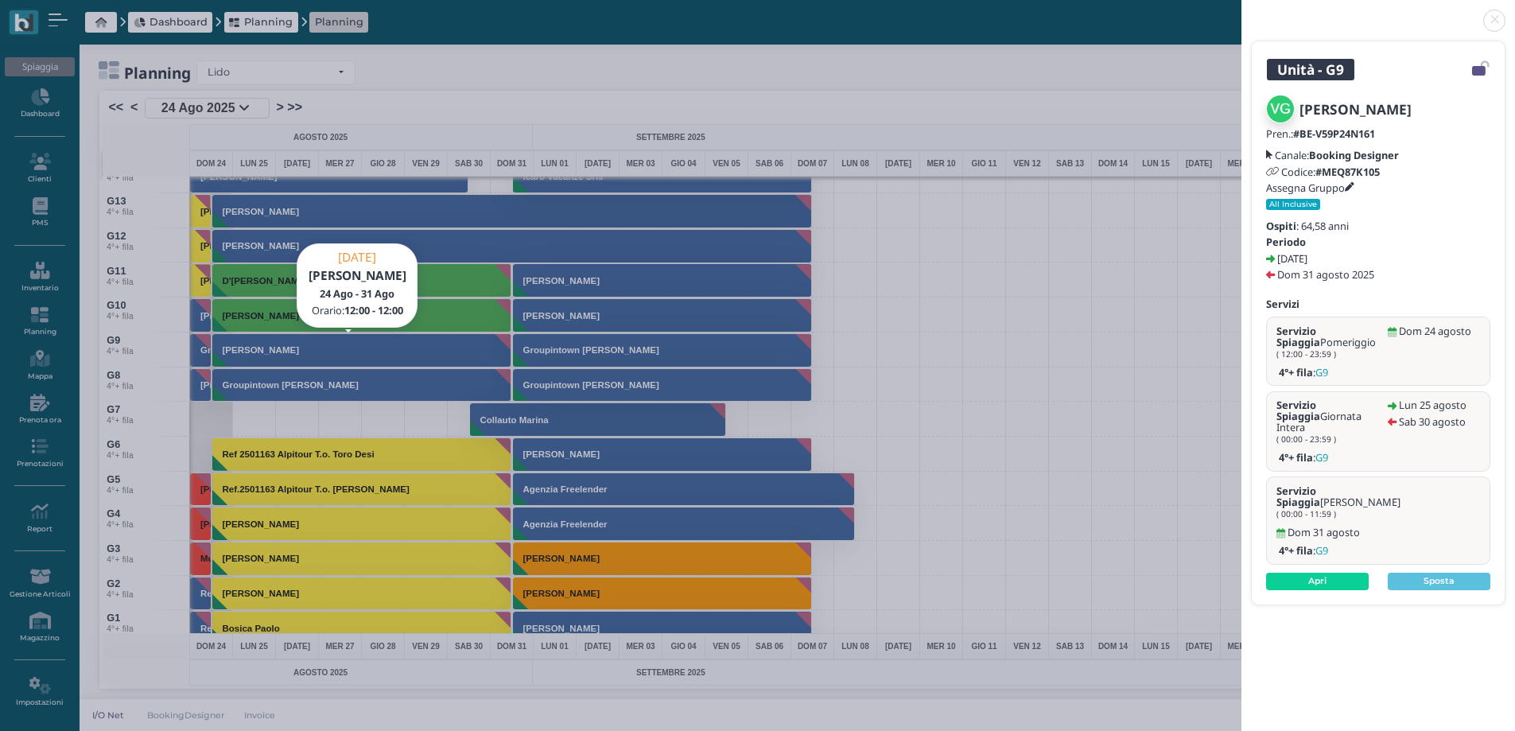
click at [1356, 181] on div "Pren.: #BE-V59P24N161 Canale: Booking Designer Codice: #MEQ87K105 Assegna Grupp…" at bounding box center [1378, 169] width 224 height 82
click at [1349, 186] on h5 "Assegna Gruppo" at bounding box center [1310, 187] width 88 height 11
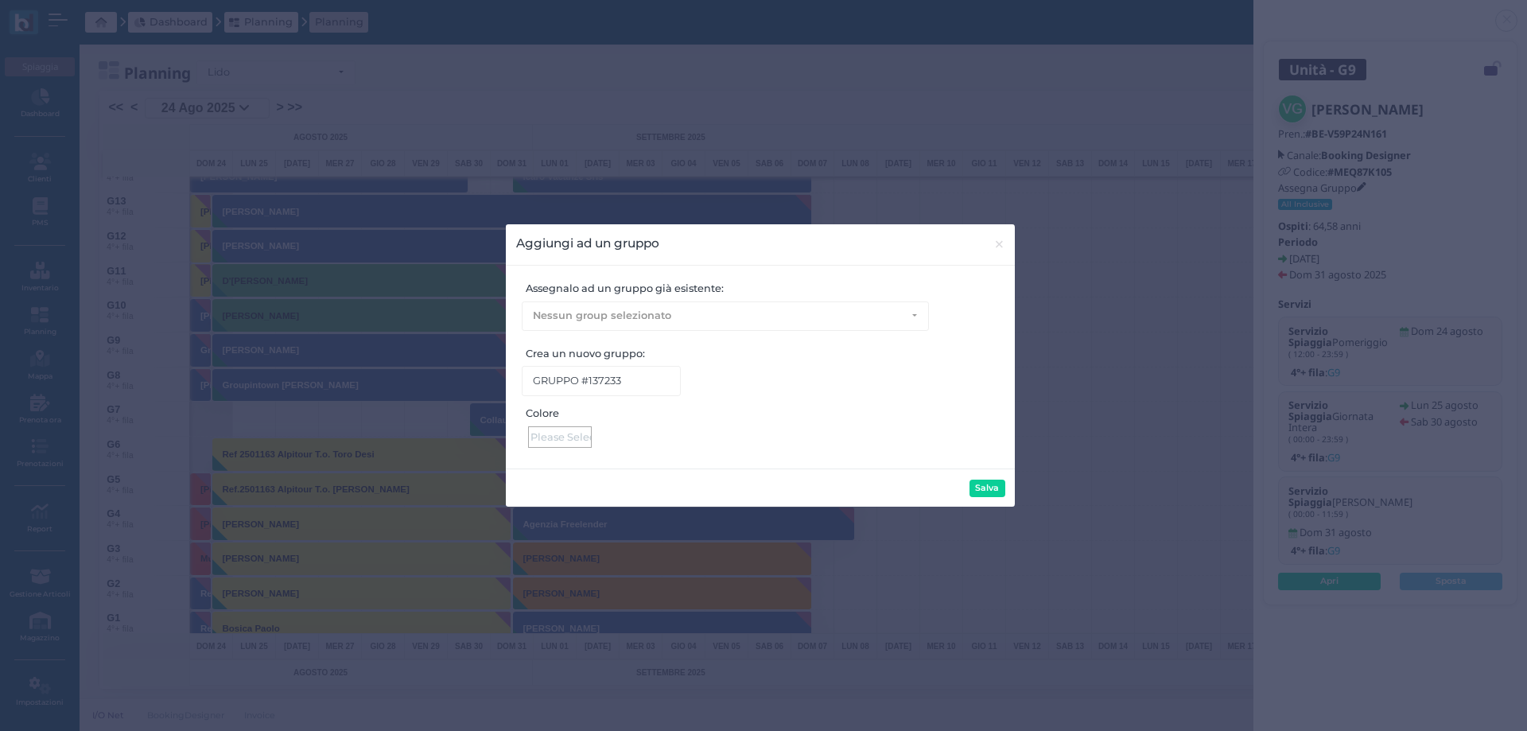
click at [586, 433] on div at bounding box center [560, 436] width 64 height 21
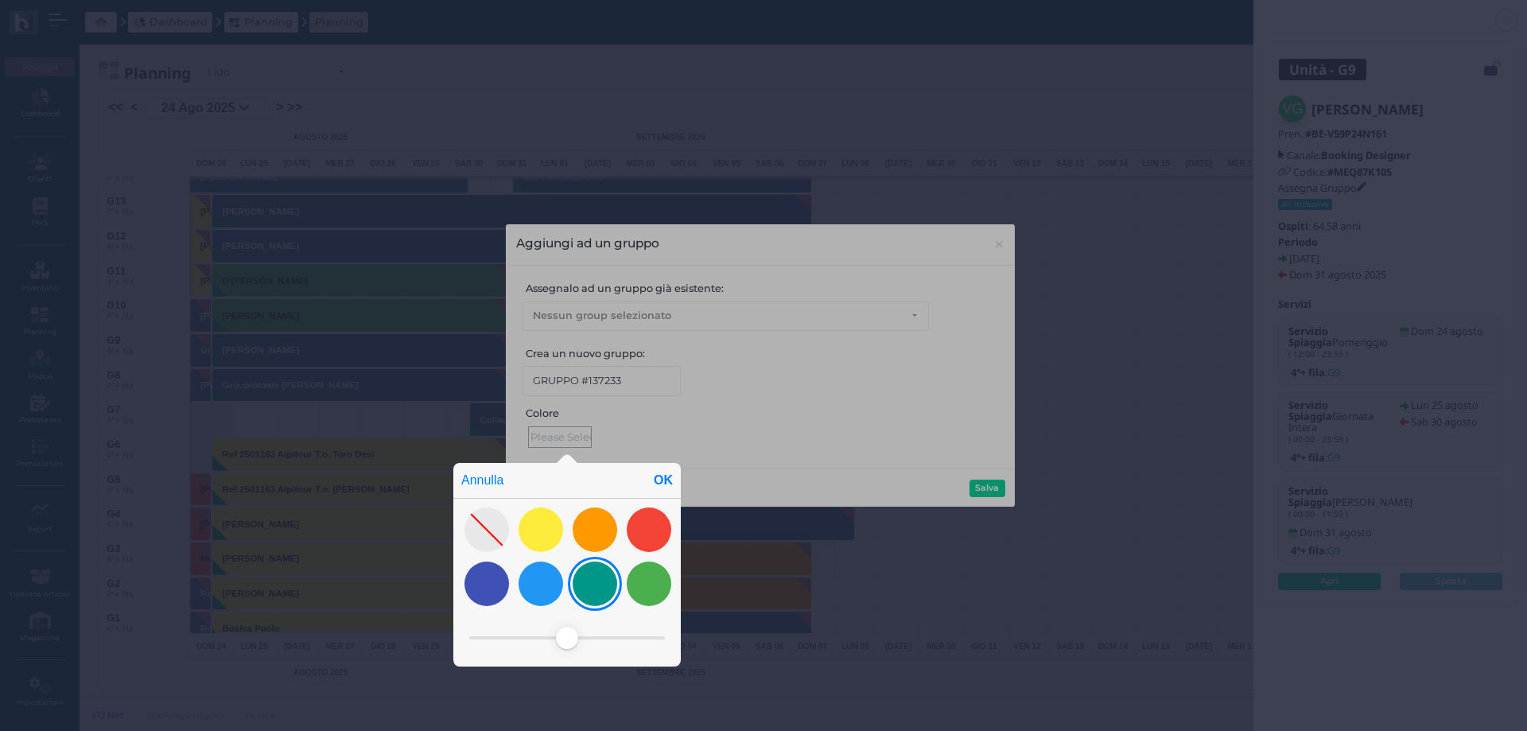
click at [600, 593] on div at bounding box center [595, 583] width 45 height 45
drag, startPoint x: 605, startPoint y: 634, endPoint x: 527, endPoint y: 639, distance: 78.1
click at [527, 639] on span at bounding box center [528, 638] width 22 height 22
click at [669, 477] on div "OK" at bounding box center [663, 480] width 35 height 35
type input "#66fff0"
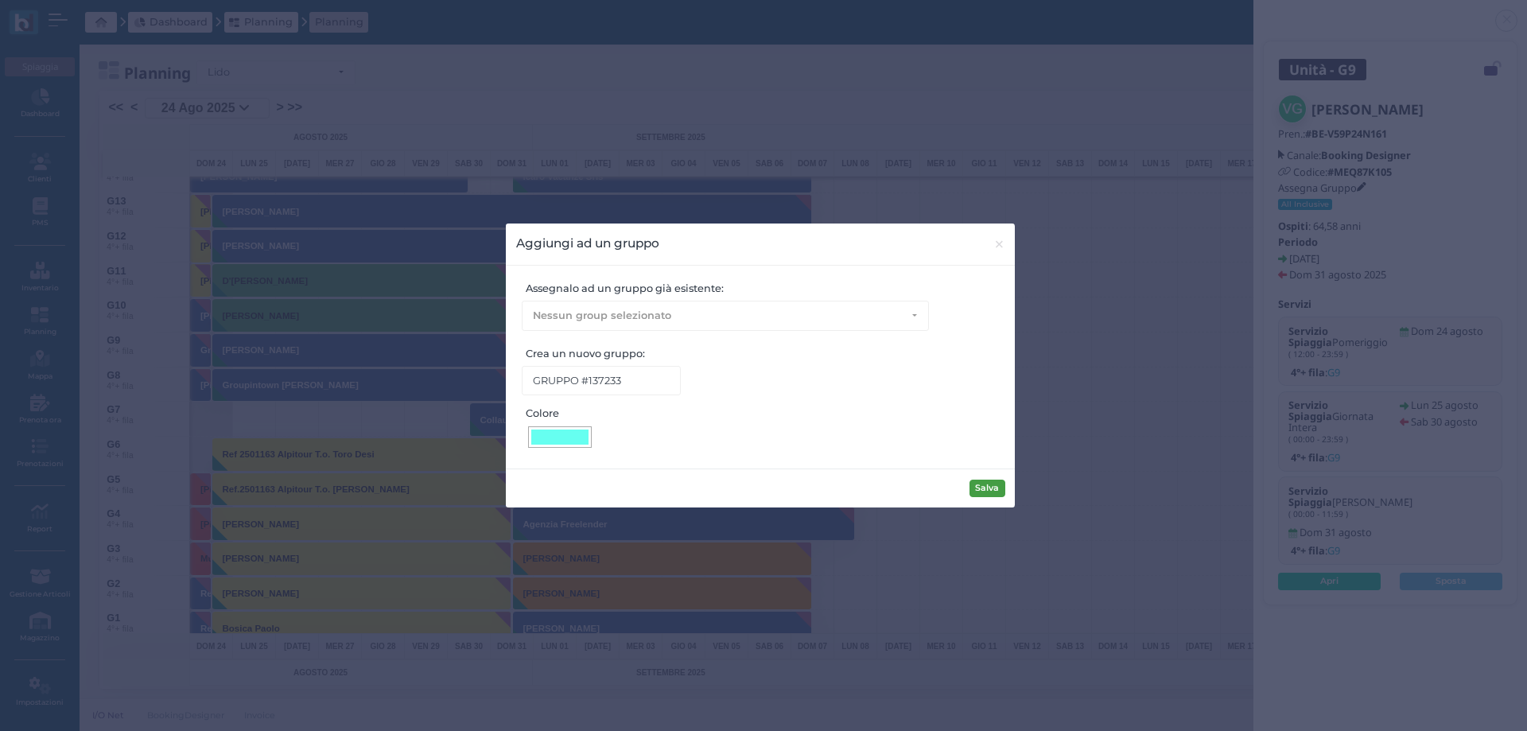
click at [985, 491] on button "Salva" at bounding box center [987, 488] width 36 height 17
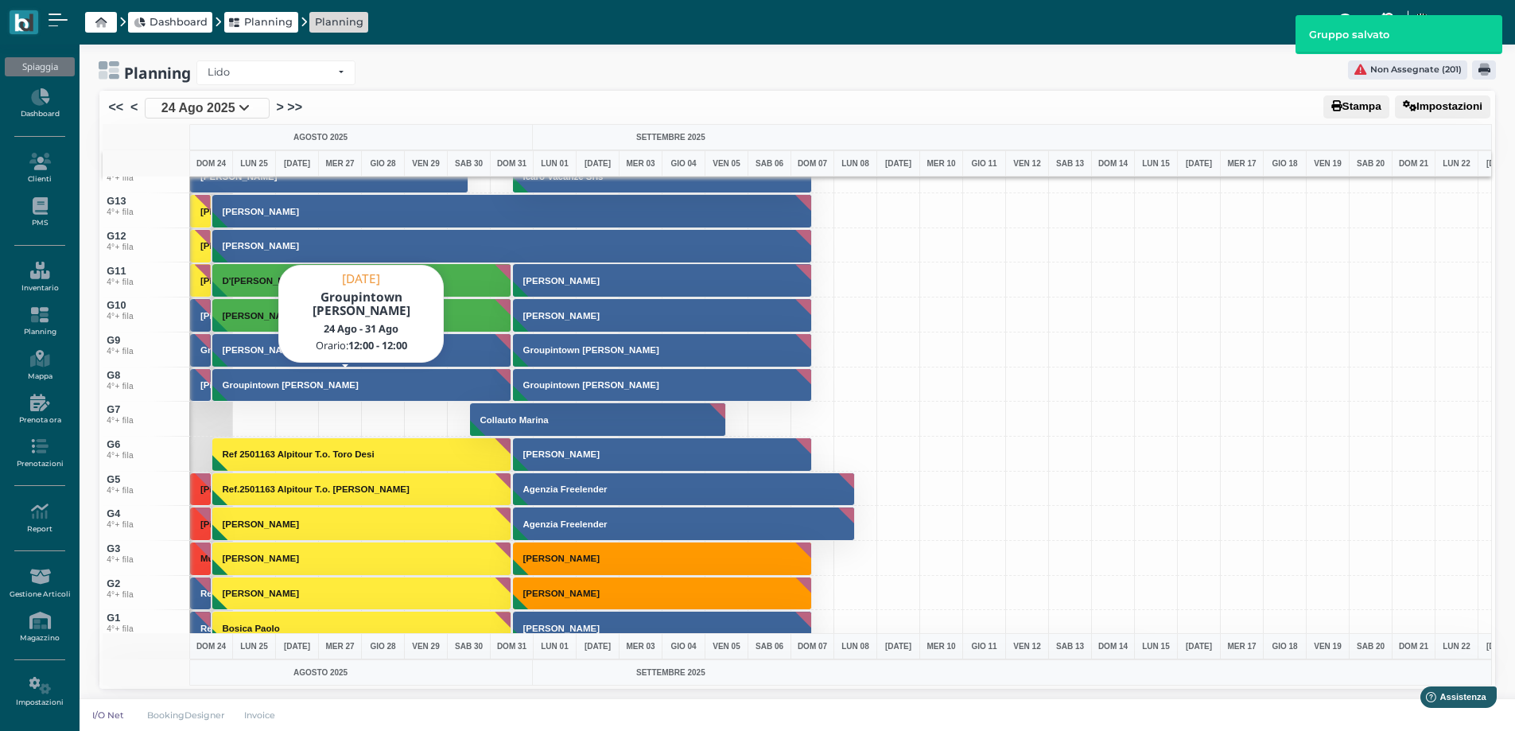
click at [256, 386] on h3 "Groupintown [PERSON_NAME]" at bounding box center [290, 385] width 149 height 10
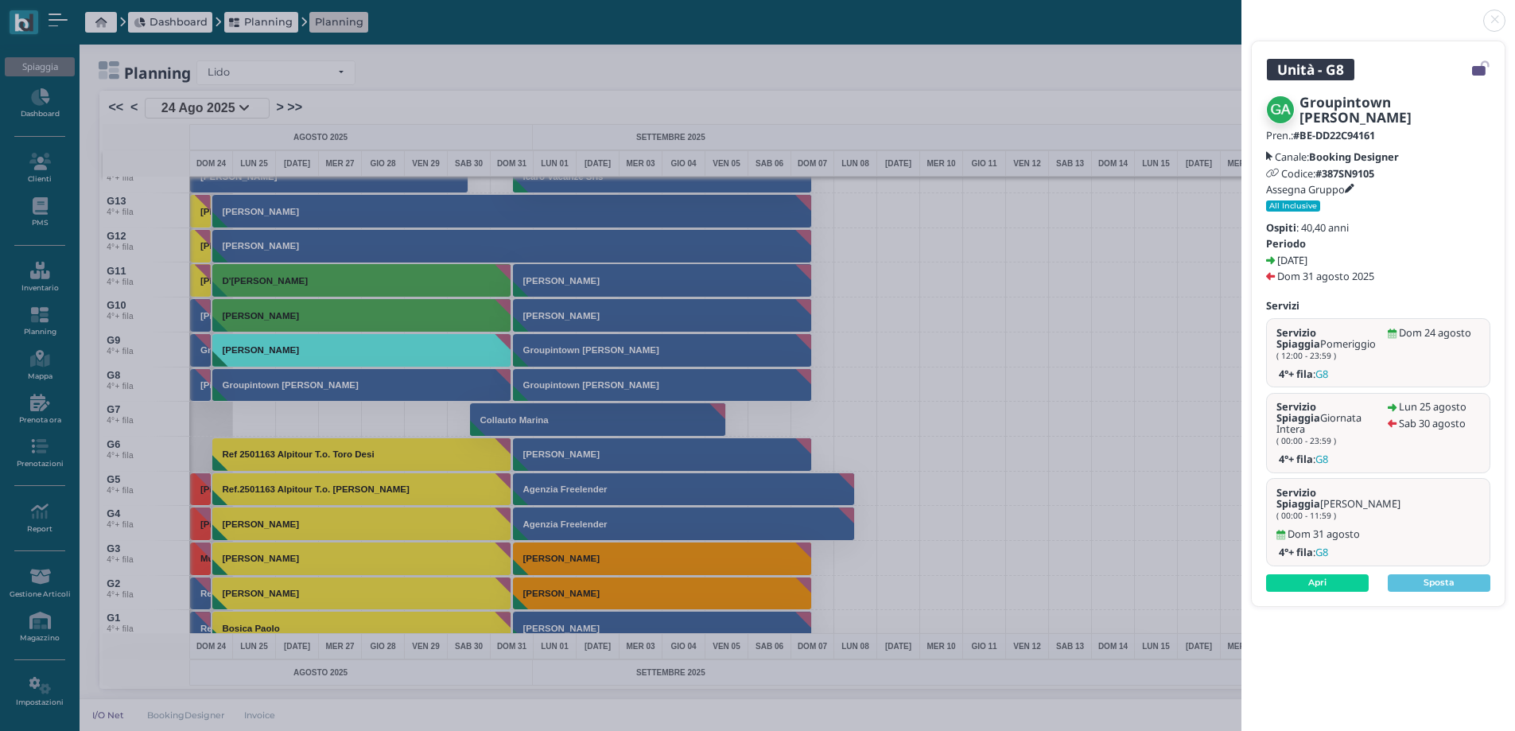
click at [1241, 11] on link at bounding box center [1241, 11] width 0 height 0
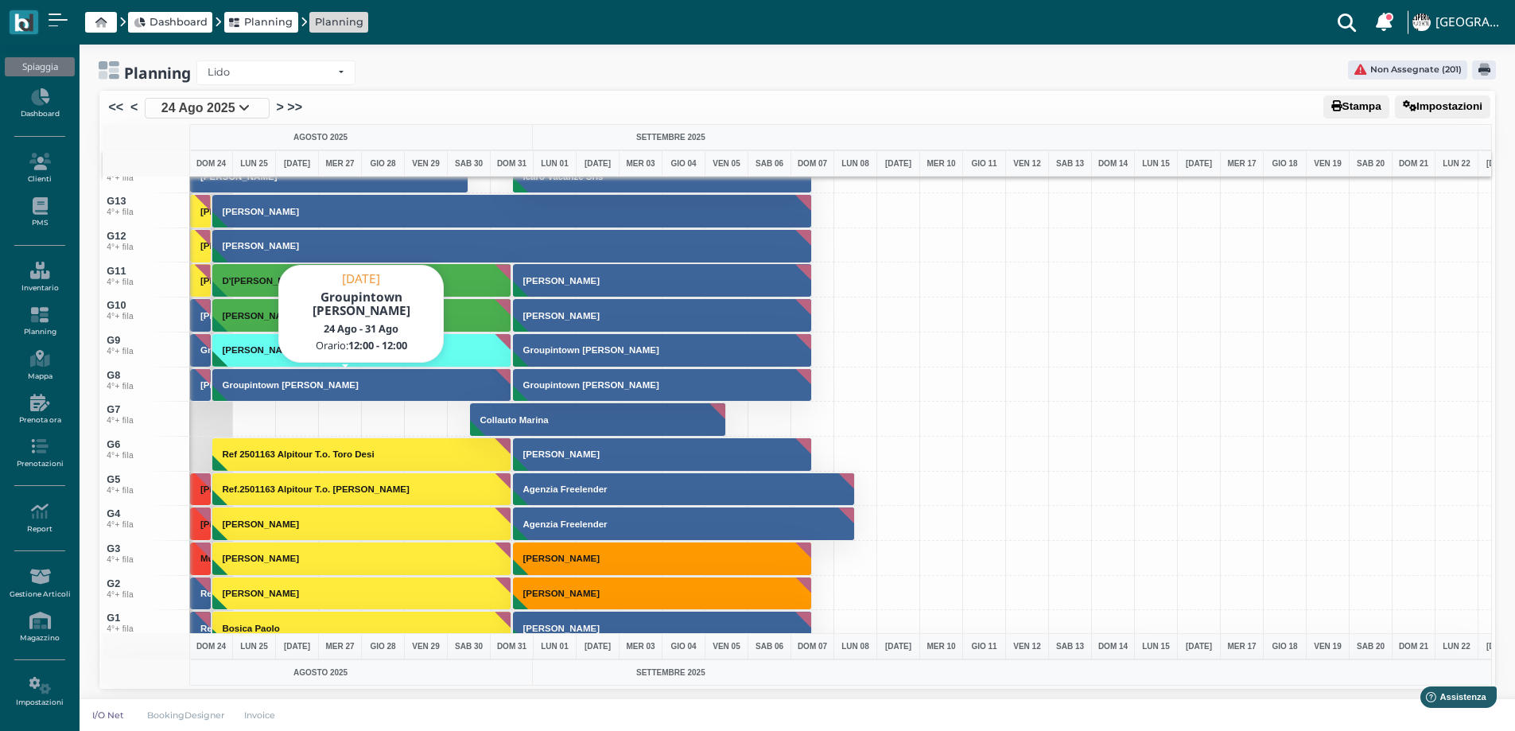
click at [296, 390] on button "Groupintown [PERSON_NAME]" at bounding box center [362, 385] width 300 height 34
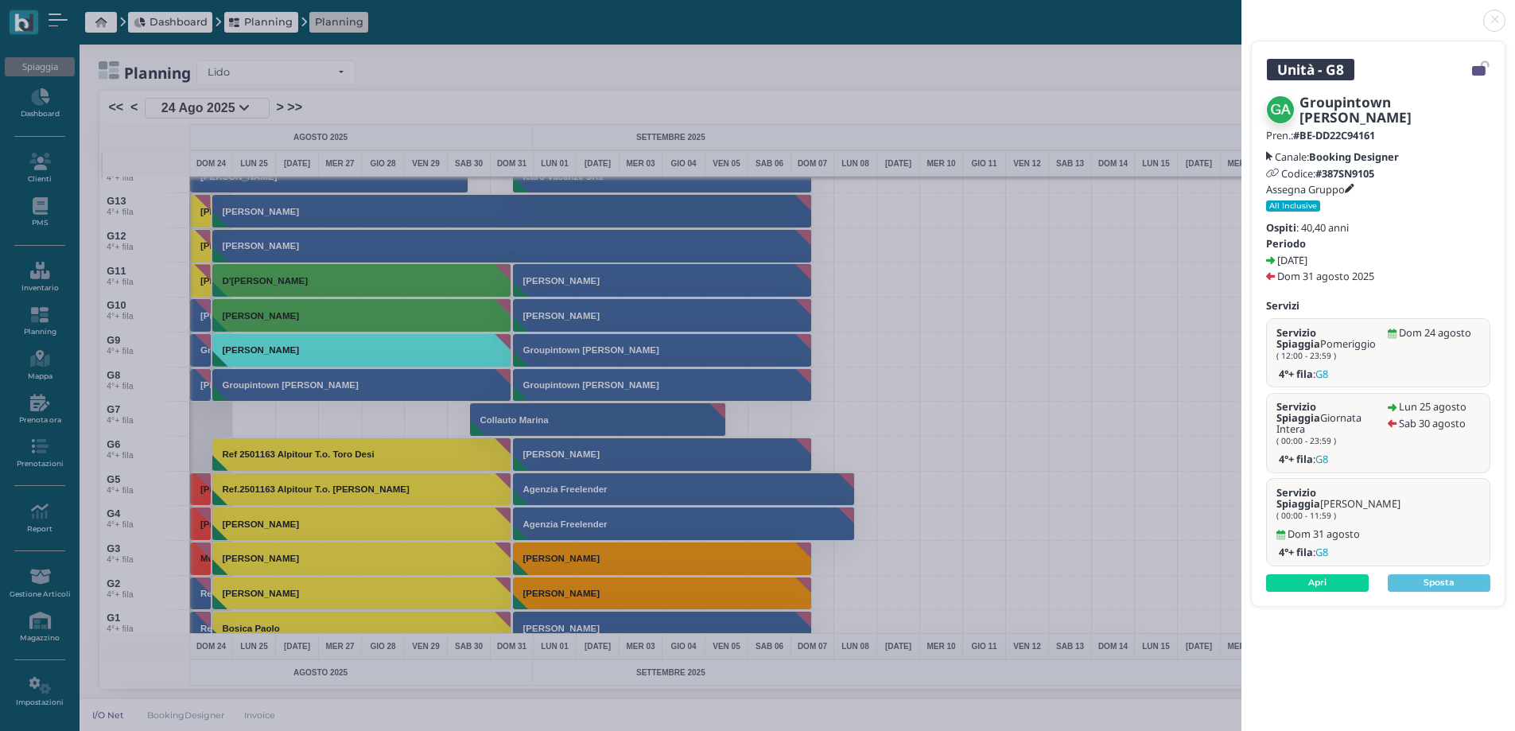
click at [1353, 192] on icon at bounding box center [1350, 189] width 10 height 10
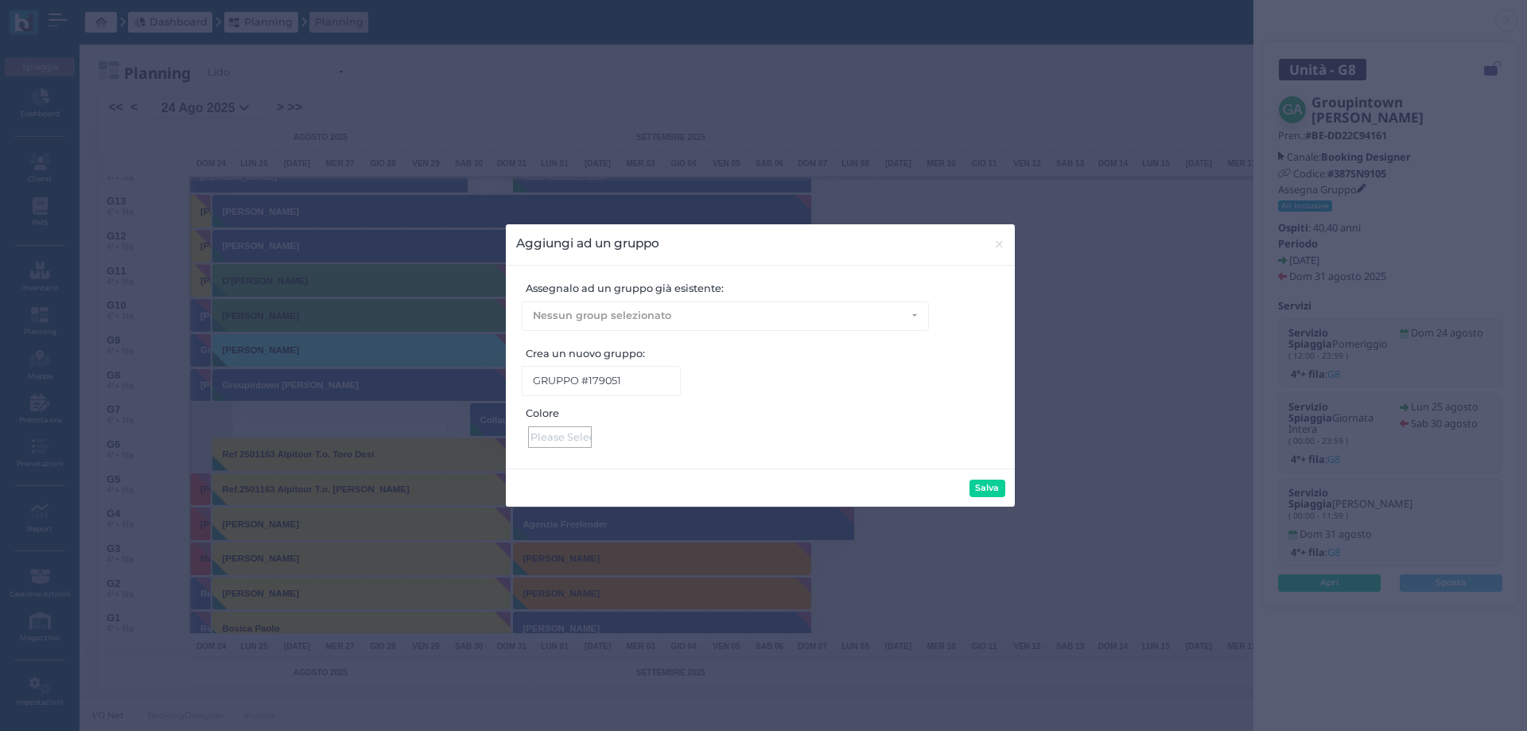
click at [565, 437] on div at bounding box center [560, 436] width 64 height 21
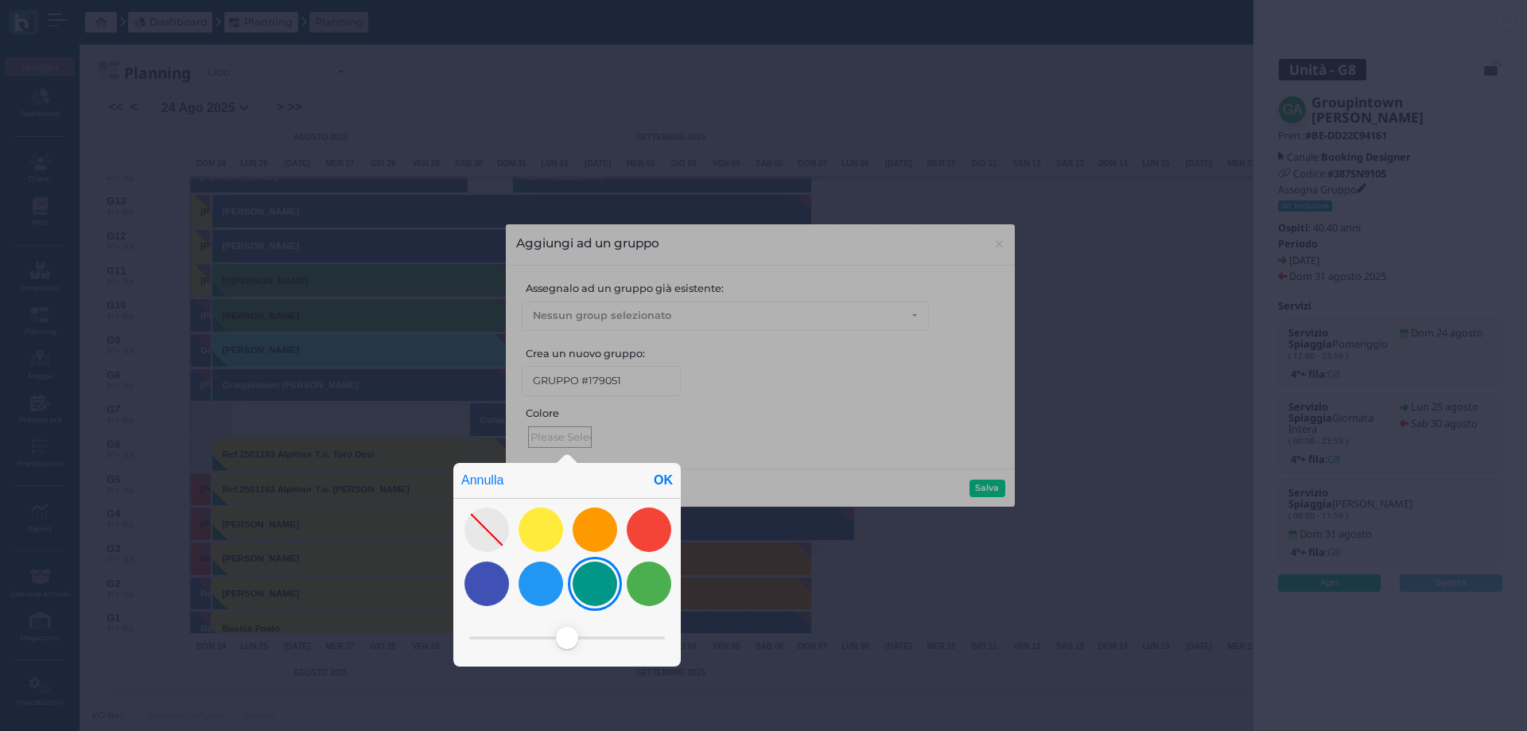
click at [596, 590] on div at bounding box center [595, 583] width 45 height 45
drag, startPoint x: 604, startPoint y: 635, endPoint x: 534, endPoint y: 630, distance: 70.2
click at [534, 630] on span at bounding box center [533, 638] width 22 height 22
click at [658, 478] on div "OK" at bounding box center [663, 480] width 35 height 35
type input "#57ffee"
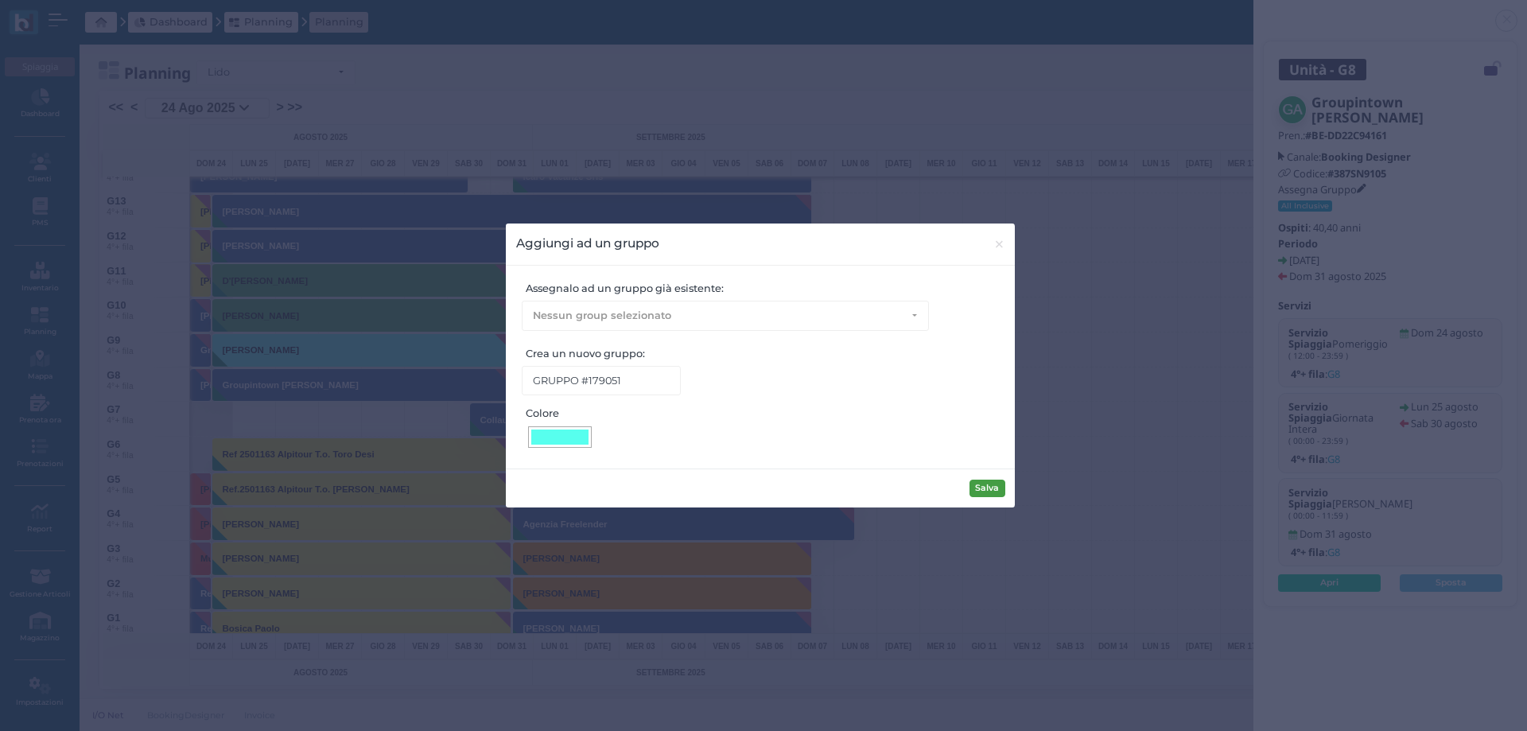
click at [982, 487] on button "Salva" at bounding box center [987, 488] width 36 height 17
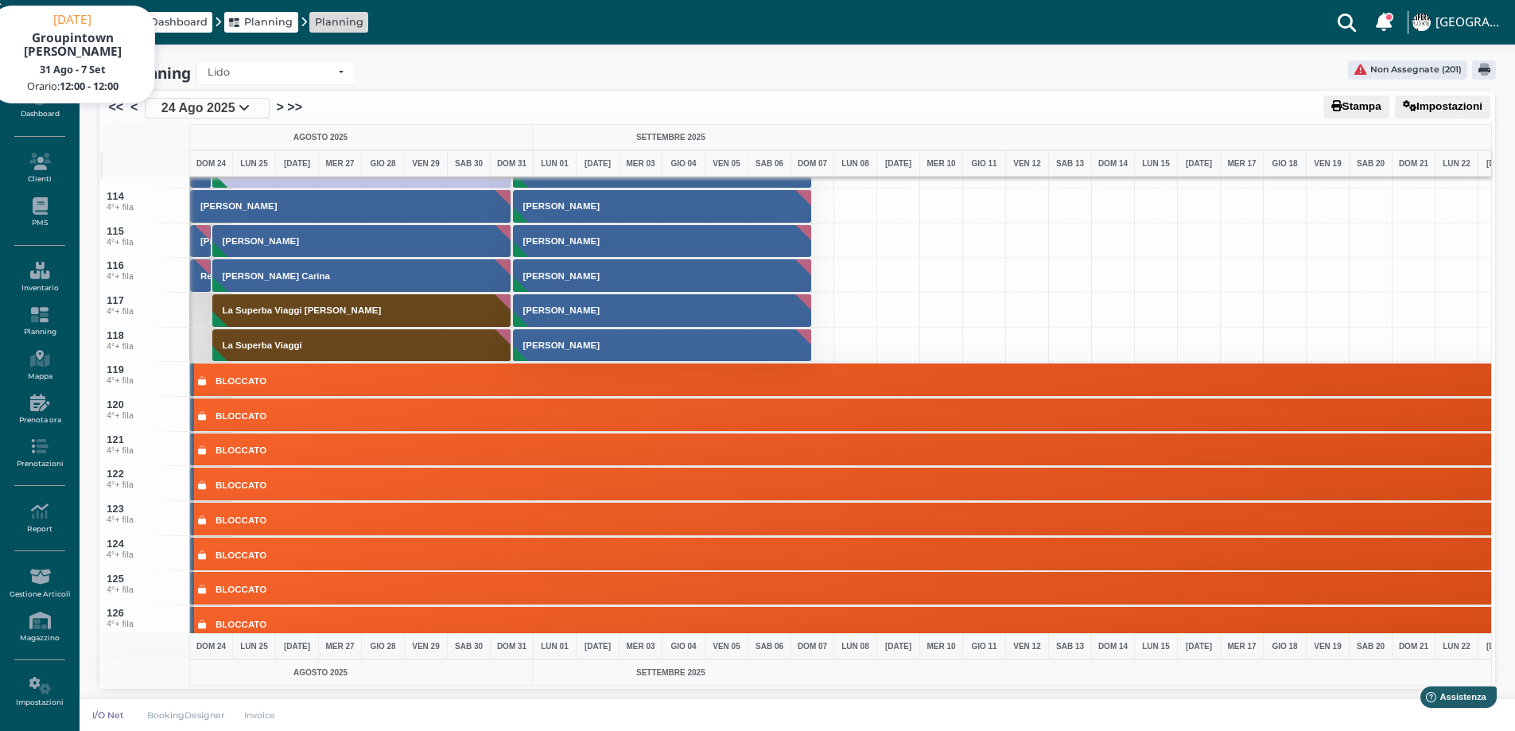
scroll to position [3610, 0]
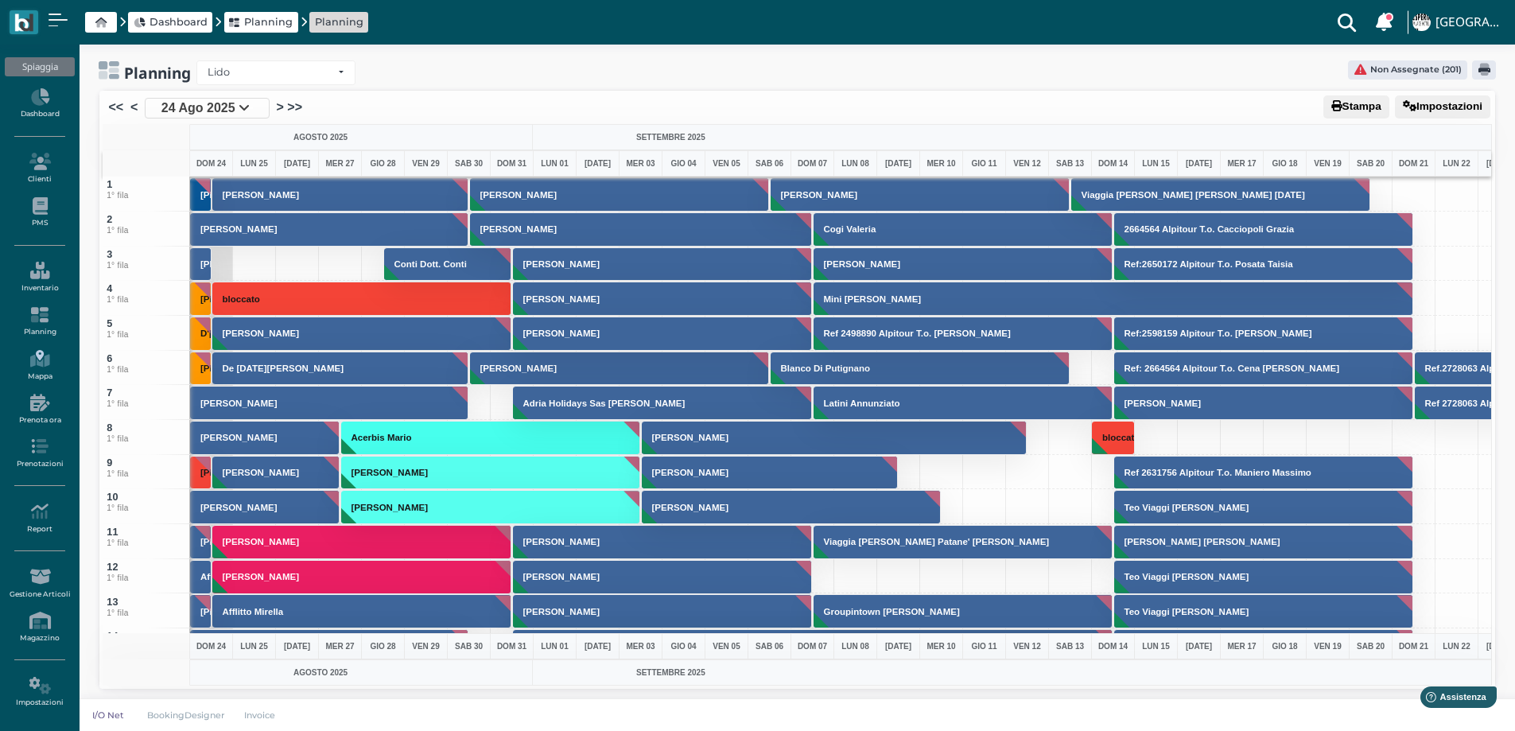
click at [33, 364] on icon at bounding box center [39, 358] width 69 height 17
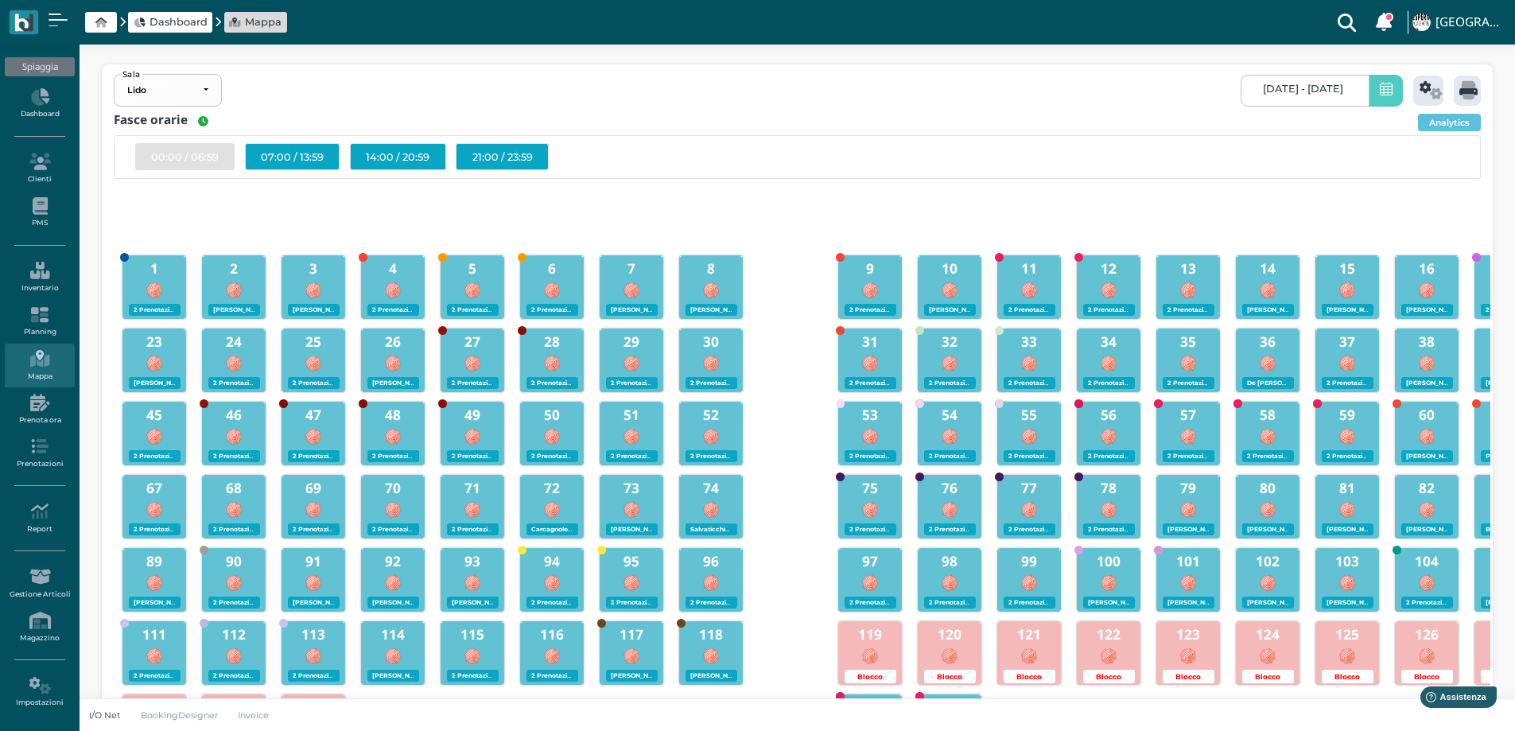
click at [1263, 94] on span "[DATE] - [DATE]" at bounding box center [1303, 89] width 80 height 13
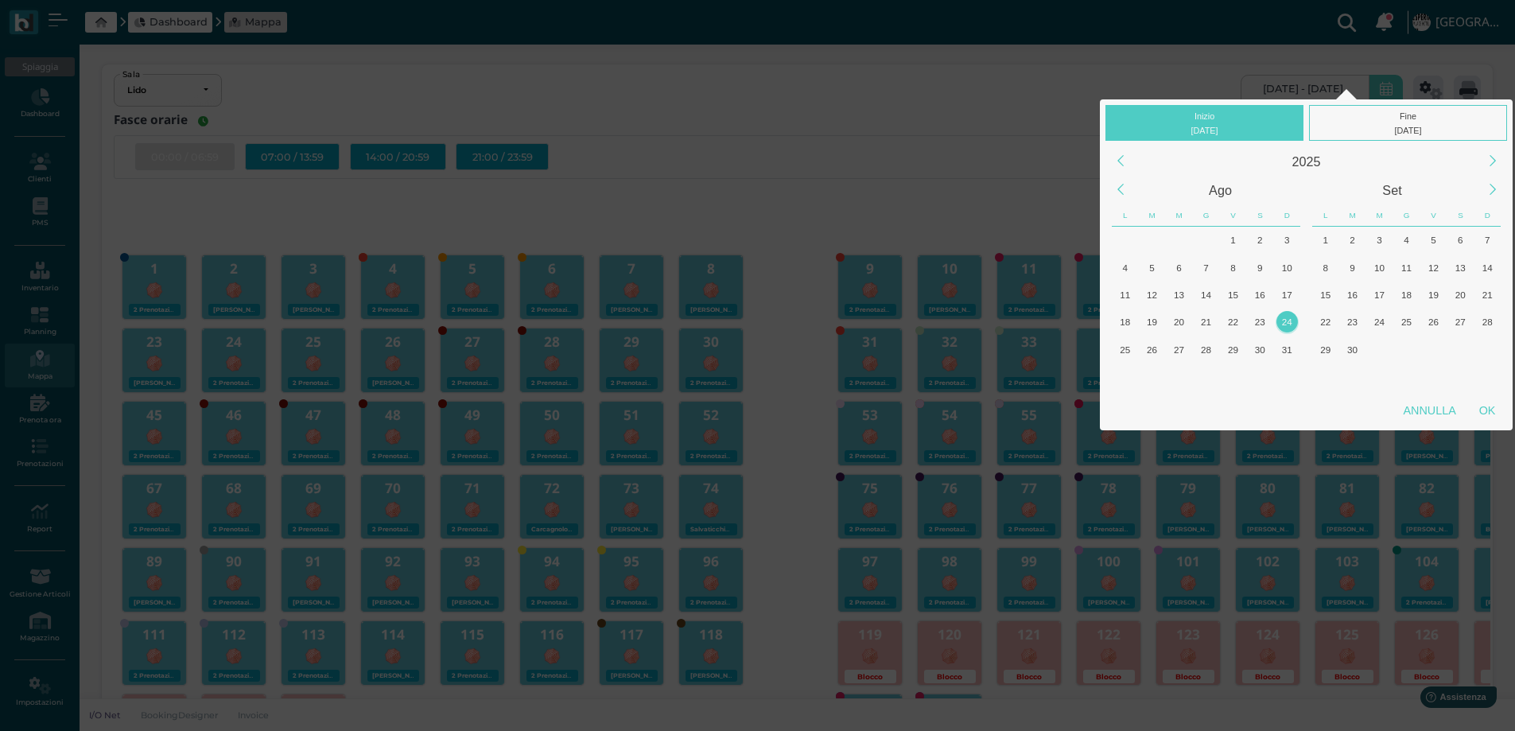
click at [1286, 328] on div "24" at bounding box center [1286, 321] width 21 height 21
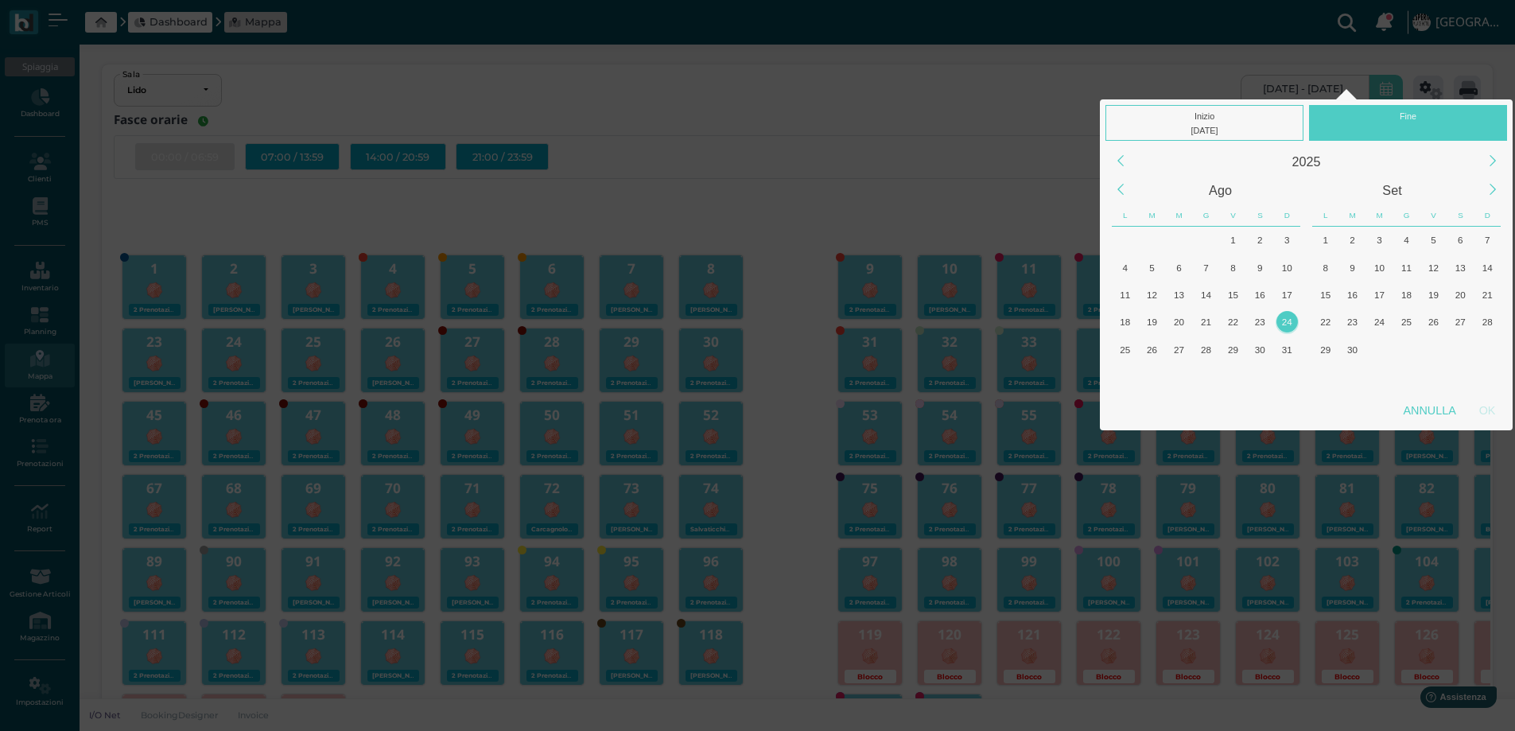
click at [1286, 327] on div "24" at bounding box center [1286, 321] width 21 height 21
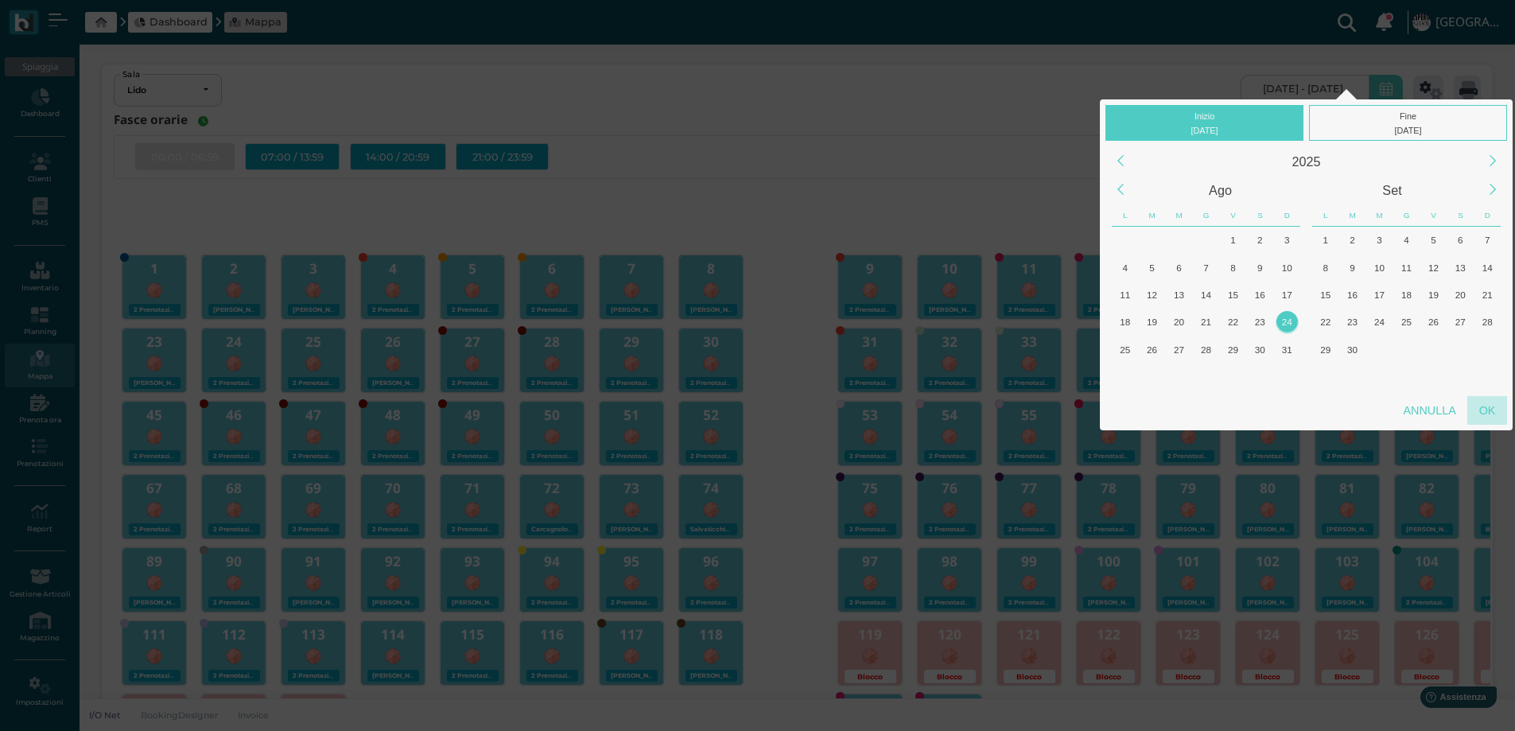
click at [1484, 407] on div "OK" at bounding box center [1487, 410] width 40 height 29
type input "24/08/2025 - 24/08/2025"
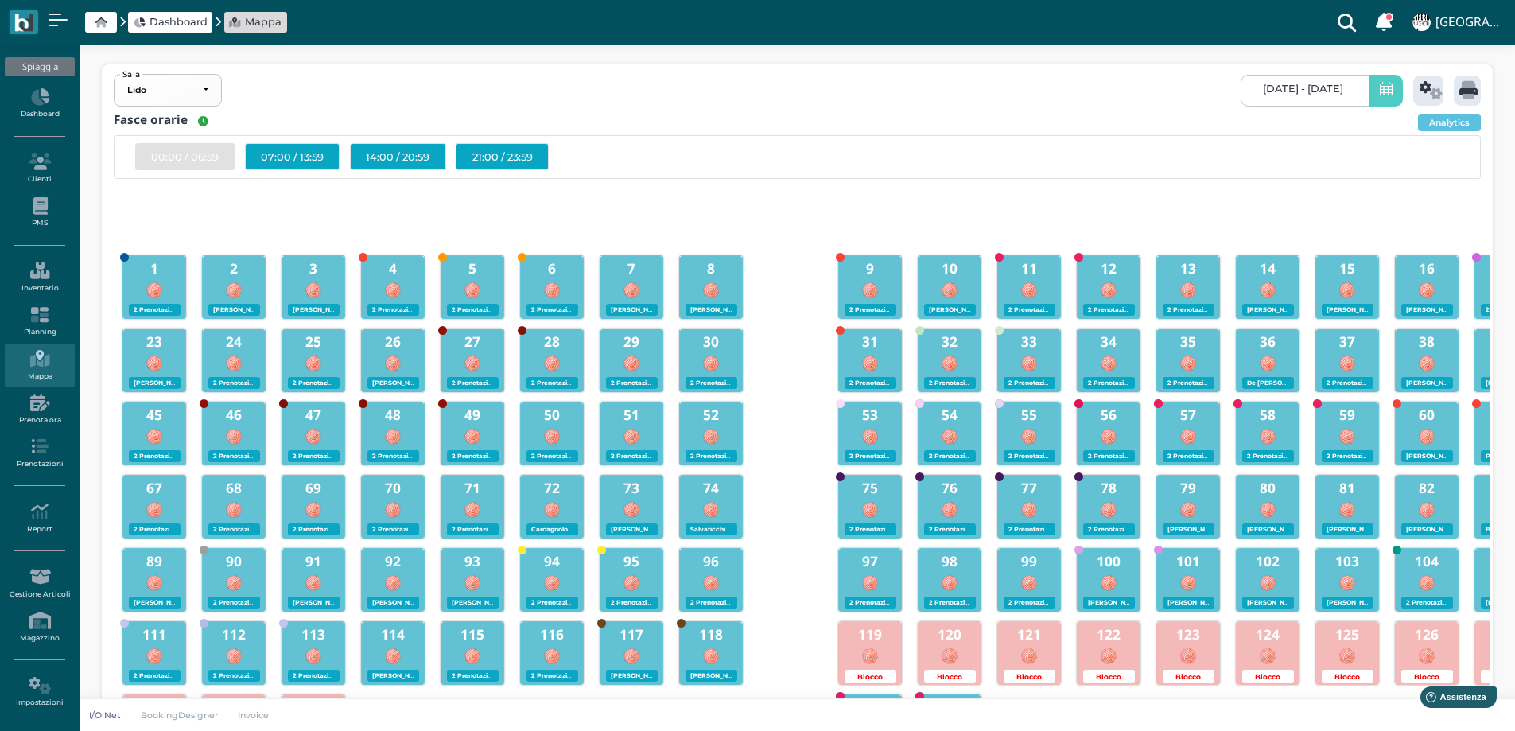
scroll to position [0, 152]
click at [1423, 82] on icon at bounding box center [1430, 90] width 23 height 18
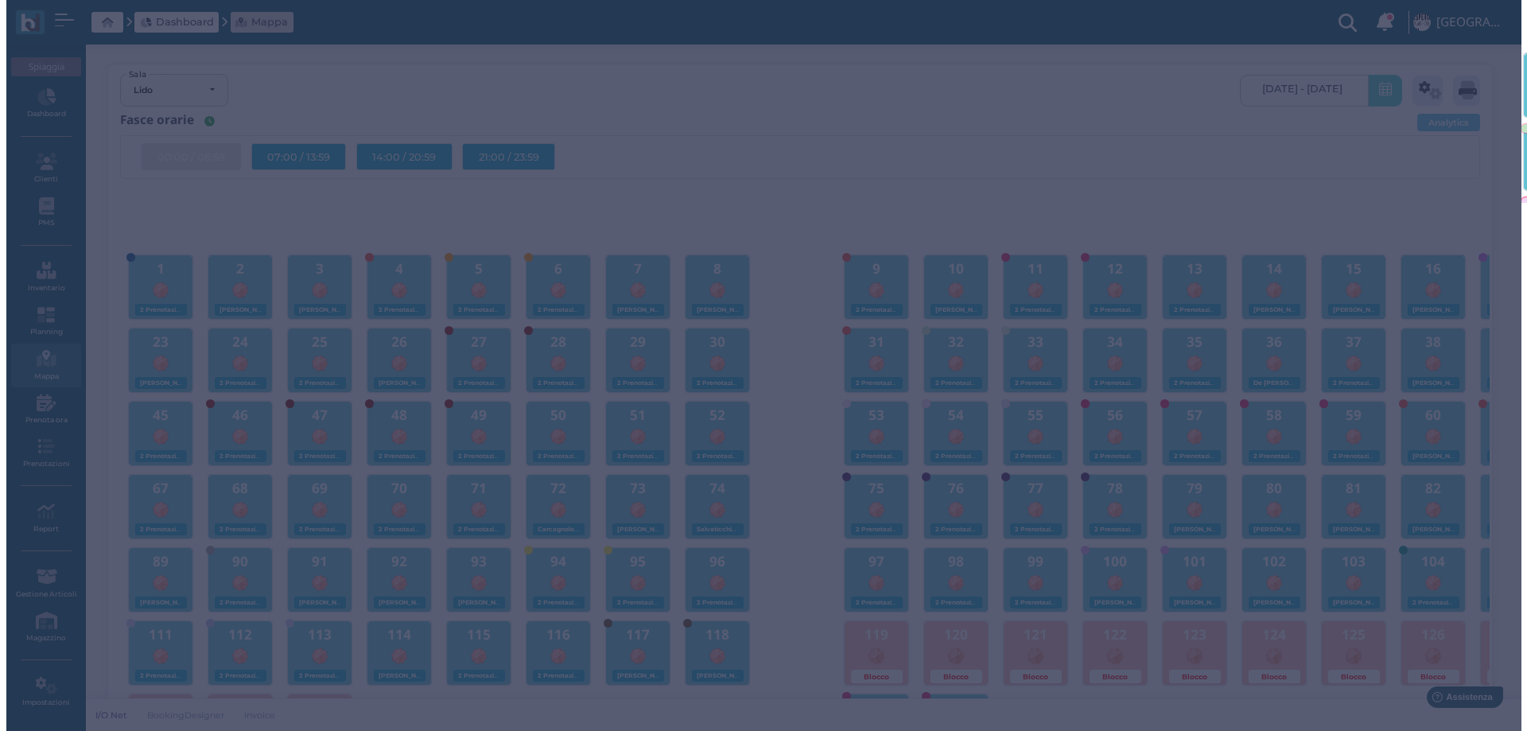
scroll to position [0, 0]
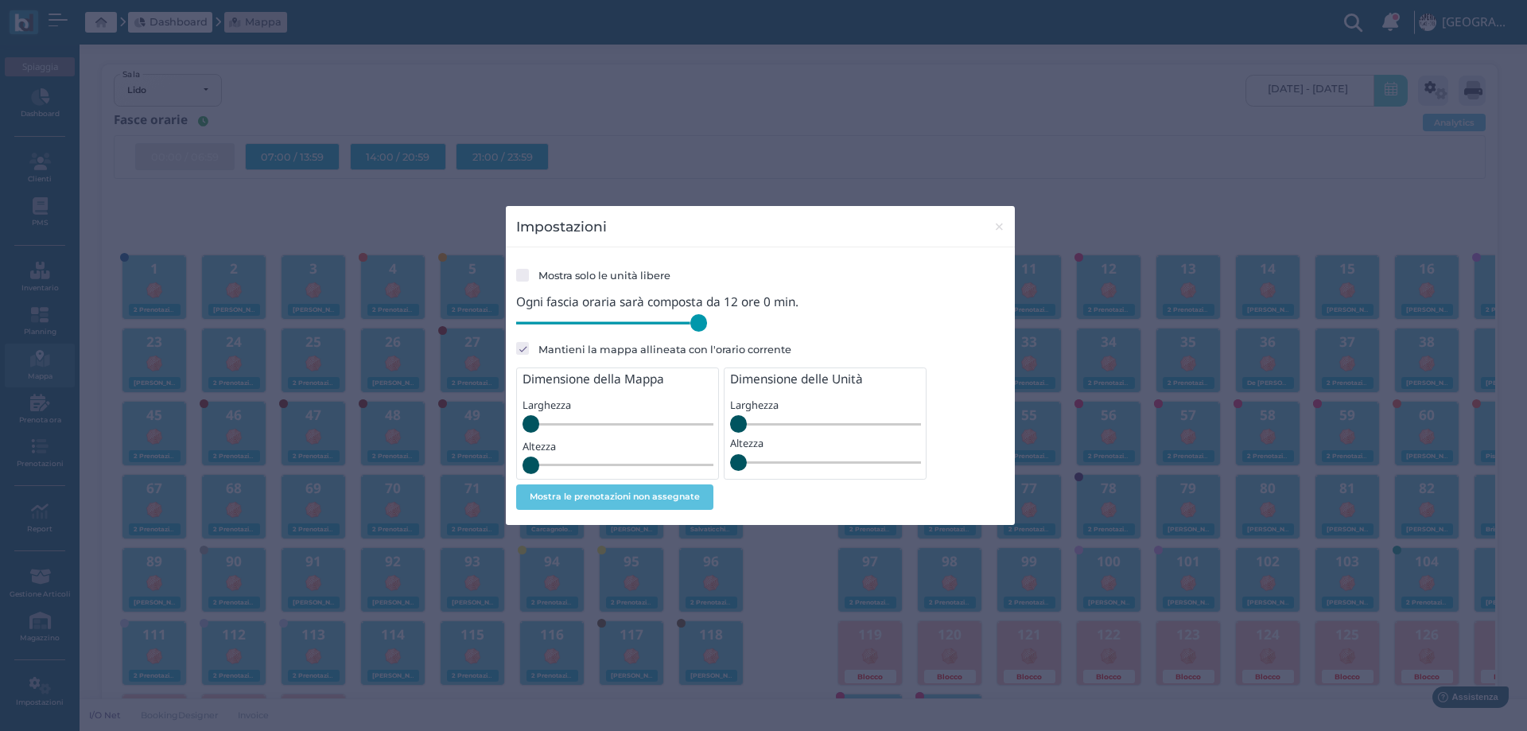
drag, startPoint x: 627, startPoint y: 323, endPoint x: 739, endPoint y: 332, distance: 111.7
type input "720"
click at [707, 332] on input "range" at bounding box center [611, 322] width 191 height 17
click at [999, 231] on span "×" at bounding box center [999, 226] width 12 height 21
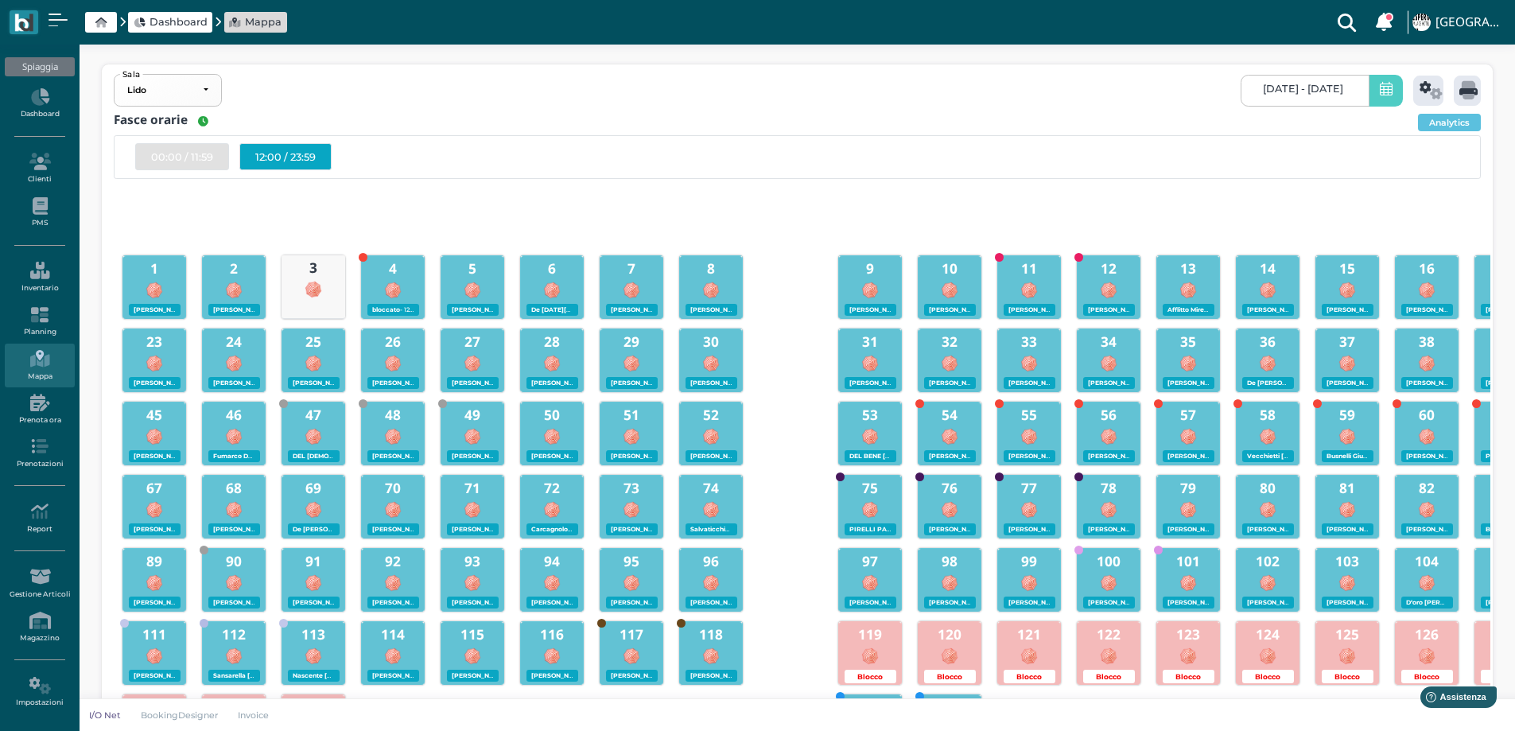
click at [309, 153] on div "12:00 / 23:59" at bounding box center [285, 156] width 92 height 27
click at [288, 157] on div "12:00 / 23:59" at bounding box center [285, 156] width 92 height 27
click at [1472, 92] on icon at bounding box center [1468, 90] width 18 height 18
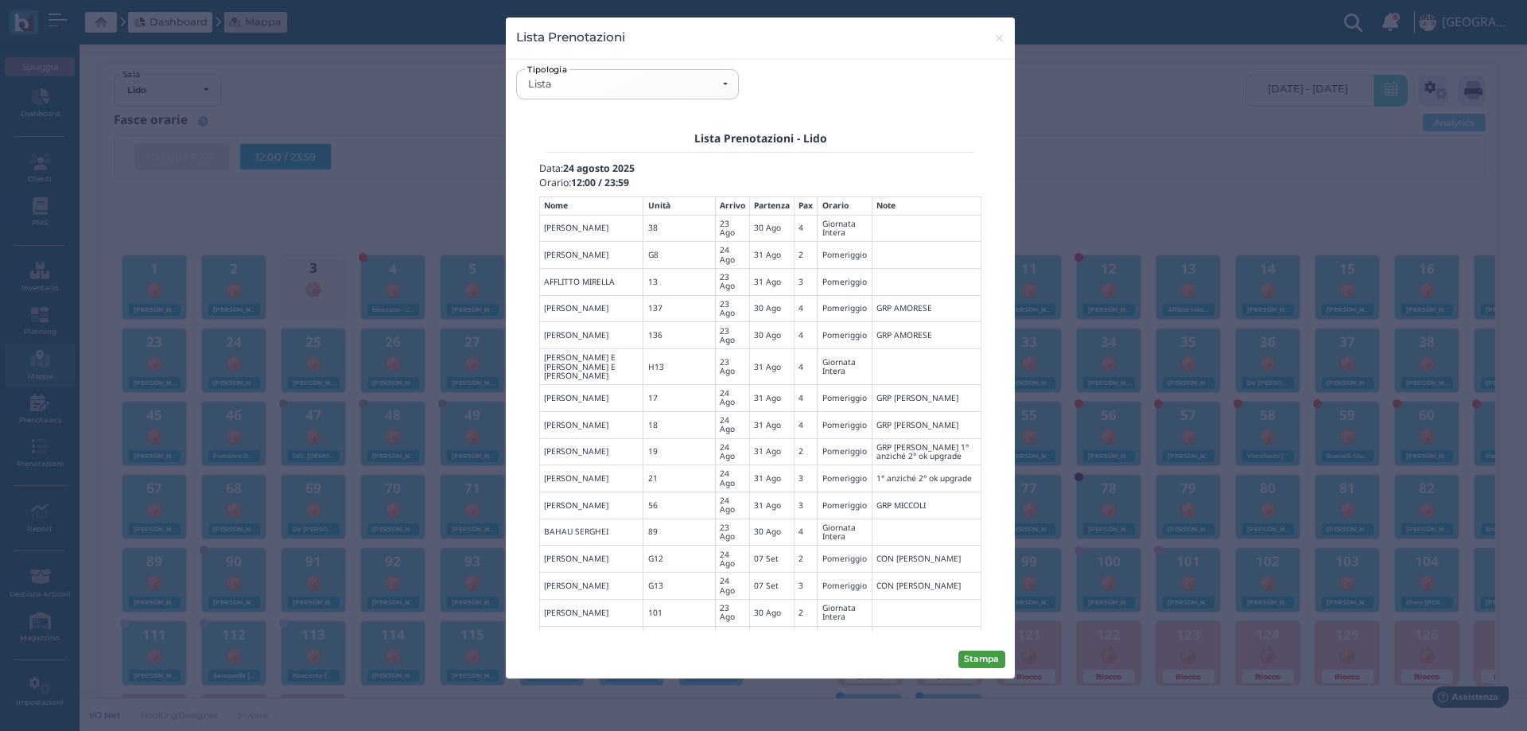
click at [981, 659] on button "Stampa" at bounding box center [981, 659] width 47 height 17
click at [684, 75] on div "Lista" at bounding box center [627, 84] width 221 height 28
click at [567, 195] on span "Mappa" at bounding box center [553, 196] width 46 height 17
select select "map"
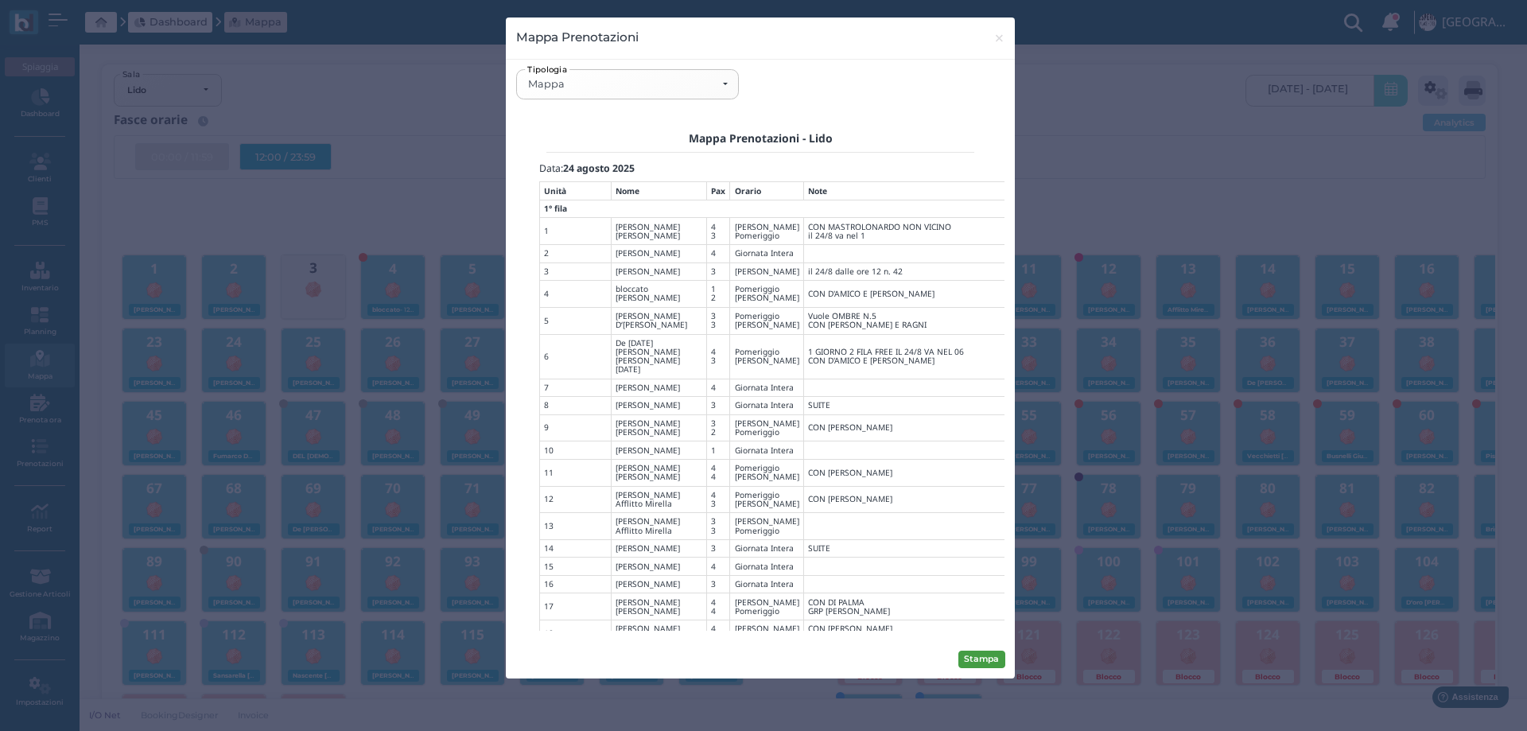
click at [992, 658] on button "Stampa" at bounding box center [981, 659] width 47 height 17
click at [999, 42] on span "×" at bounding box center [999, 38] width 12 height 21
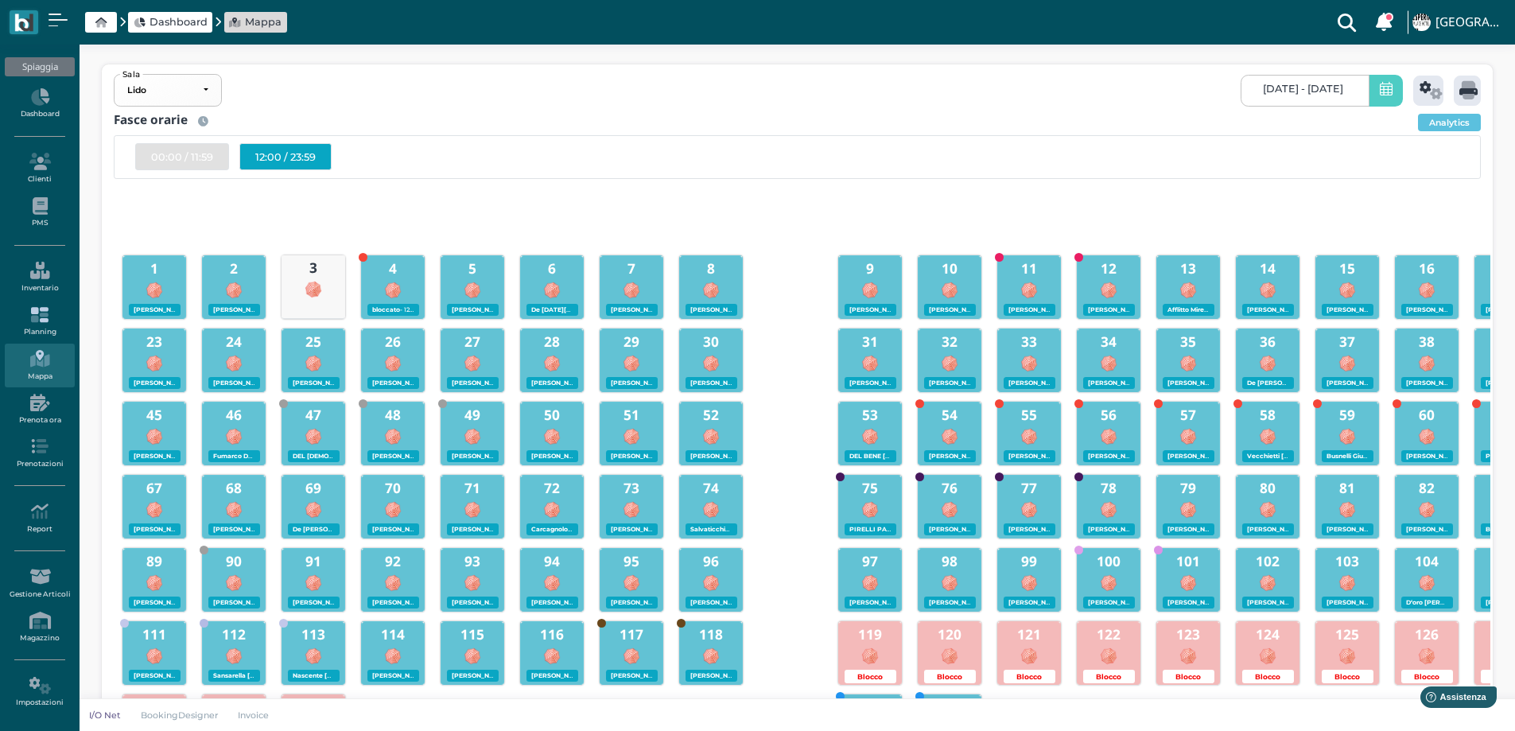
click at [41, 309] on icon at bounding box center [39, 314] width 69 height 17
